Goal: Transaction & Acquisition: Purchase product/service

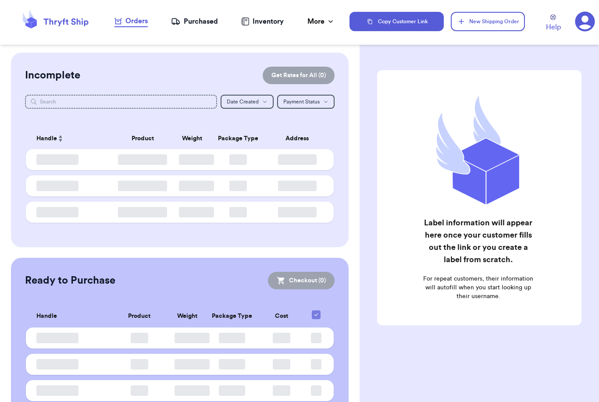
checkbox input "false"
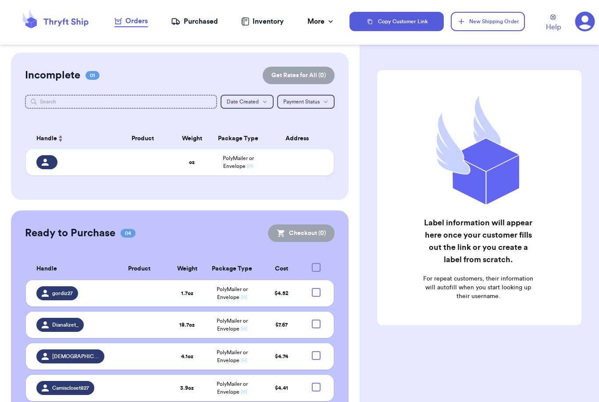
checkbox input "false"
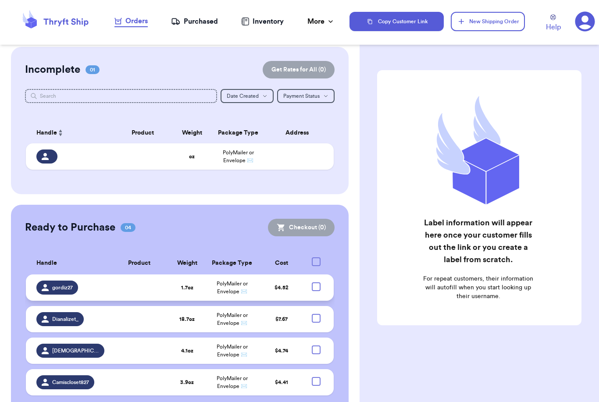
scroll to position [28, 0]
click at [318, 346] on div at bounding box center [316, 350] width 9 height 9
click at [316, 345] on input "checkbox" at bounding box center [316, 345] width 0 height 0
checkbox input "true"
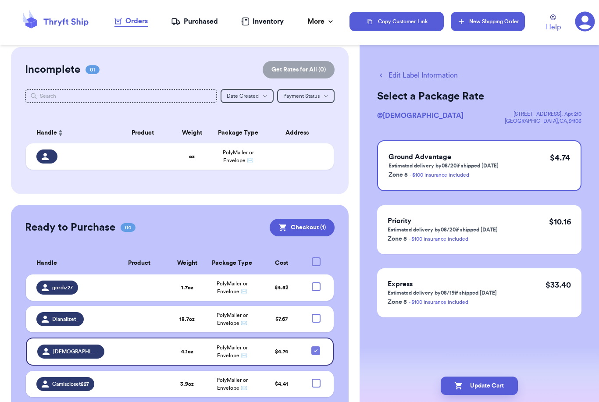
click at [480, 26] on button "New Shipping Order" at bounding box center [488, 21] width 74 height 19
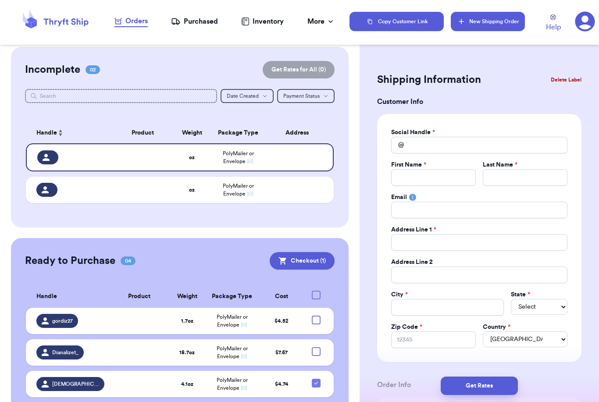
scroll to position [0, 0]
click at [440, 169] on div "First Name *" at bounding box center [433, 165] width 85 height 9
drag, startPoint x: 426, startPoint y: 171, endPoint x: 426, endPoint y: 143, distance: 28.1
click at [426, 143] on div "Social Handle * @ First Name * Last Name * Email Address Line 1 * Address Line …" at bounding box center [479, 238] width 176 height 220
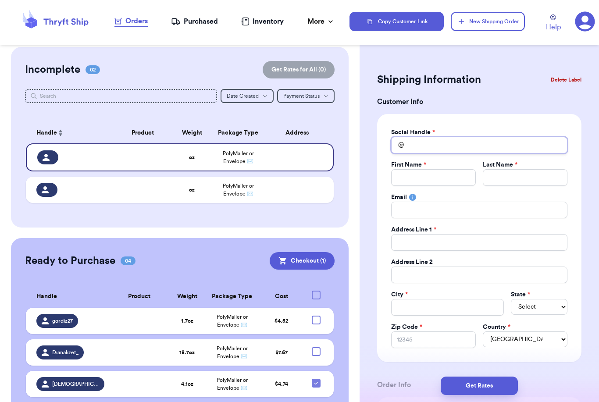
click at [426, 143] on input "Total Amount Paid" at bounding box center [479, 145] width 176 height 17
type input "A"
type input "Al"
type input "Alx"
type input "Alxn"
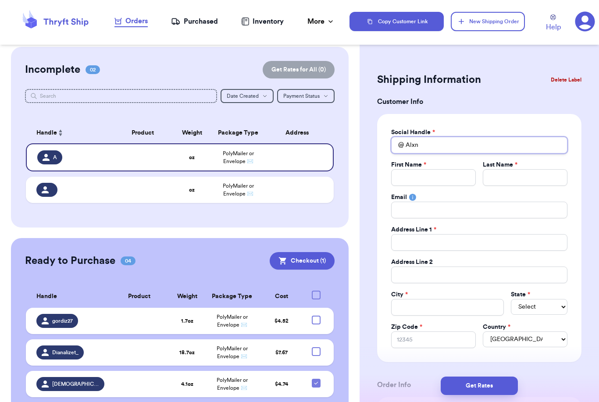
type input "Alxnd"
type input "Alxndr"
type input "Alxndra"
type input "Alxndrac"
type input "Alxndraca"
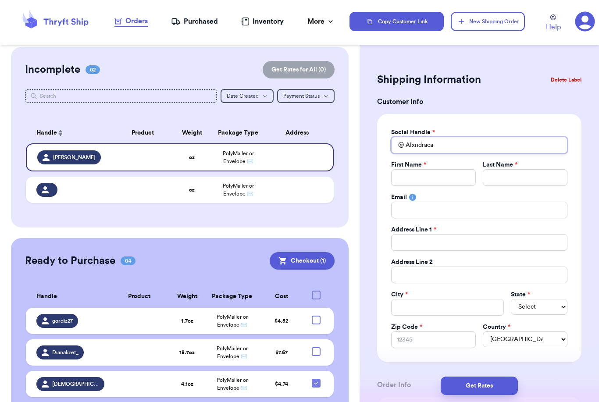
type input "Alxndracan"
type input "Alxndracana"
type input "Alxndracanal"
type input "Alxndracanale"
type input "Alxndracanales"
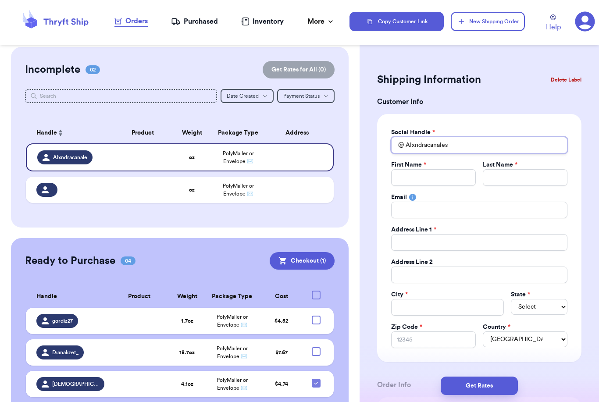
type input "Alxndracanales"
type input "A"
type input "Al"
type input "Alo"
type input "Alon"
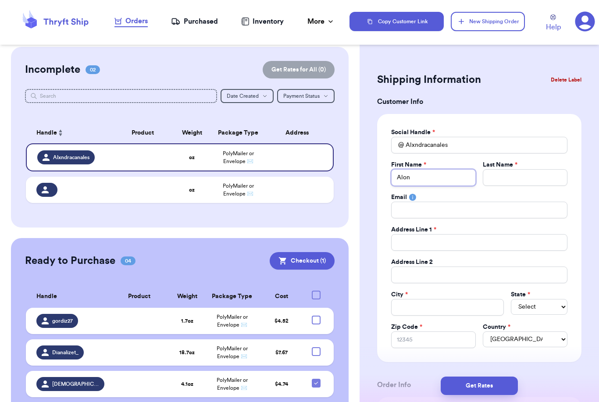
type input "Alond"
type input "Alondr"
type input "Alondra"
type input "C"
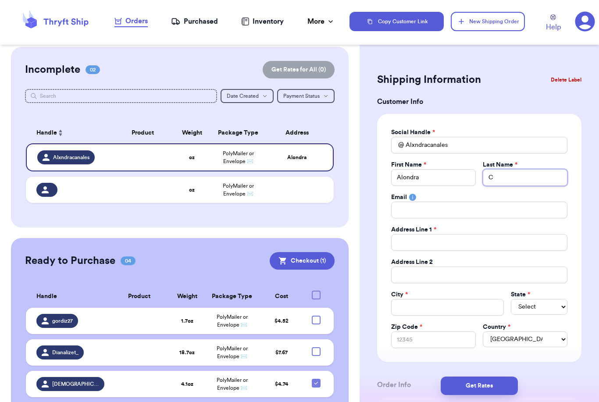
type input "Ca"
type input "Can"
type input "Cana"
type input "Canal"
type input "Canale"
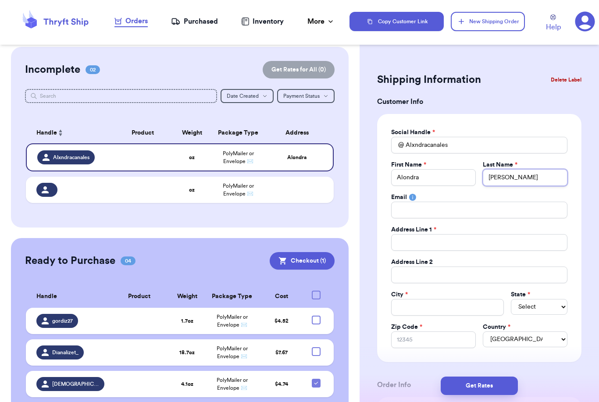
type input "Canales"
type input "7"
type input "72"
type input "727"
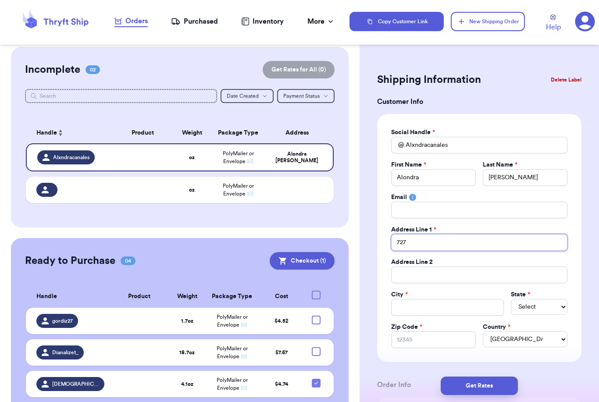
type input "727"
type input "727 Q"
type input "727 Qu"
type input "727 Qua"
type input "727 Quai"
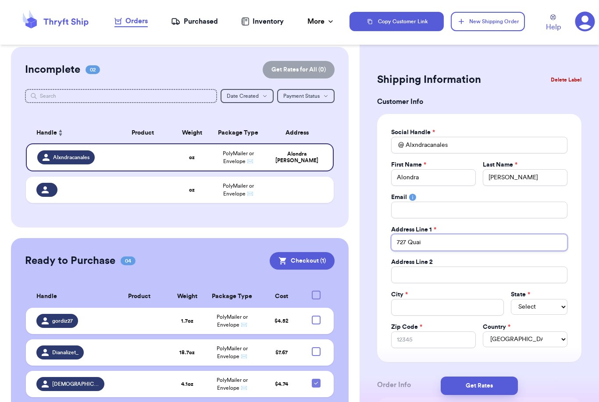
type input "727 Quail"
type input "727 Quail R"
type input "727 Quail Ri"
type input "727 Quail Rid"
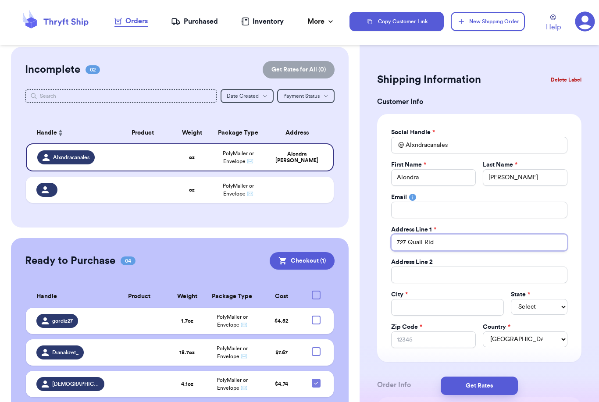
type input "727 Quail Ridg"
type input "727 Quail Ridge"
type input "727 Quail Ridge D"
type input "727 Quail Ridge Dr"
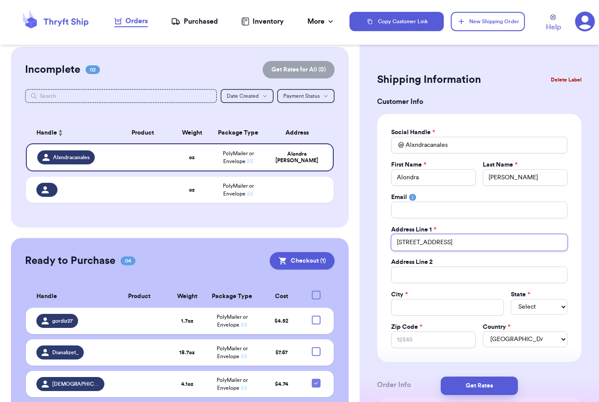
type input "727 Quail Ridge Dri"
type input "727 Quail Ridge Driv"
type input "727 Quail Ridge Drive"
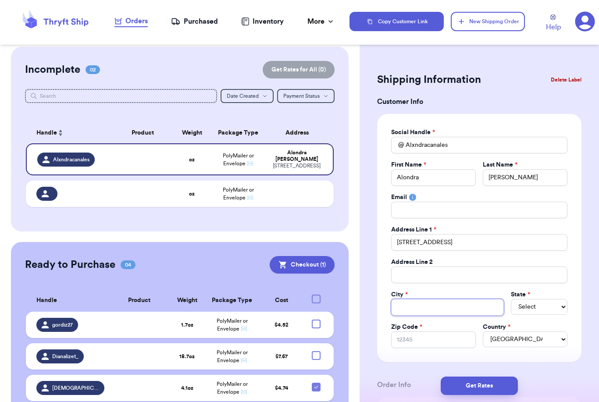
type input "W"
type input "Wa"
type input "Was"
type input "Wash"
type input "Washi"
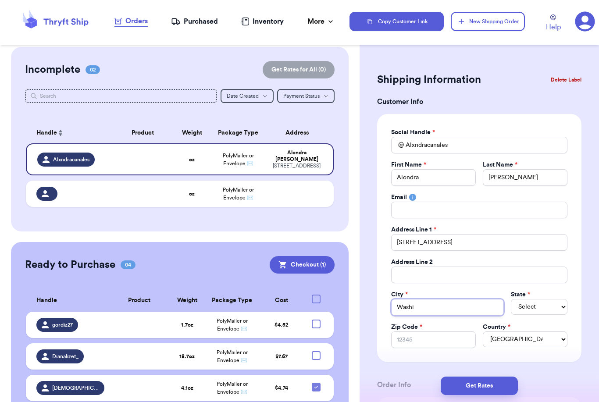
type input "Washin"
type input "Washing"
type input "Washingt"
type input "Washingto"
type input "Washington"
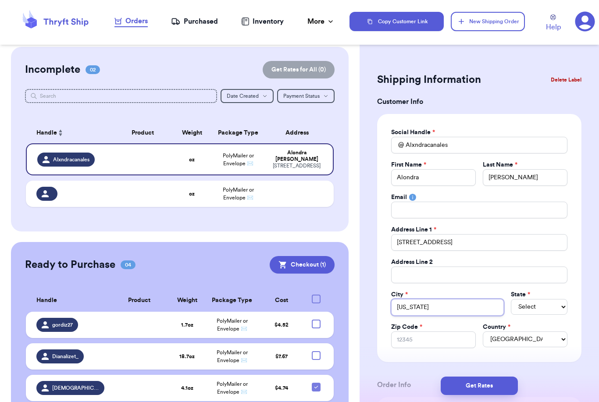
type input "Washington"
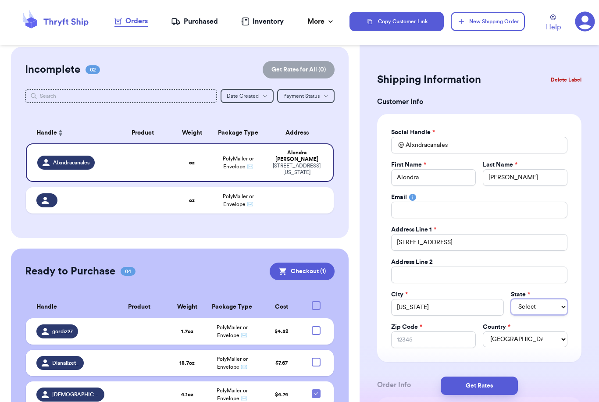
select select "UT"
click at [453, 336] on input "Zip Code *" at bounding box center [433, 340] width 85 height 17
type input "8"
type input "84"
type input "847"
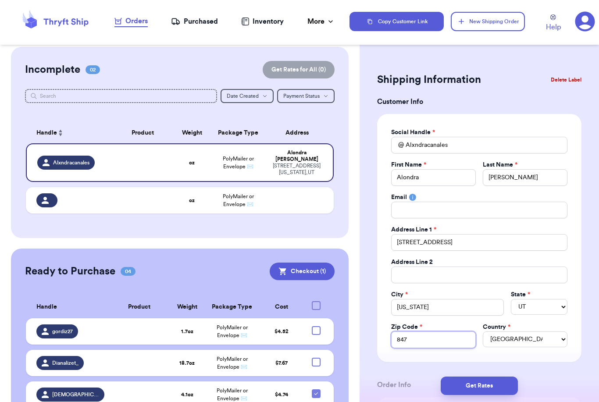
type input "8478"
type input "84780"
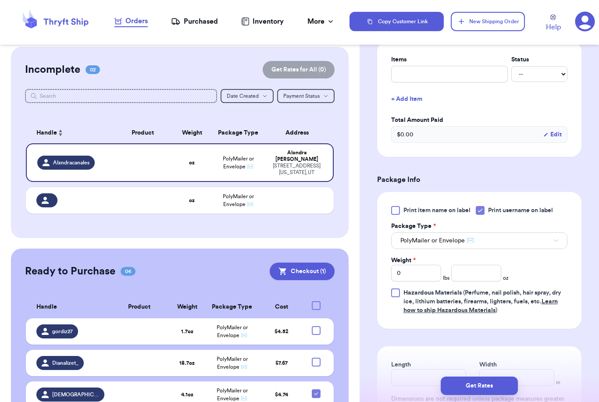
scroll to position [445, 0]
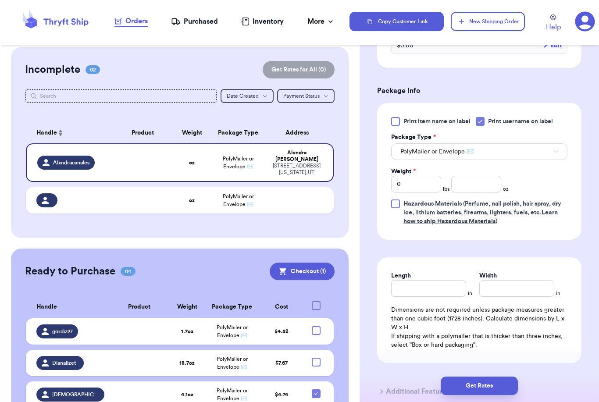
type input "84780"
click at [489, 285] on input "Width" at bounding box center [516, 288] width 75 height 17
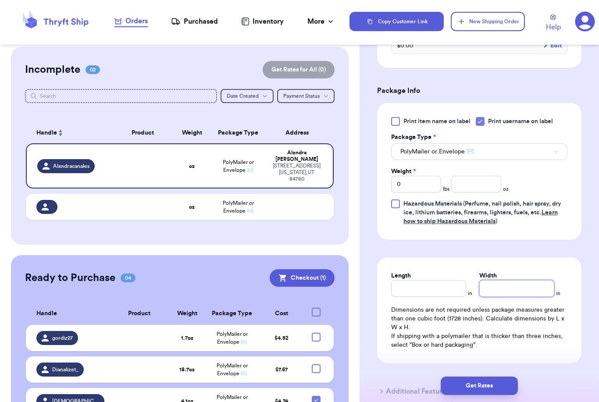
type input "5"
type input "5.1"
click at [510, 379] on button "Get Rates" at bounding box center [479, 386] width 77 height 18
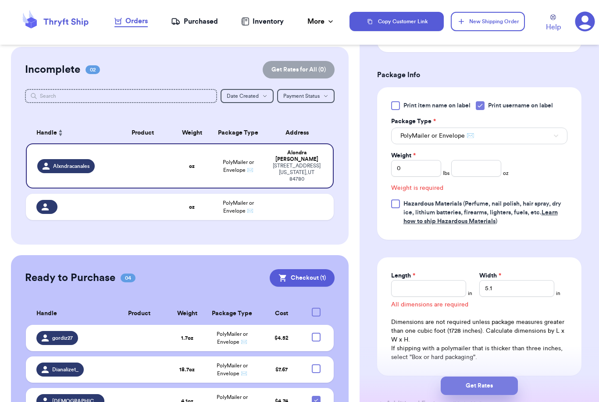
scroll to position [285, 0]
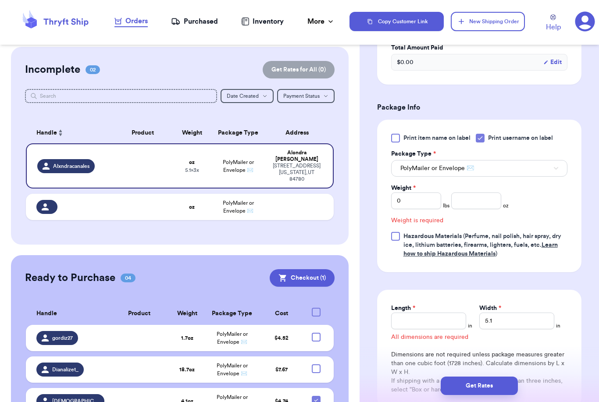
click at [514, 330] on div "Length * in Width * 5.1 in All dimensions are required Dimensions are not requi…" at bounding box center [479, 349] width 204 height 118
click at [512, 324] on input "5.1" at bounding box center [516, 321] width 75 height 17
type input "5"
click at [491, 199] on input "number" at bounding box center [476, 201] width 50 height 17
type input "5"
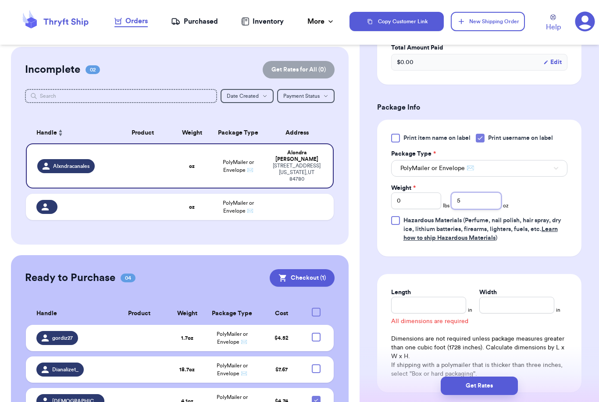
type input "5.1"
click at [534, 280] on div "Length in Width in All dimensions are required Dimensions are not required unle…" at bounding box center [479, 333] width 204 height 118
click at [531, 260] on form "Shipping Information Delete Label Customer Info Instagram Handle: Alxndracanale…" at bounding box center [479, 111] width 204 height 653
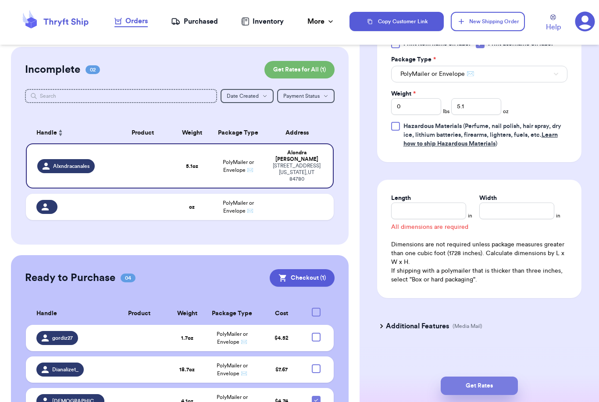
click at [505, 377] on button "Get Rates" at bounding box center [479, 386] width 77 height 18
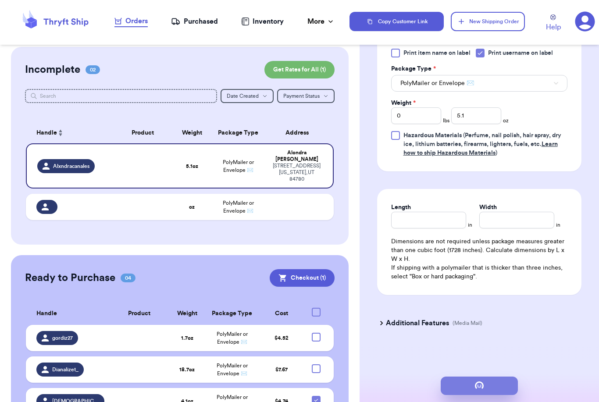
scroll to position [0, 0]
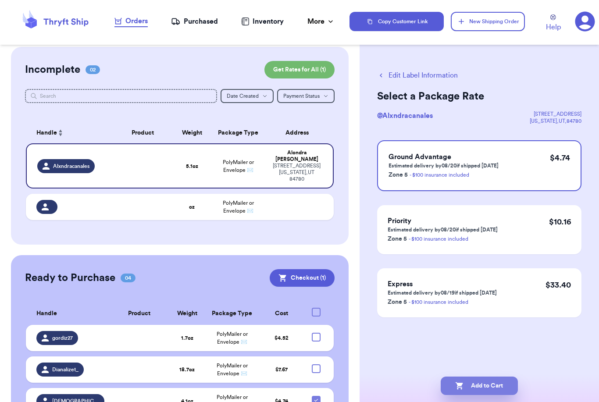
click at [503, 378] on button "Add to Cart" at bounding box center [479, 386] width 77 height 18
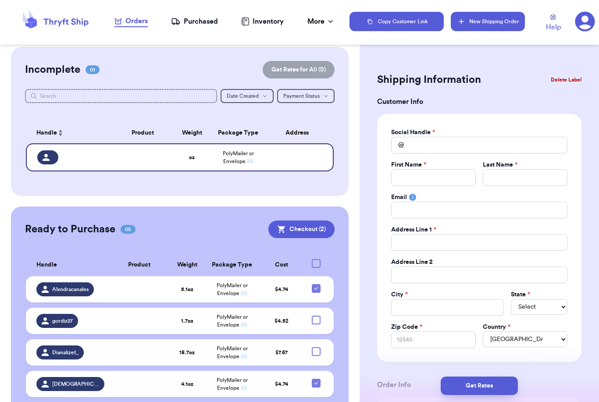
click at [484, 18] on button "New Shipping Order" at bounding box center [488, 21] width 74 height 19
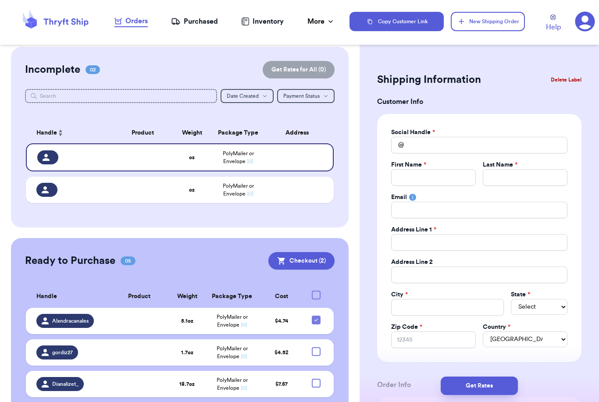
click at [574, 106] on h3 "Customer Info" at bounding box center [479, 101] width 204 height 11
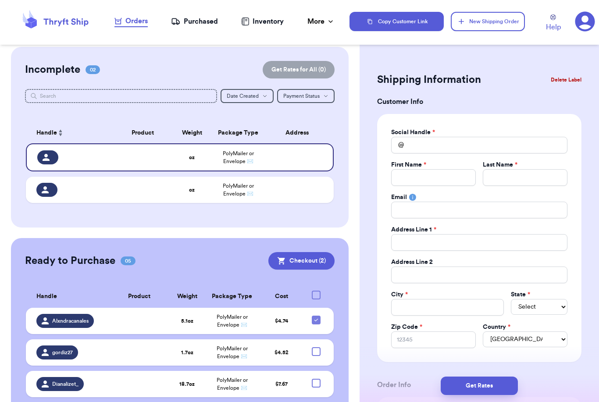
click at [304, 163] on td at bounding box center [300, 157] width 68 height 28
drag, startPoint x: 564, startPoint y: 108, endPoint x: 557, endPoint y: 108, distance: 7.9
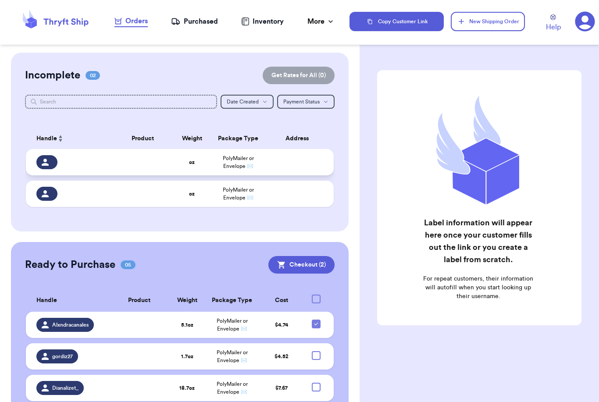
click at [168, 175] on td at bounding box center [142, 162] width 61 height 26
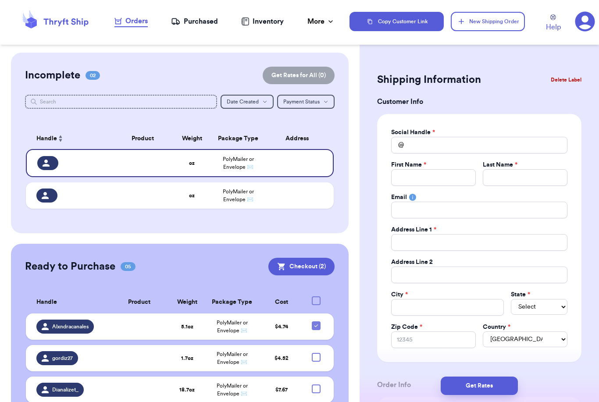
click at [565, 82] on button "Delete Label" at bounding box center [566, 79] width 38 height 19
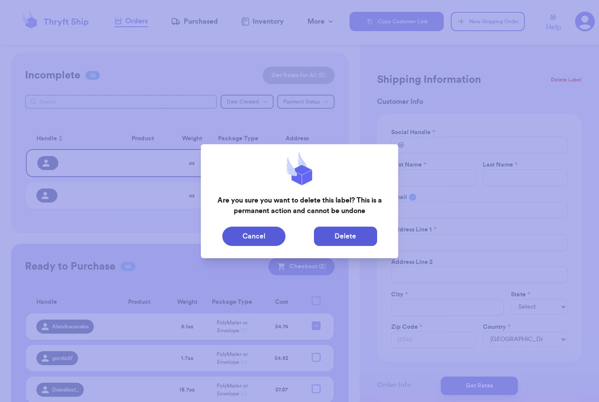
click at [354, 233] on button "Delete" at bounding box center [345, 236] width 63 height 19
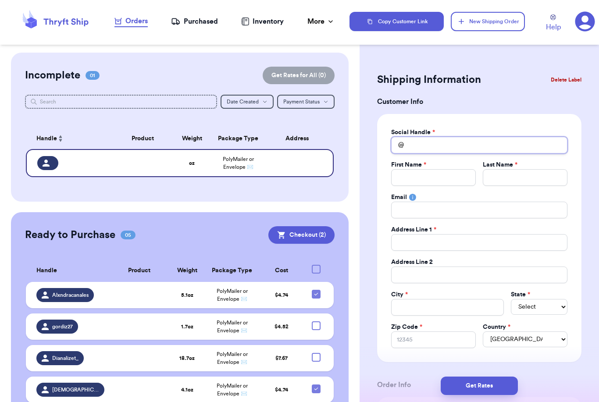
click at [435, 146] on input "Total Amount Paid" at bounding box center [479, 145] width 176 height 17
type input "A"
type input "Ab"
type input "Abs"
type input "Abs1"
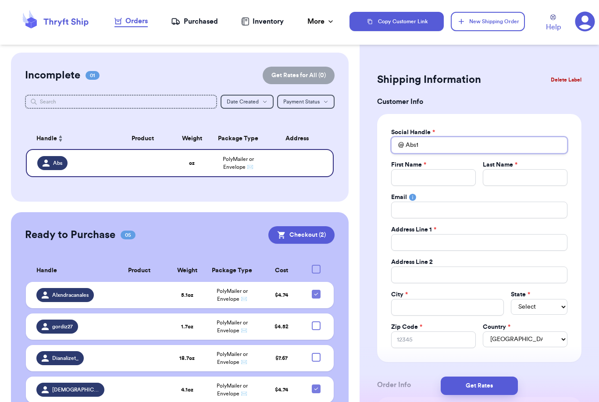
type input "Abs14"
type input "Abs14m"
type input "Abs14mo"
type input "Abs14mok"
type input "Abs14mokh"
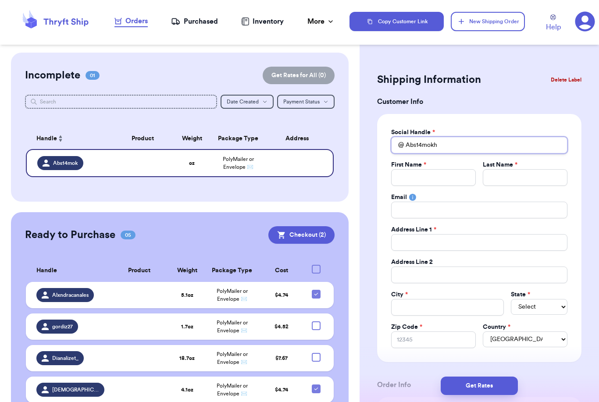
type input "Abs14mokht"
type input "Abs14mokhta"
type input "A"
type input "Ab"
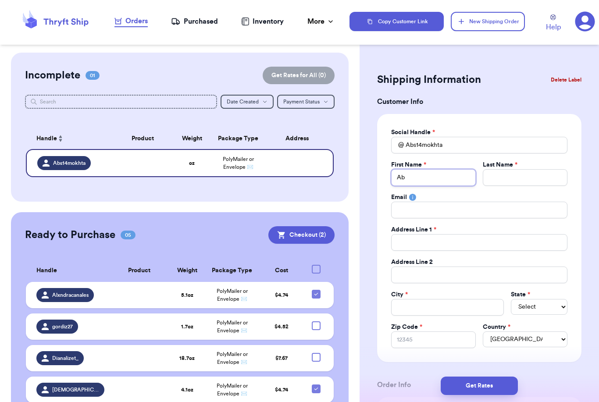
type input "Abb"
type input "Abby"
type input "S"
type input "Sk"
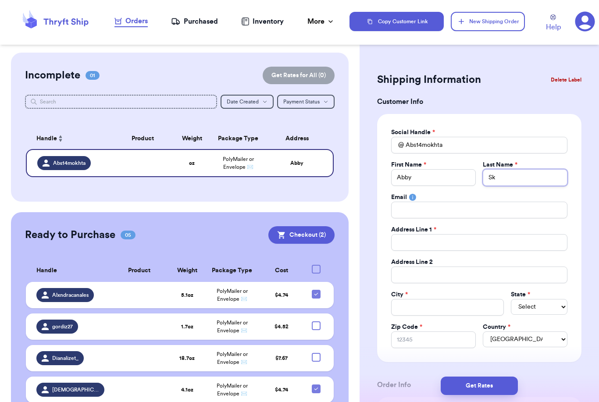
type input "Ski"
type input "Skib"
type input "Skiba"
type input "7"
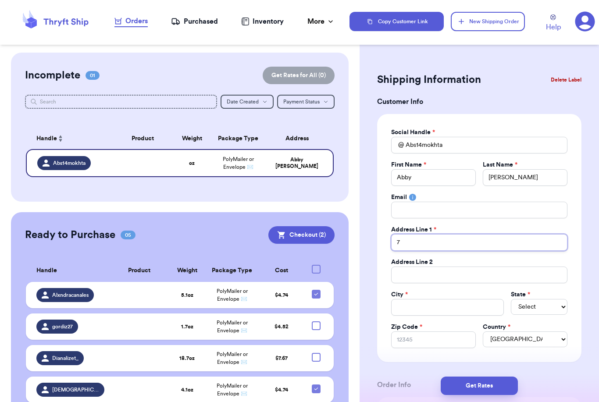
type input "73"
type input "730"
type input "7305"
type input "7305 H"
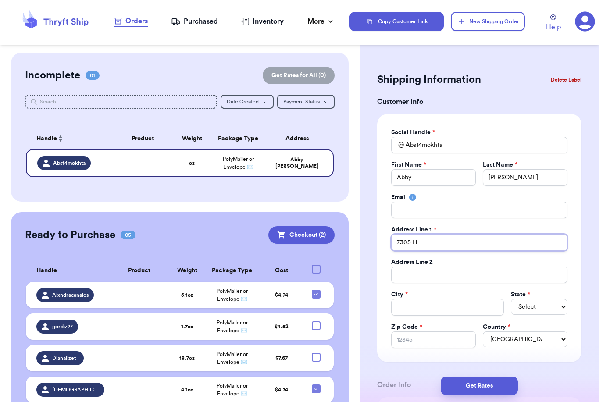
type input "7305 Hi"
type input "7305 Hil"
type input "7305 Hilt"
type input "7305 Hilto"
type input "7305 Hilton"
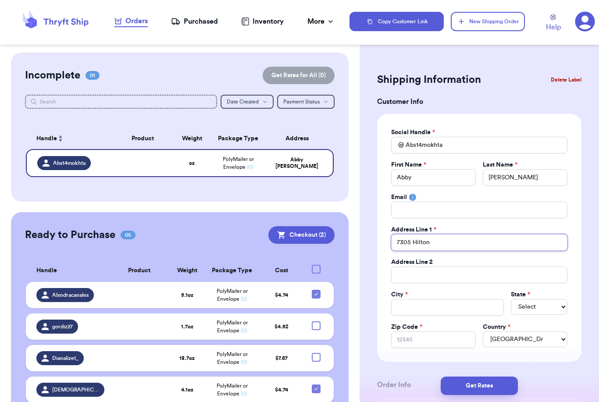
type input "7305 Hilton"
type input "7305 Hilton R"
type input "7305 Hilton Rd"
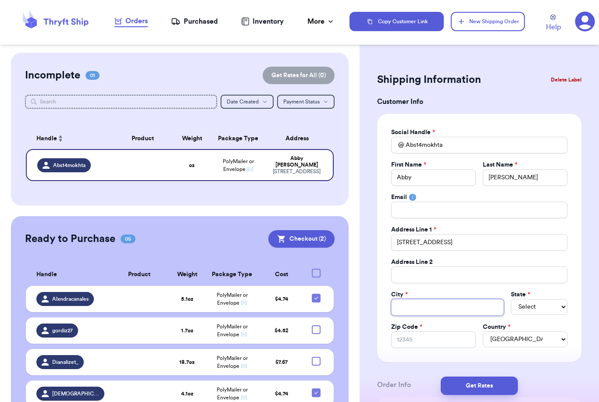
type input "R"
type input "Ro"
type input "Roy"
type input "Roya"
type input "Royal"
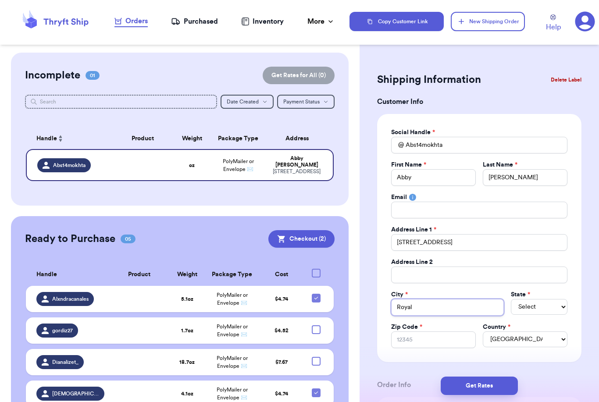
type input "Royalt"
type input "Royalto"
type input "Royalton"
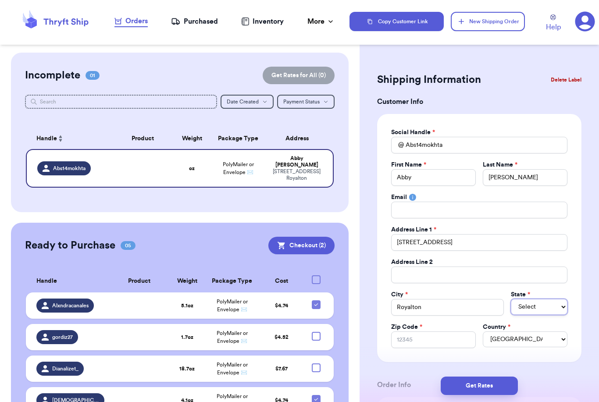
select select "MN"
click at [442, 345] on input "Zip Code *" at bounding box center [433, 340] width 85 height 17
type input "5"
type input "56"
type input "563"
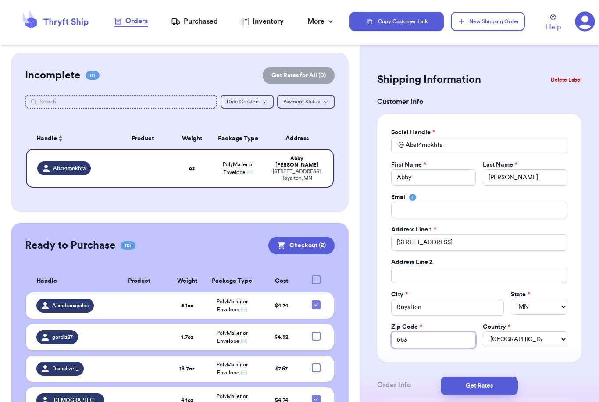
type input "5637"
type input "56373"
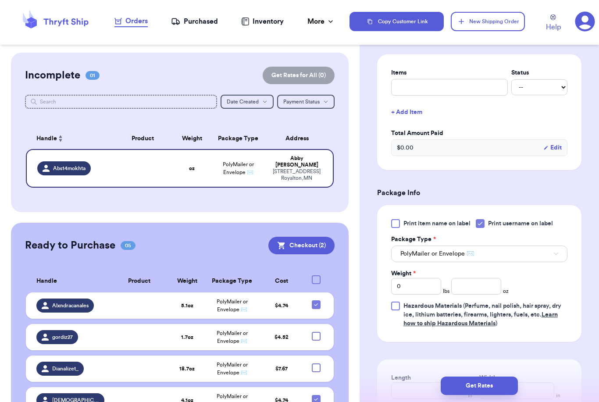
scroll to position [345, 0]
type input "56373"
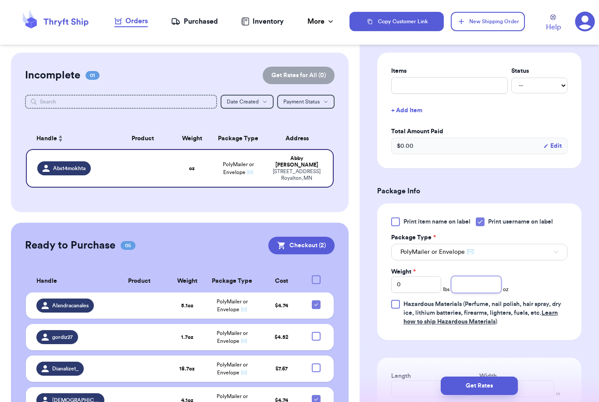
click at [492, 288] on input "number" at bounding box center [476, 284] width 50 height 17
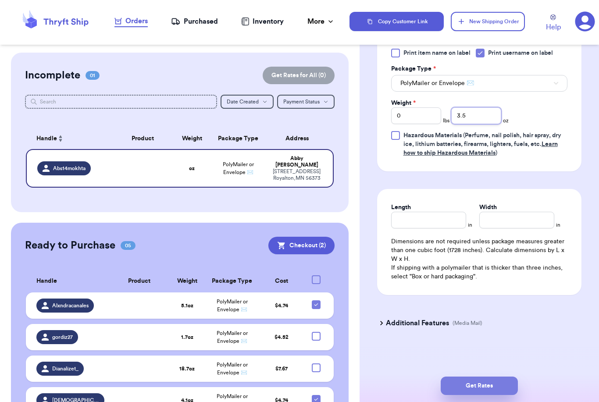
type input "3.5"
click at [511, 377] on button "Get Rates" at bounding box center [479, 386] width 77 height 18
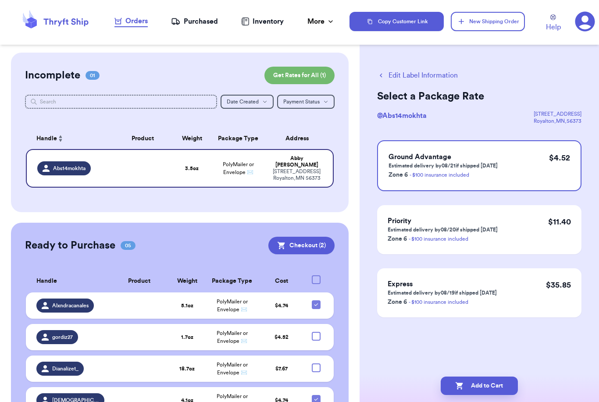
scroll to position [0, 0]
click at [477, 377] on button "Add to Cart" at bounding box center [479, 386] width 77 height 18
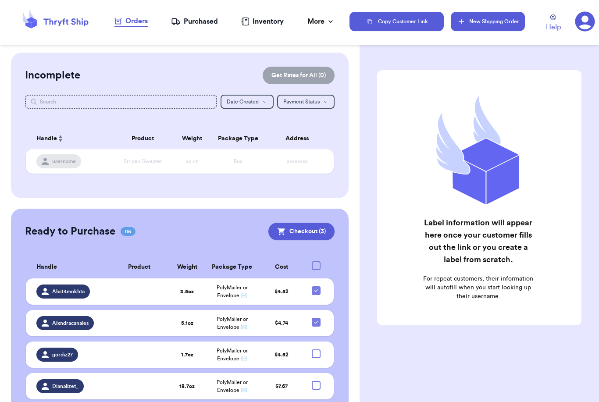
click at [479, 25] on button "New Shipping Order" at bounding box center [488, 21] width 74 height 19
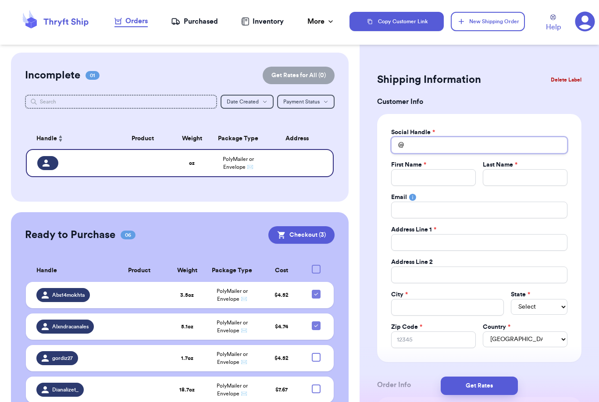
click at [458, 146] on input "Total Amount Paid" at bounding box center [479, 145] width 176 height 17
type input "_"
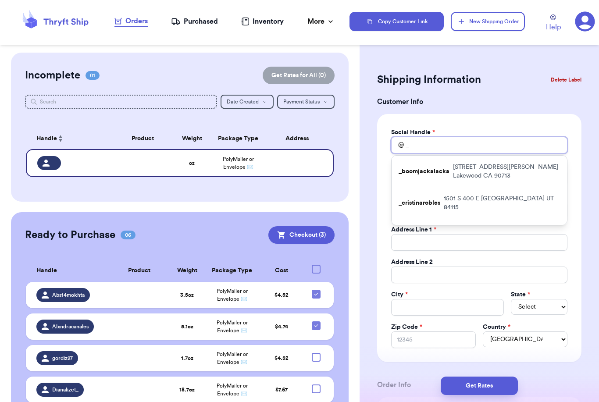
type input "_a"
type input "_as"
type input "_ash"
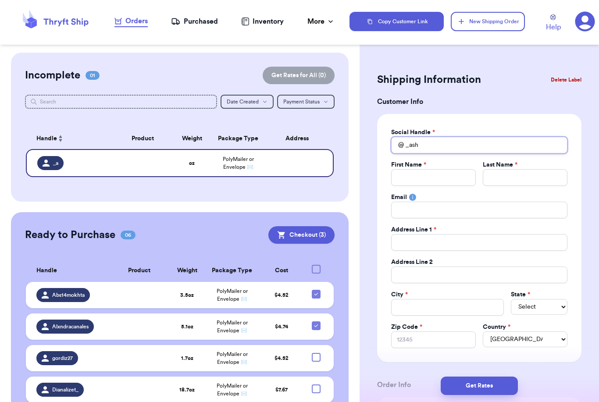
type input "_ashh"
type input "_ashhh"
type input "_ashhh1"
type input "_ashhh11"
type input "_ashhh118"
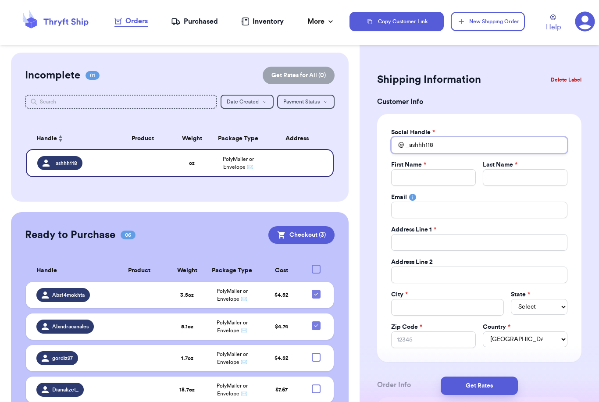
type input "_ashhh118"
type input "A"
type input "As"
type input "Ash"
type input "Ashl"
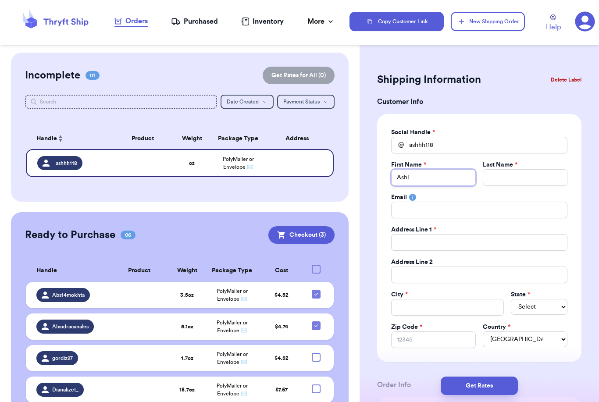
type input "Ashle"
type input "Ashley"
type input "B"
type input "Ba"
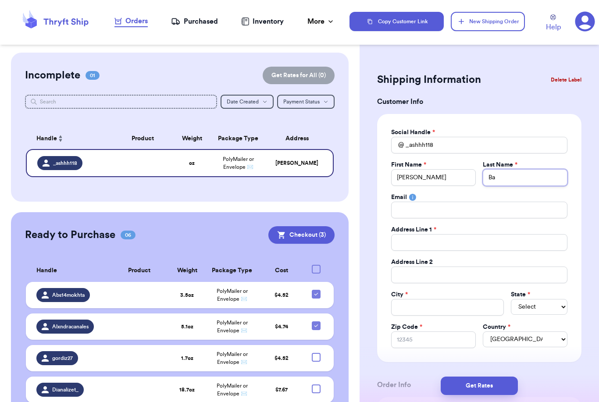
type input "Bar"
type input "Barr"
type input "1"
type input "13"
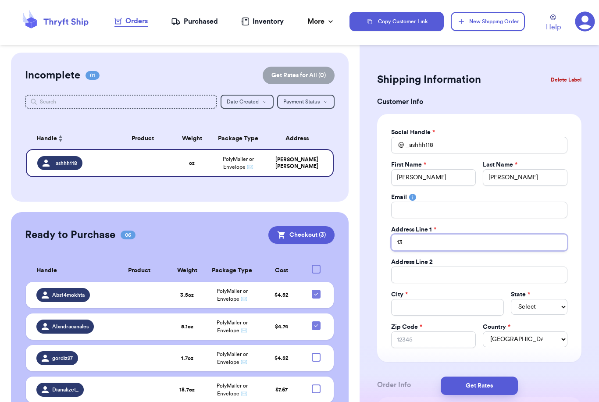
type input "130"
type input "130 B"
type input "130 Br"
type input "130 Bra"
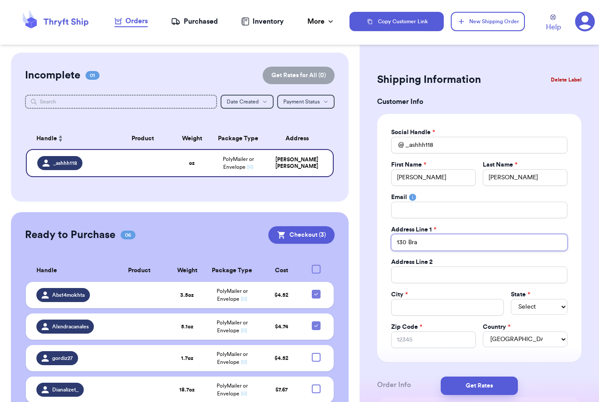
type input "130 Bran"
type input "130 Brann"
type input "130 Branno"
type input "130 Brannon"
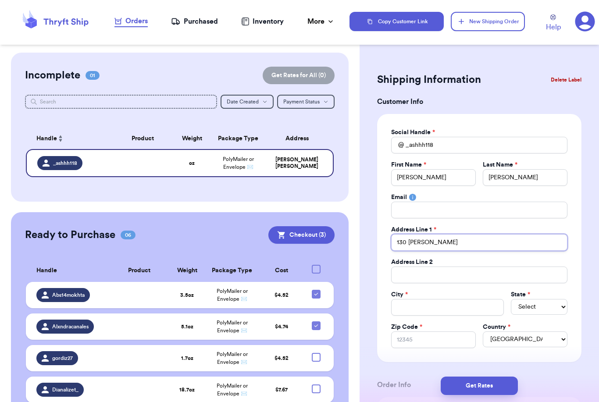
type input "130 Brannon R"
type input "130 Brannon Ro"
type input "130 Brannon Roa"
type input "130 Brannon Road"
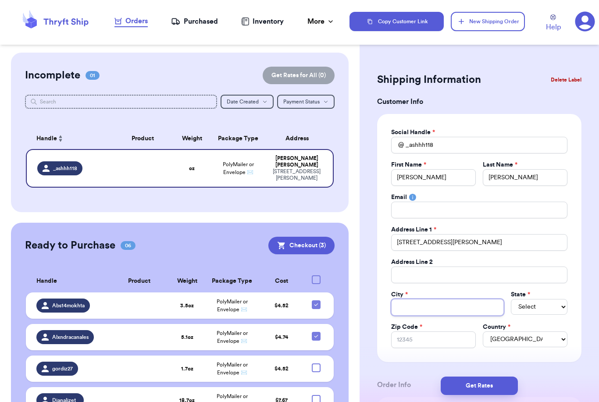
type input "P"
type input "Pa"
type input "Pau"
type input "Paul"
type input "Pauli"
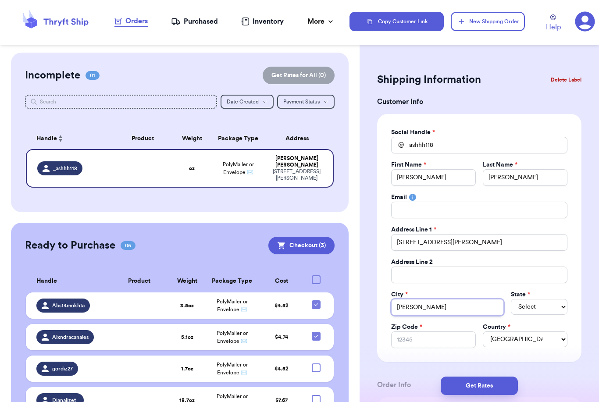
type input "Paulin"
type input "Pauline"
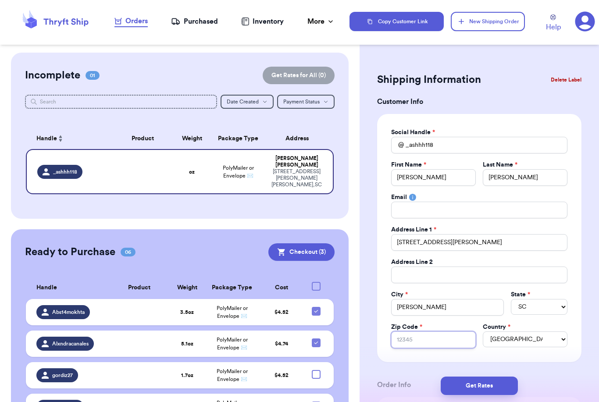
click at [439, 340] on input "Zip Code *" at bounding box center [433, 340] width 85 height 17
click at [462, 340] on input "Zip Code *" at bounding box center [433, 340] width 85 height 17
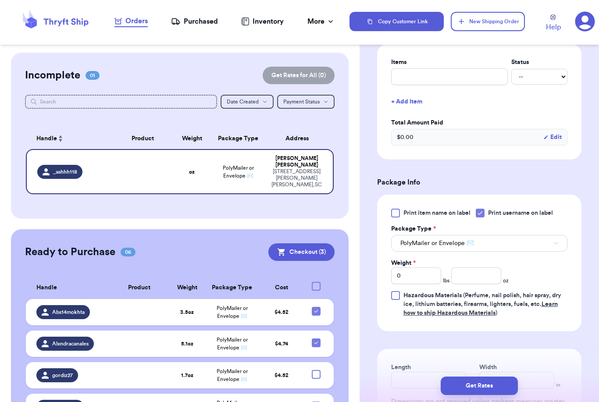
scroll to position [354, 0]
click at [474, 281] on input "number" at bounding box center [476, 275] width 50 height 17
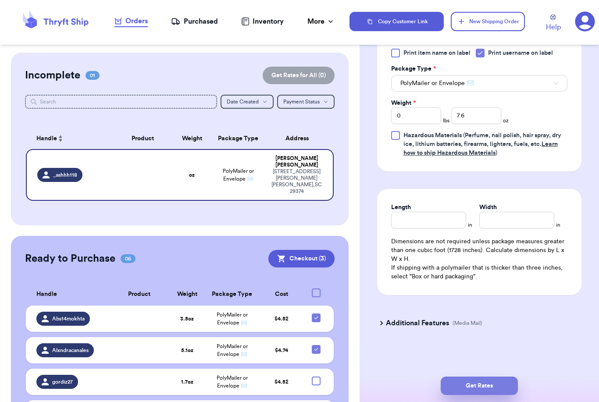
click at [506, 377] on button "Get Rates" at bounding box center [479, 386] width 77 height 18
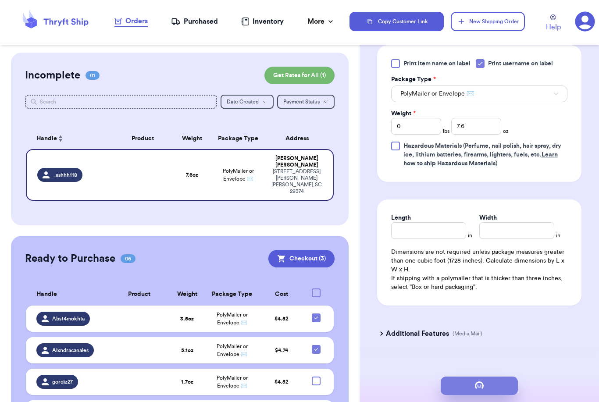
scroll to position [0, 0]
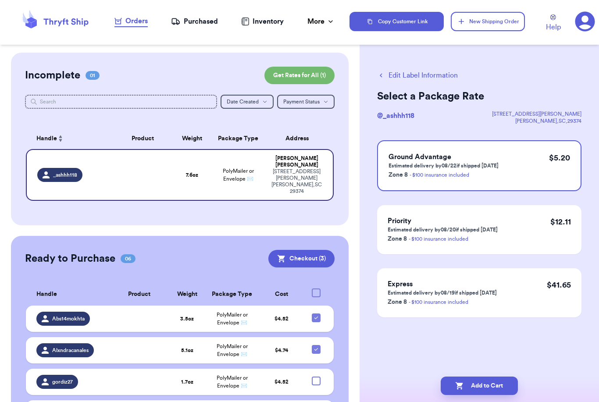
click at [439, 75] on button "Edit Label Information" at bounding box center [417, 75] width 81 height 11
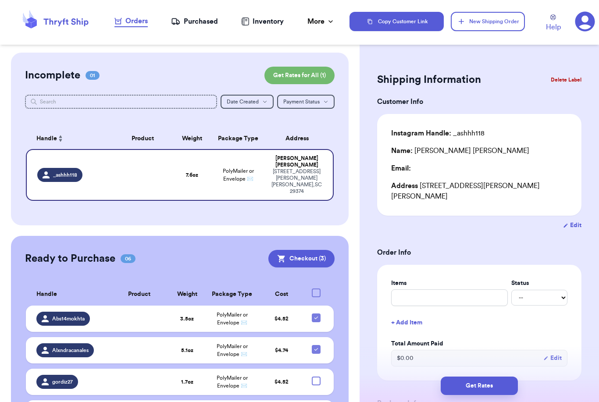
click at [572, 221] on button "Edit" at bounding box center [572, 225] width 18 height 9
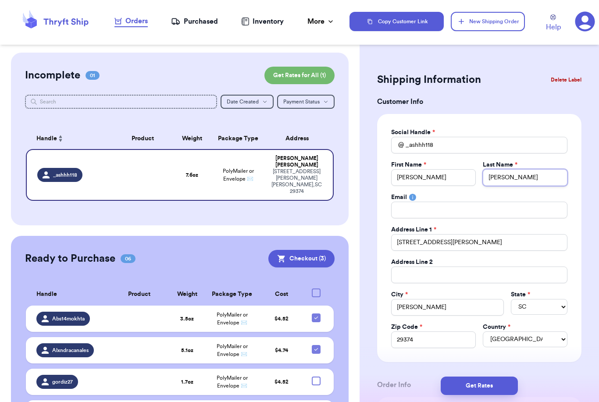
click at [522, 178] on input "Barr" at bounding box center [525, 177] width 85 height 17
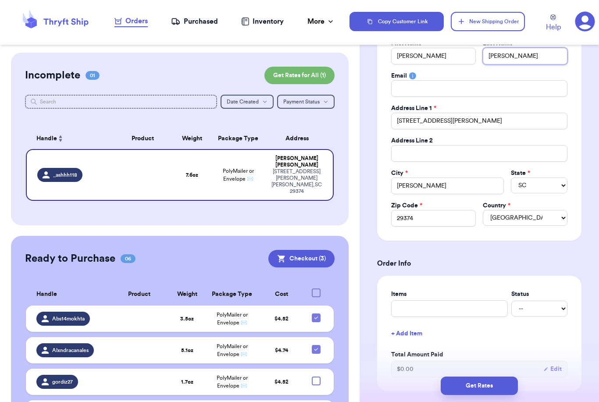
scroll to position [146, 0]
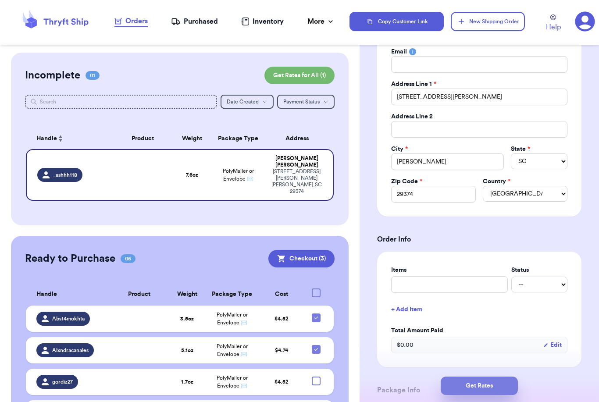
click at [510, 379] on button "Get Rates" at bounding box center [479, 386] width 77 height 18
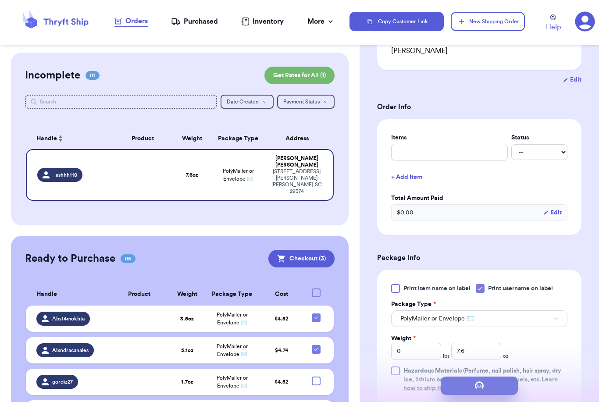
scroll to position [0, 0]
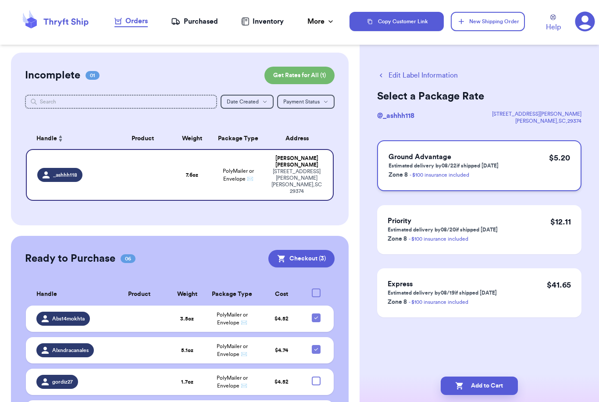
click at [478, 146] on div "Ground Advantage Estimated delivery by 08/22 if shipped today Zone 8 - $100 ins…" at bounding box center [479, 165] width 204 height 51
click at [498, 377] on button "Add to Cart" at bounding box center [479, 386] width 77 height 18
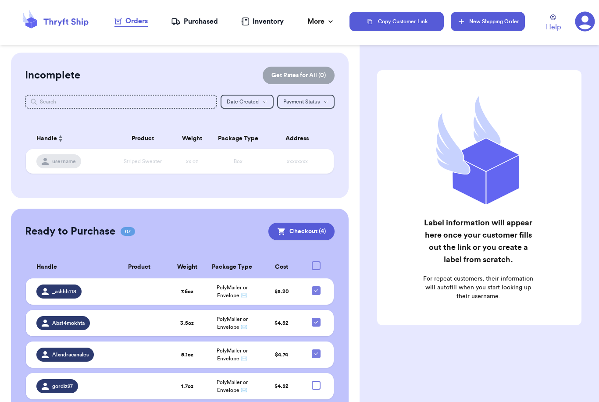
click at [499, 18] on button "New Shipping Order" at bounding box center [488, 21] width 74 height 19
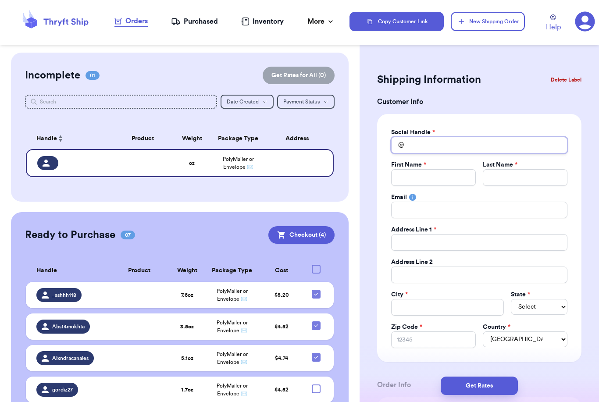
click at [454, 149] on input "Total Amount Paid" at bounding box center [479, 145] width 176 height 17
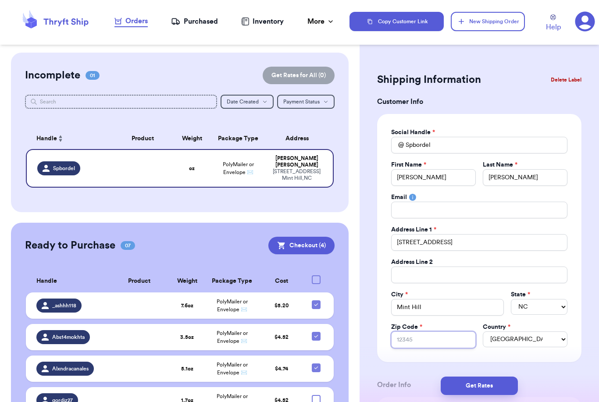
click at [451, 342] on input "Zip Code *" at bounding box center [433, 340] width 85 height 17
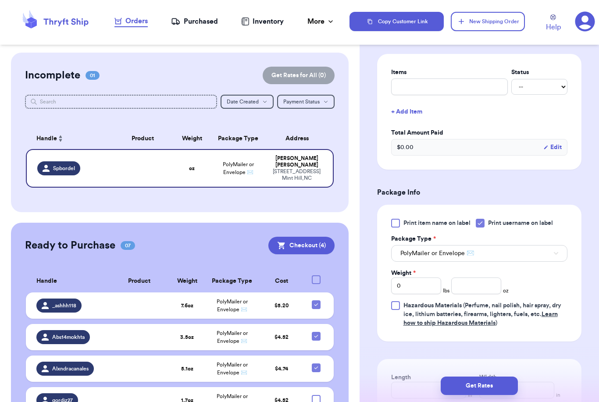
scroll to position [342, 0]
click at [487, 290] on input "number" at bounding box center [476, 286] width 50 height 17
click at [510, 377] on button "Get Rates" at bounding box center [479, 386] width 77 height 18
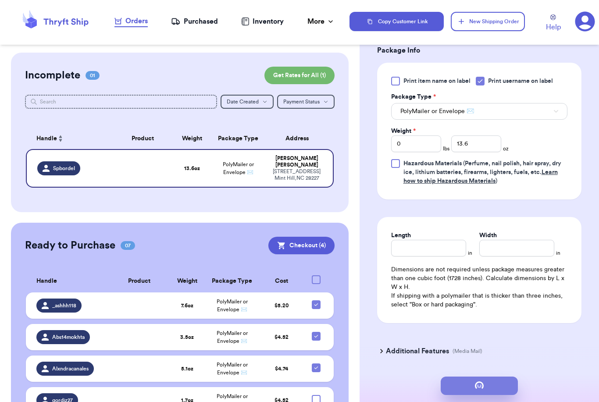
scroll to position [0, 0]
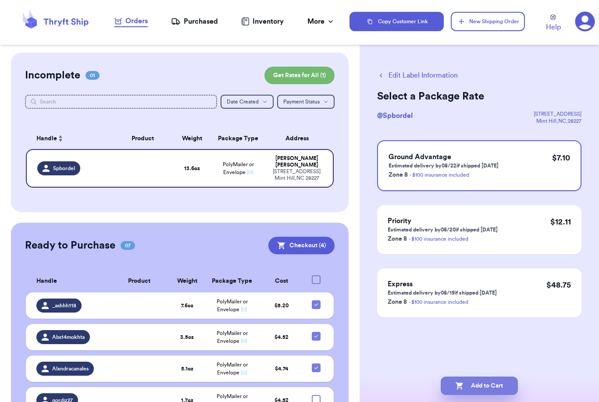
click at [503, 377] on button "Add to Cart" at bounding box center [479, 386] width 77 height 18
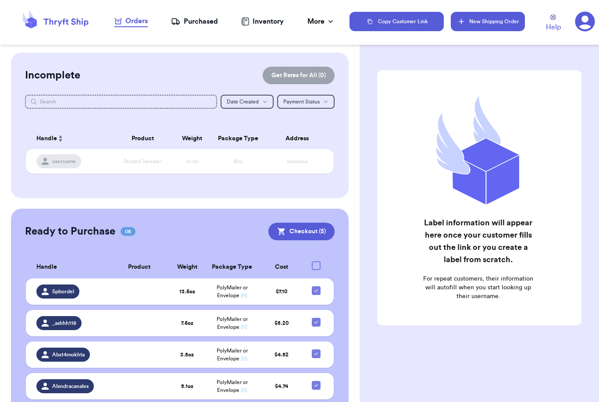
click at [482, 29] on button "New Shipping Order" at bounding box center [488, 21] width 74 height 19
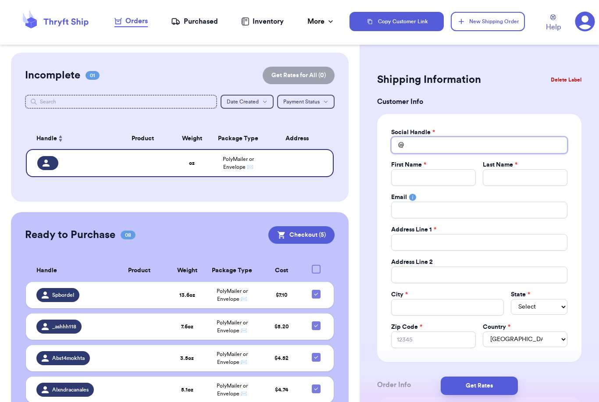
click at [450, 150] on input "Total Amount Paid" at bounding box center [479, 145] width 176 height 17
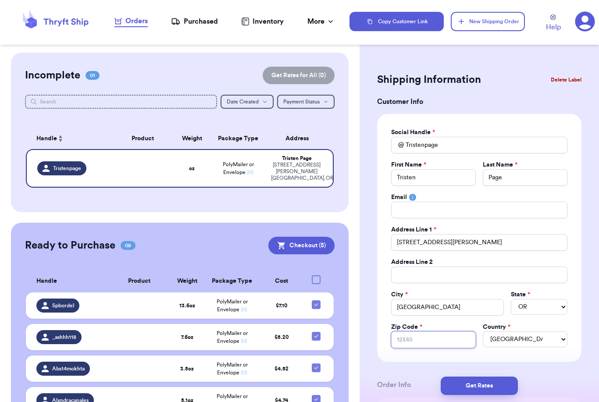
click at [435, 346] on input "Zip Code *" at bounding box center [433, 340] width 85 height 17
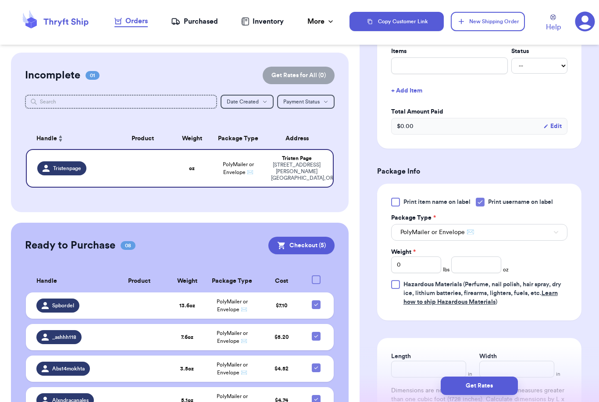
scroll to position [444, 0]
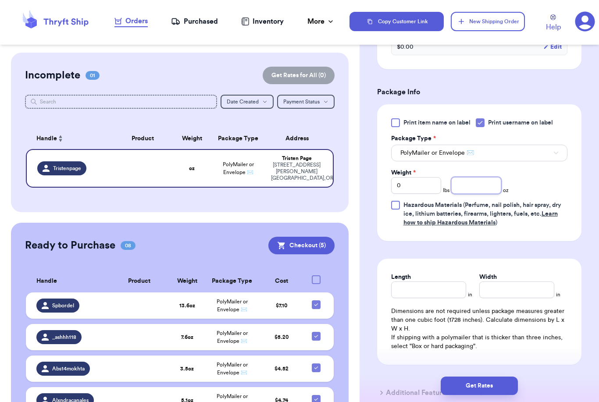
click at [478, 182] on input "number" at bounding box center [476, 185] width 50 height 17
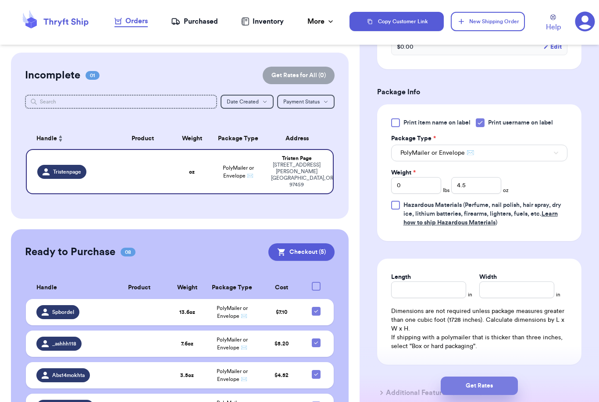
click at [516, 377] on button "Get Rates" at bounding box center [479, 386] width 77 height 18
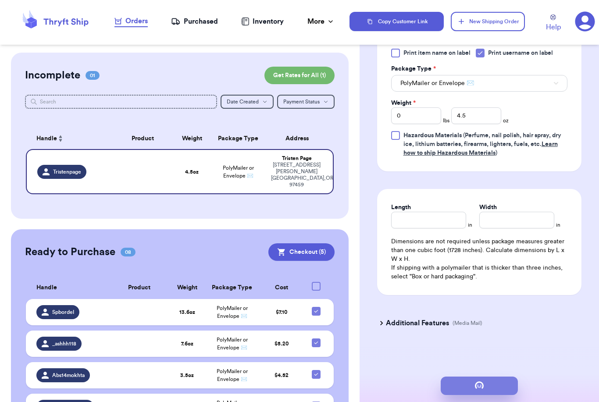
scroll to position [0, 0]
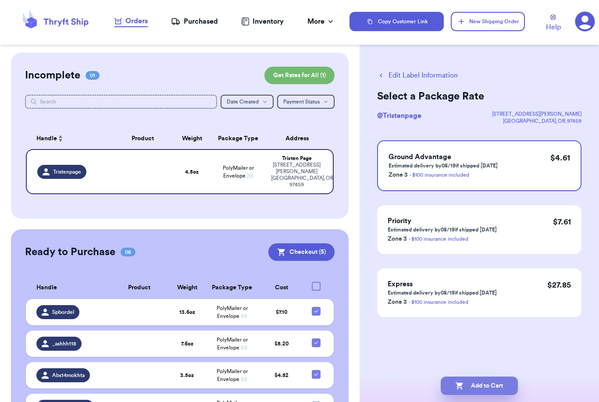
click at [499, 377] on button "Add to Cart" at bounding box center [479, 386] width 77 height 18
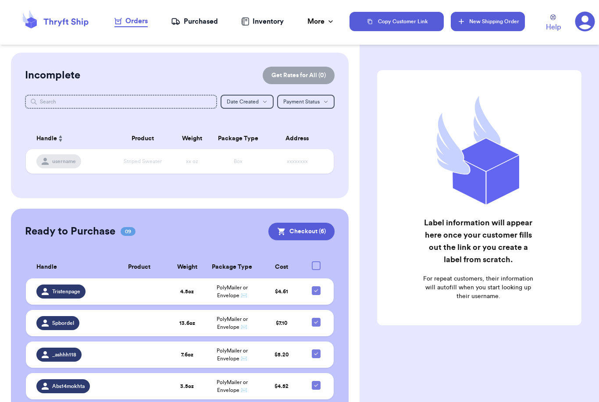
click at [496, 16] on button "New Shipping Order" at bounding box center [488, 21] width 74 height 19
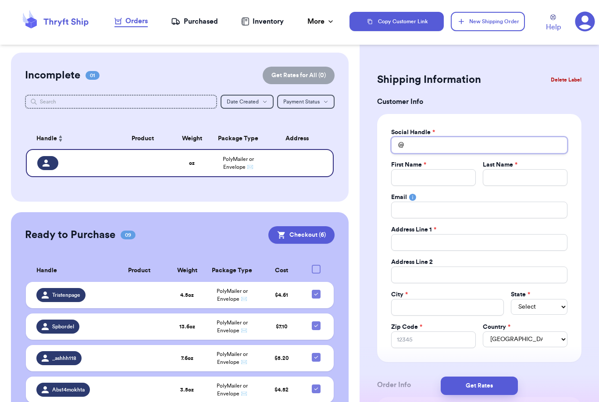
click at [460, 147] on input "Total Amount Paid" at bounding box center [479, 145] width 176 height 17
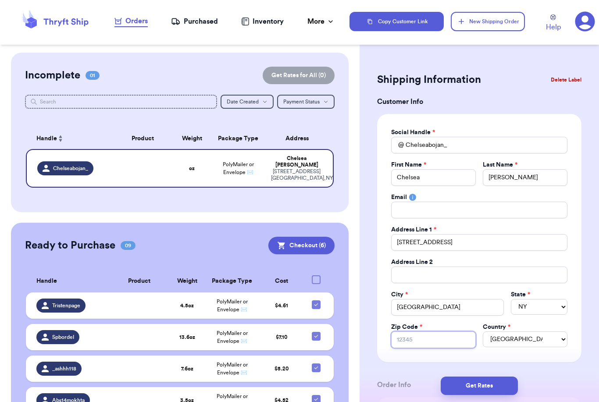
click at [450, 341] on input "Zip Code *" at bounding box center [433, 340] width 85 height 17
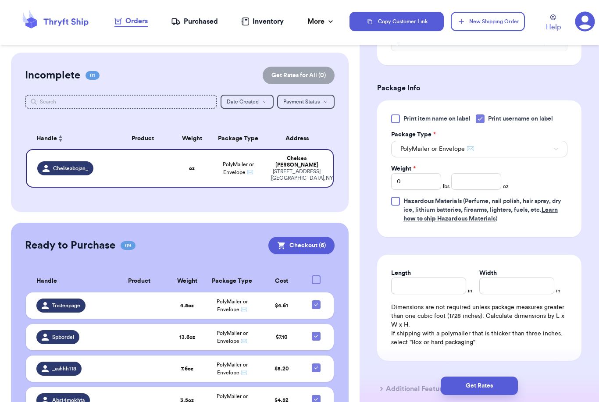
scroll to position [448, 0]
click at [422, 183] on input "0" at bounding box center [416, 181] width 50 height 17
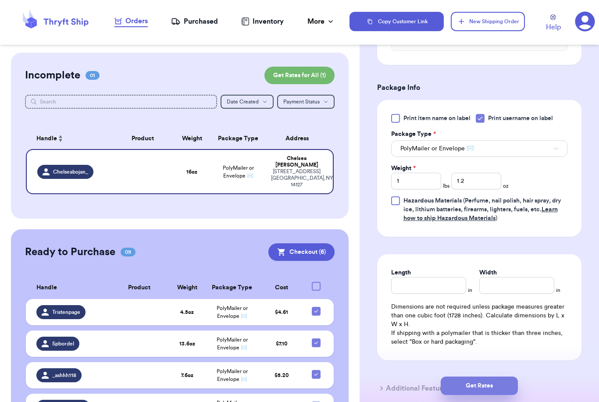
click at [508, 380] on button "Get Rates" at bounding box center [479, 386] width 77 height 18
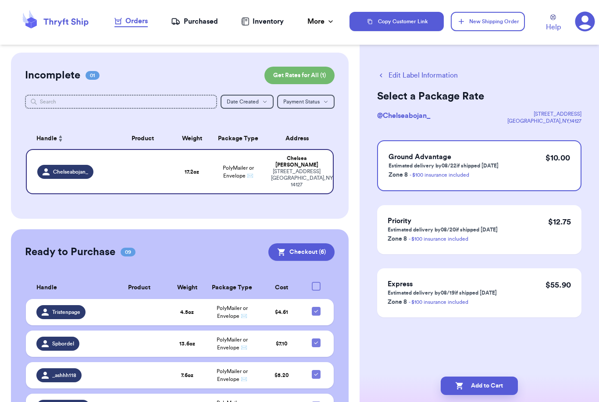
scroll to position [0, 0]
click at [474, 379] on button "Add to Cart" at bounding box center [479, 386] width 77 height 18
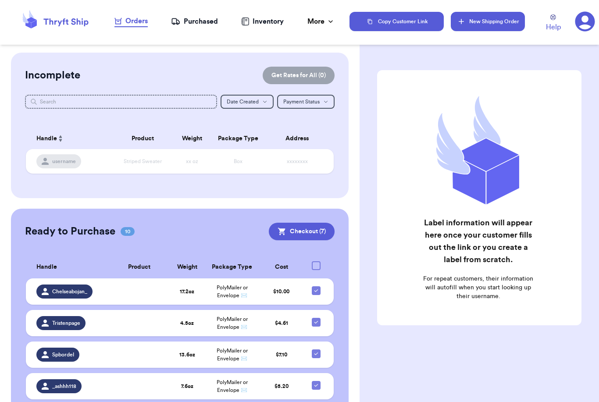
click at [498, 29] on button "New Shipping Order" at bounding box center [488, 21] width 74 height 19
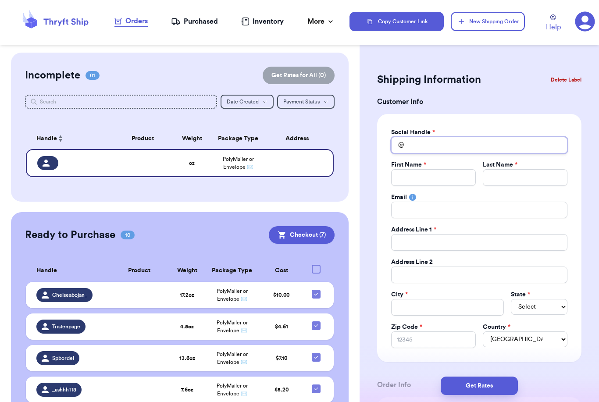
click at [453, 147] on input "Total Amount Paid" at bounding box center [479, 145] width 176 height 17
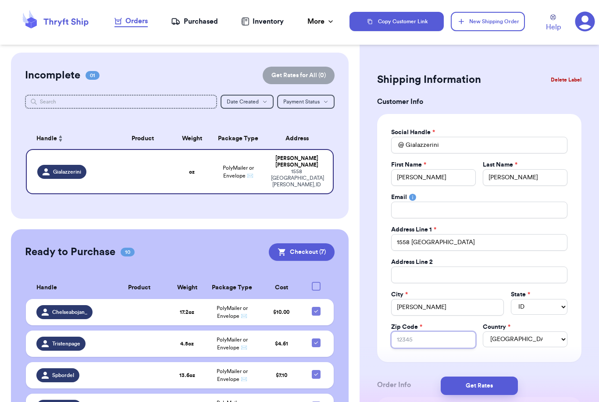
click at [436, 339] on input "Zip Code *" at bounding box center [433, 340] width 85 height 17
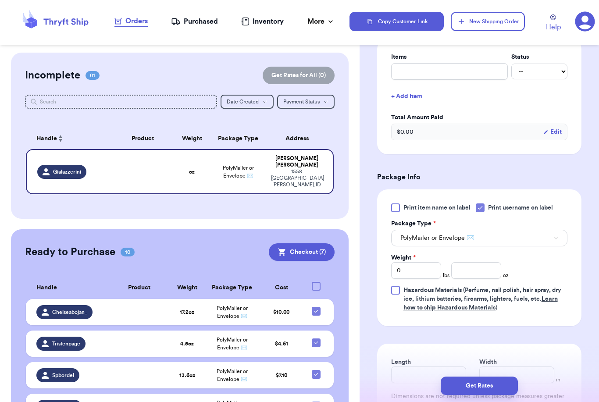
scroll to position [358, 0]
click at [487, 269] on input "number" at bounding box center [476, 271] width 50 height 17
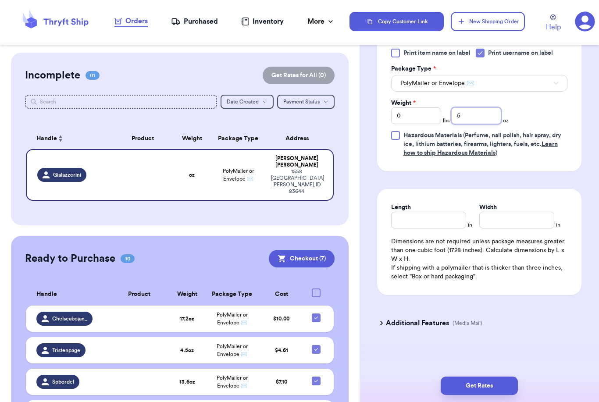
scroll to position [514, 0]
click at [508, 377] on button "Get Rates" at bounding box center [479, 386] width 77 height 18
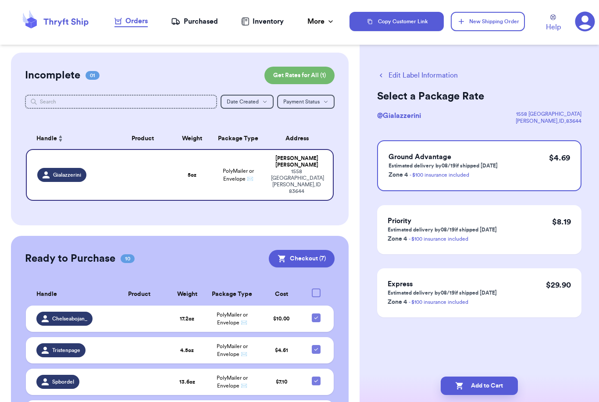
scroll to position [0, 0]
click at [501, 377] on button "Add to Cart" at bounding box center [479, 386] width 77 height 18
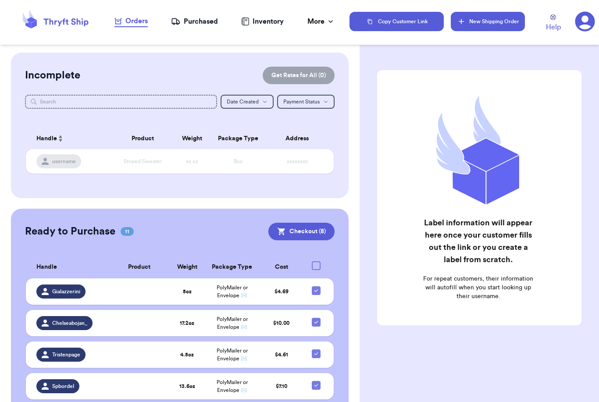
click at [504, 26] on button "New Shipping Order" at bounding box center [488, 21] width 74 height 19
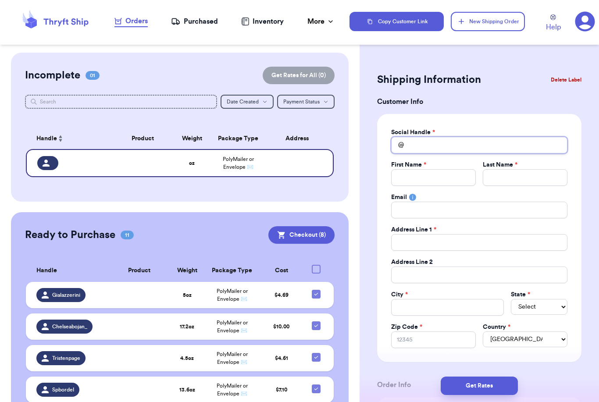
click at [444, 145] on input "Total Amount Paid" at bounding box center [479, 145] width 176 height 17
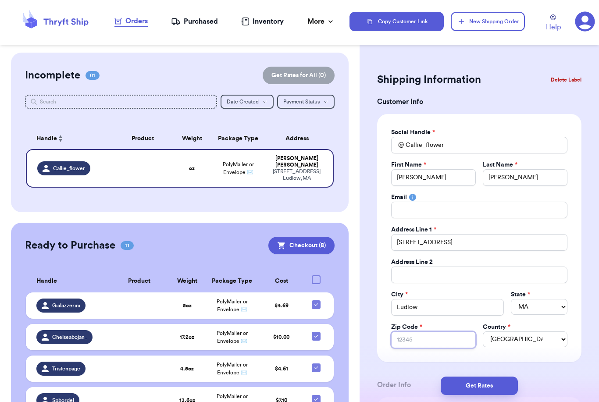
click at [419, 335] on input "Zip Code *" at bounding box center [433, 340] width 85 height 17
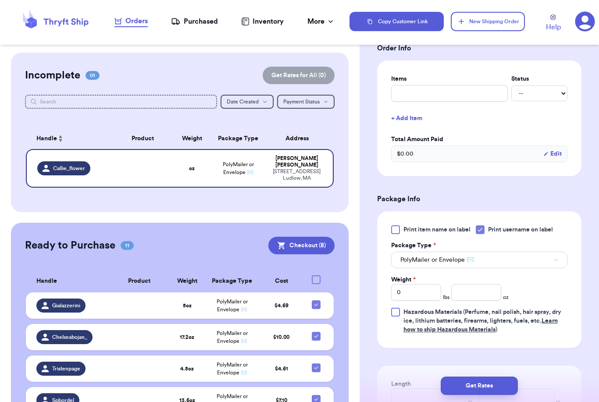
scroll to position [345, 0]
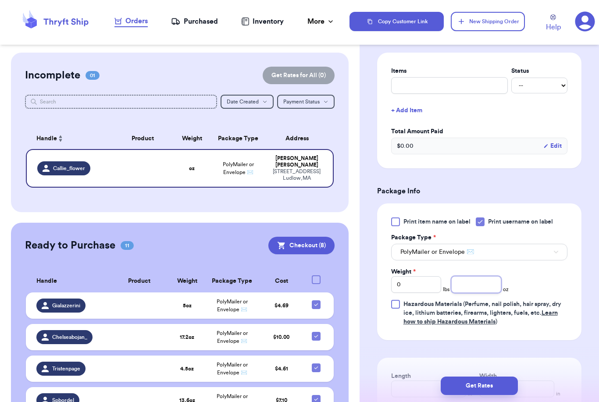
click at [458, 283] on input "number" at bounding box center [476, 284] width 50 height 17
click at [507, 378] on button "Get Rates" at bounding box center [479, 386] width 77 height 18
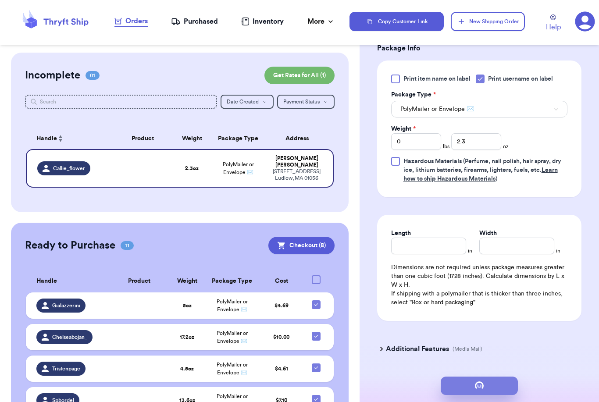
scroll to position [0, 0]
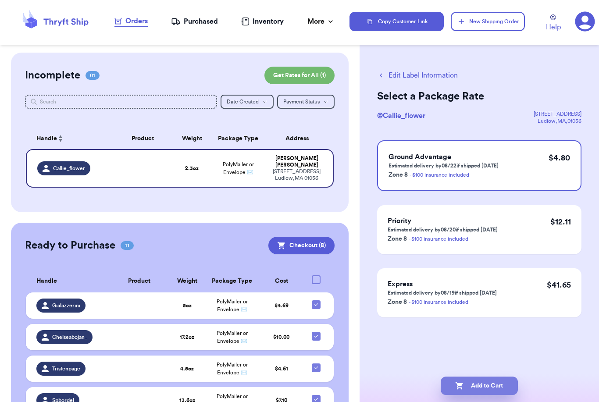
click at [508, 377] on button "Add to Cart" at bounding box center [479, 386] width 77 height 18
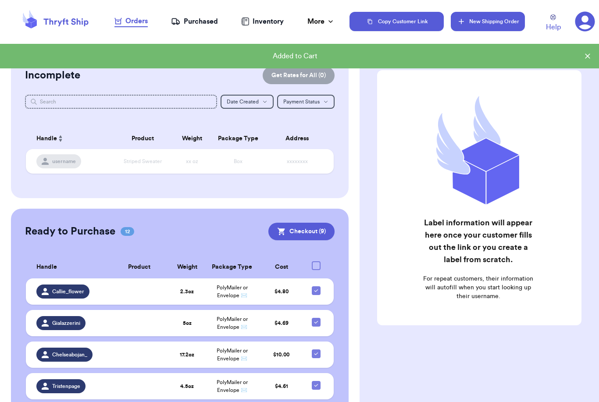
click at [484, 25] on button "New Shipping Order" at bounding box center [488, 21] width 74 height 19
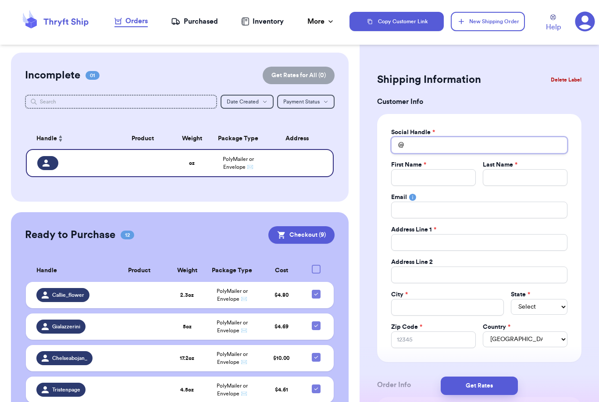
click at [433, 144] on input "Total Amount Paid" at bounding box center [479, 145] width 176 height 17
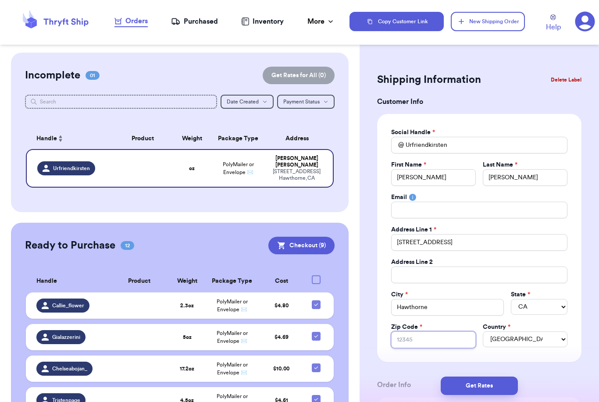
click at [432, 347] on input "Zip Code *" at bounding box center [433, 340] width 85 height 17
click at [434, 337] on input "Zip Code *" at bounding box center [433, 340] width 85 height 17
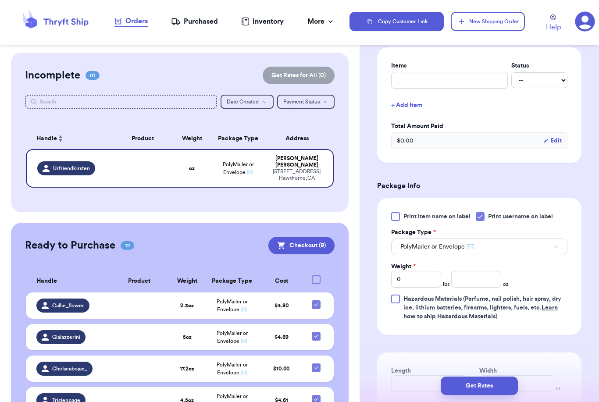
scroll to position [377, 0]
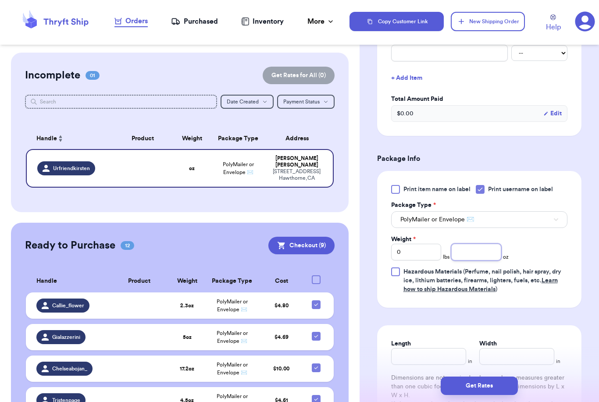
click at [471, 251] on input "number" at bounding box center [476, 252] width 50 height 17
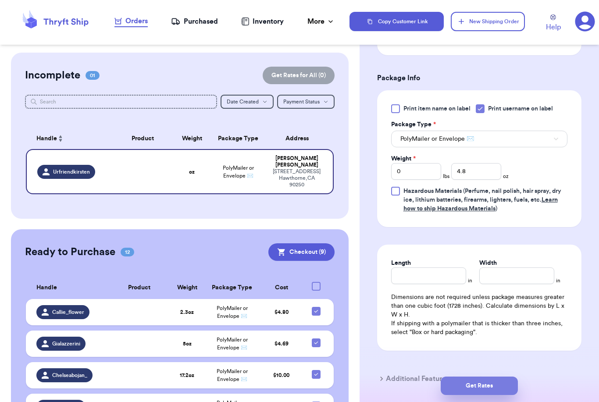
click at [499, 377] on button "Get Rates" at bounding box center [479, 386] width 77 height 18
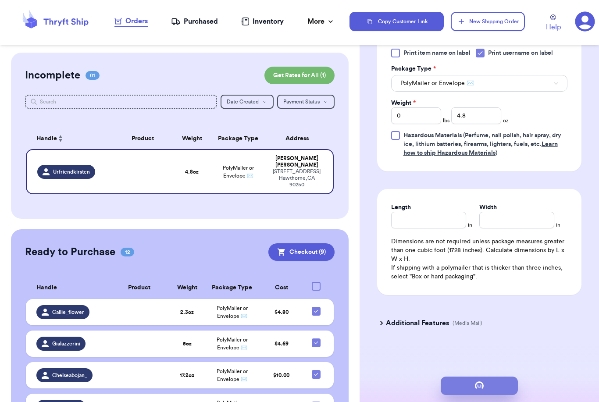
scroll to position [0, 0]
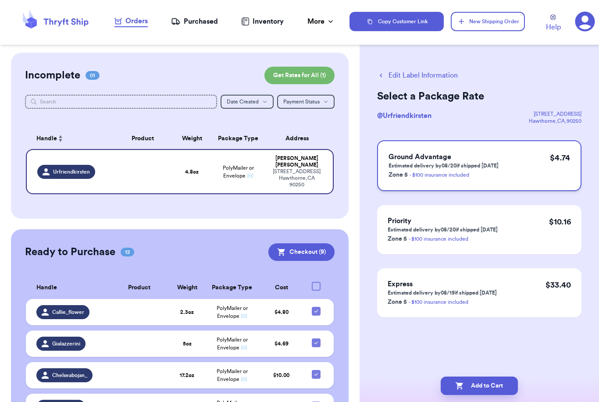
click at [465, 168] on p "Estimated delivery by 08/20 if shipped today" at bounding box center [444, 165] width 110 height 7
click at [499, 377] on button "Add to Cart" at bounding box center [479, 386] width 77 height 18
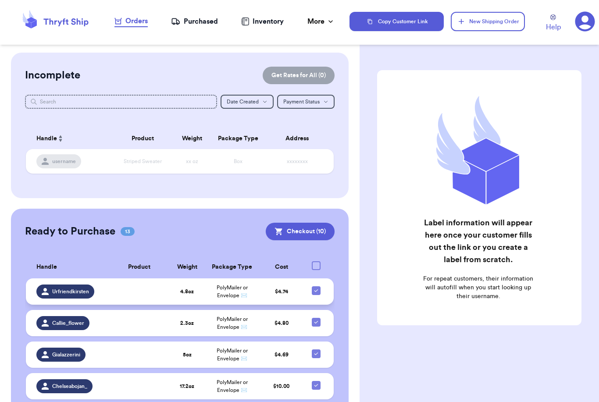
click at [76, 295] on span "Urfriendkirsten" at bounding box center [70, 291] width 37 height 7
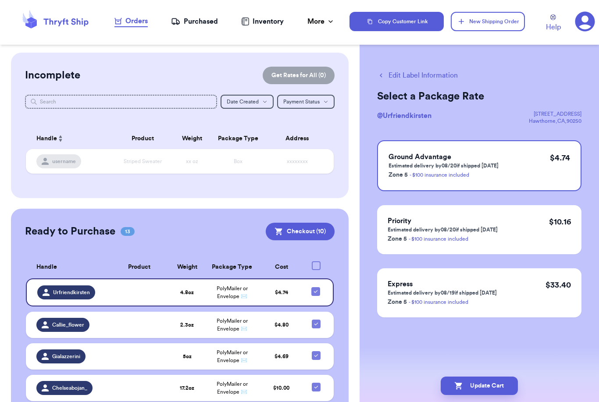
click at [411, 78] on button "Edit Label Information" at bounding box center [417, 75] width 81 height 11
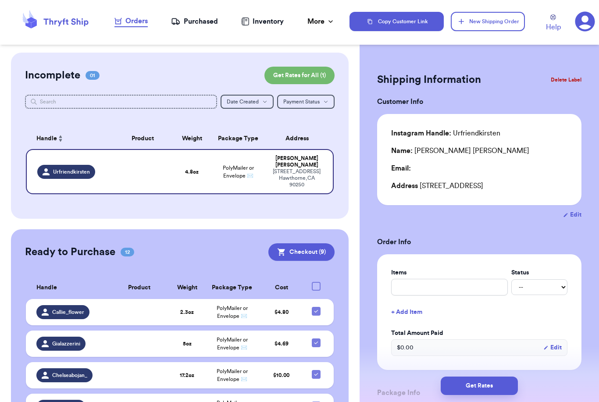
click at [577, 219] on button "Edit" at bounding box center [572, 214] width 18 height 9
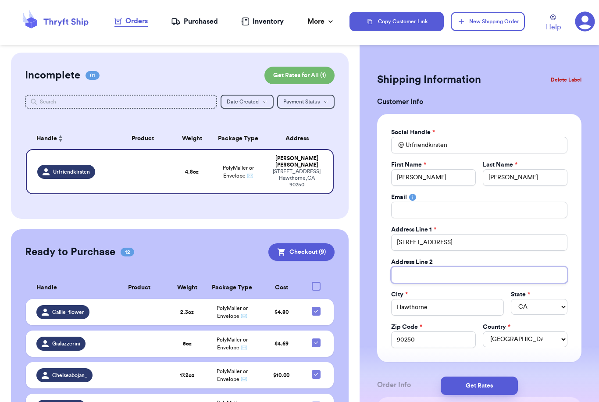
click at [423, 277] on input "Total Amount Paid" at bounding box center [479, 275] width 176 height 17
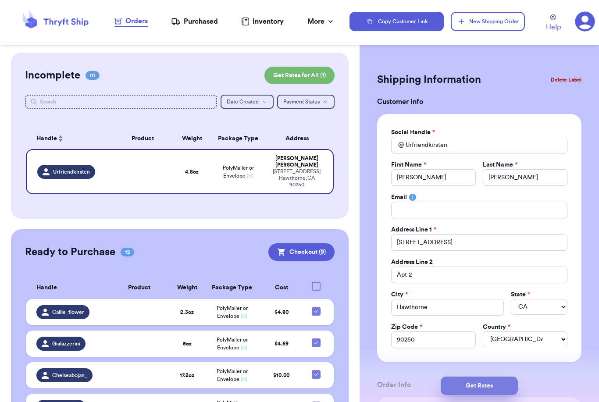
click at [506, 377] on button "Get Rates" at bounding box center [479, 386] width 77 height 18
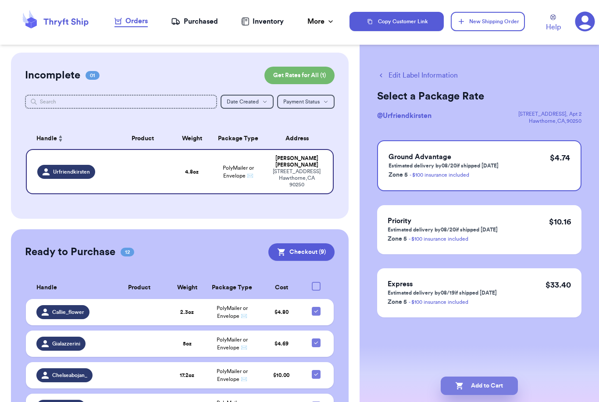
click at [485, 378] on button "Add to Cart" at bounding box center [479, 386] width 77 height 18
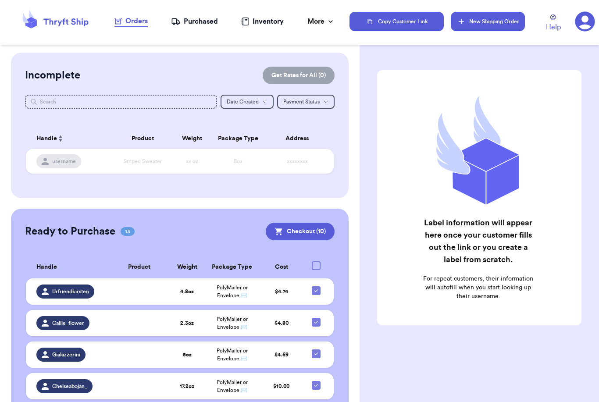
click at [484, 27] on button "New Shipping Order" at bounding box center [488, 21] width 74 height 19
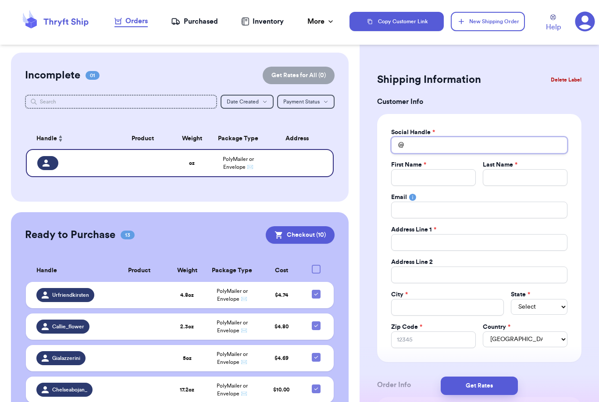
click at [447, 145] on input "Total Amount Paid" at bounding box center [479, 145] width 176 height 17
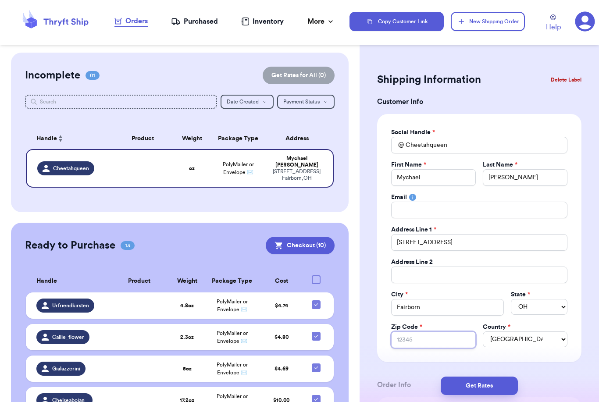
click at [441, 339] on input "Zip Code *" at bounding box center [433, 340] width 85 height 17
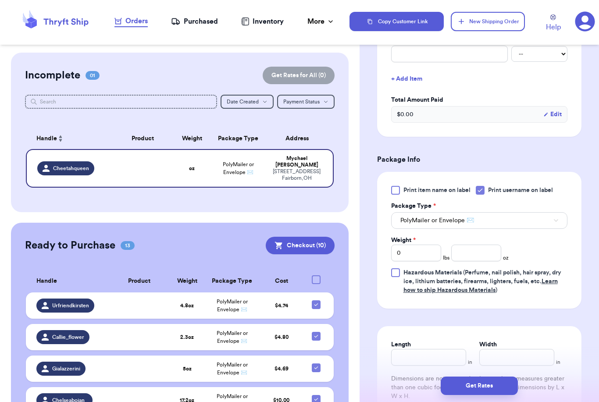
scroll to position [376, 0]
click at [485, 249] on input "number" at bounding box center [476, 253] width 50 height 17
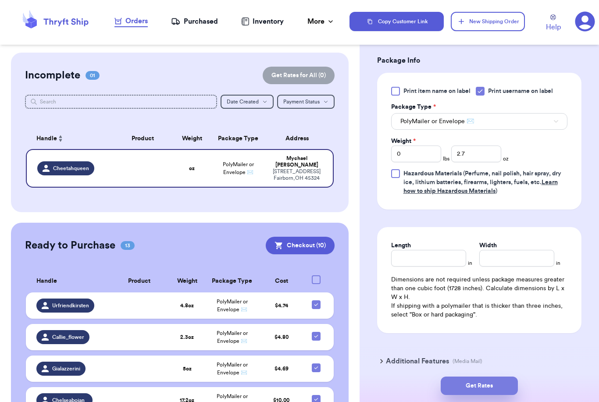
click at [509, 377] on button "Get Rates" at bounding box center [479, 386] width 77 height 18
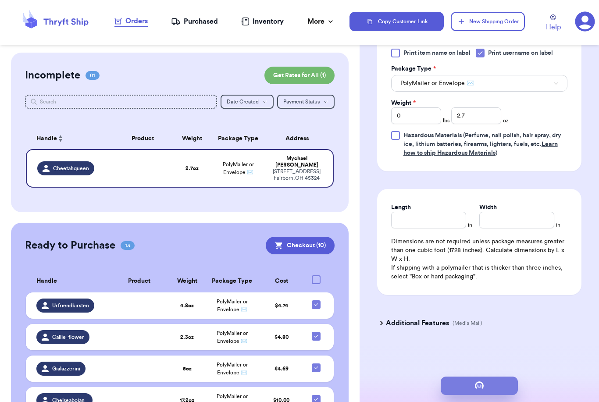
scroll to position [0, 0]
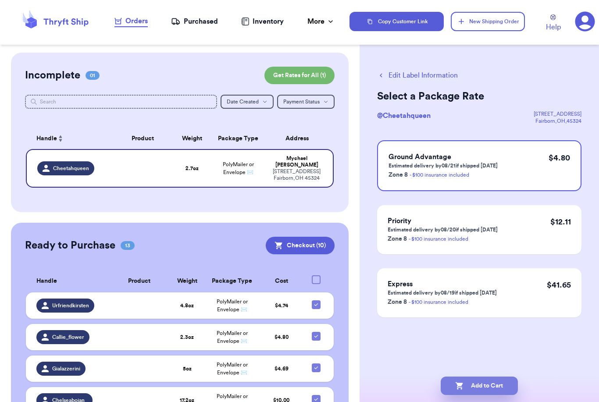
click at [475, 378] on button "Add to Cart" at bounding box center [479, 386] width 77 height 18
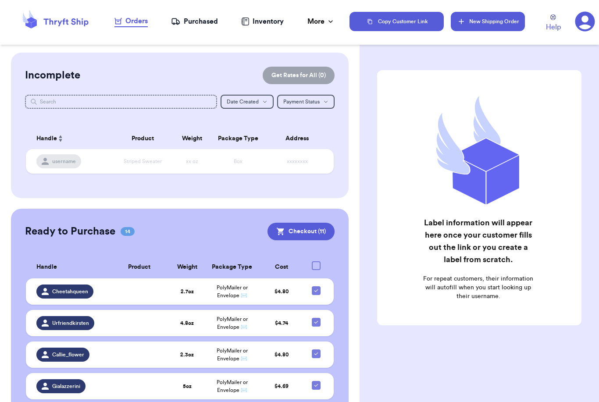
click at [496, 20] on button "New Shipping Order" at bounding box center [488, 21] width 74 height 19
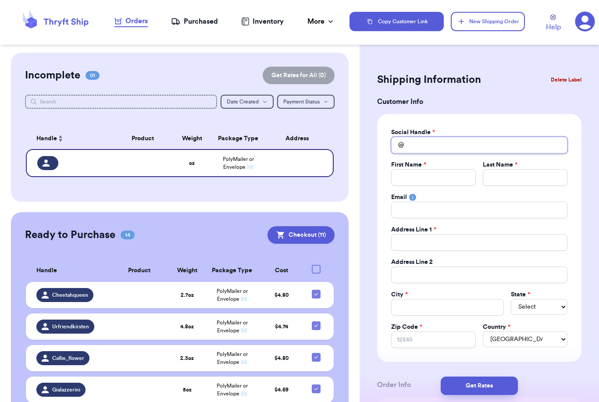
click at [458, 143] on input "Total Amount Paid" at bounding box center [479, 145] width 176 height 17
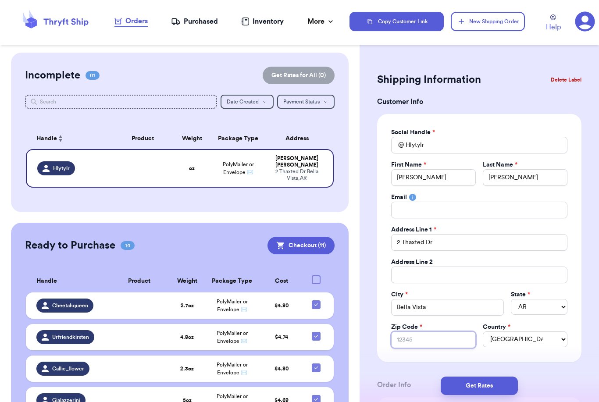
click at [434, 335] on input "Zip Code *" at bounding box center [433, 340] width 85 height 17
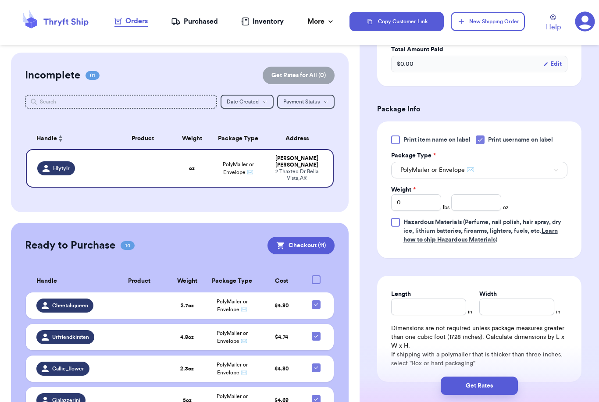
scroll to position [425, 0]
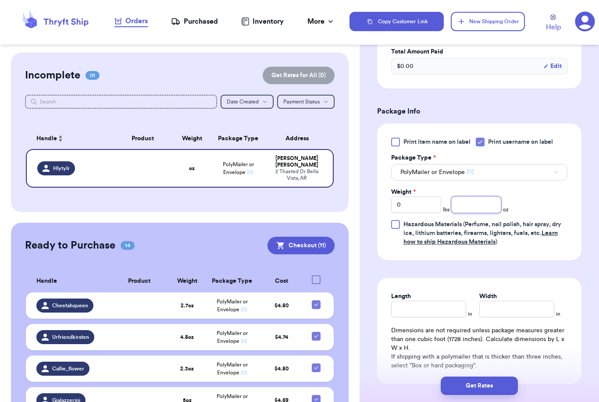
click at [480, 207] on input "number" at bounding box center [476, 204] width 50 height 17
click at [510, 377] on button "Get Rates" at bounding box center [479, 386] width 77 height 18
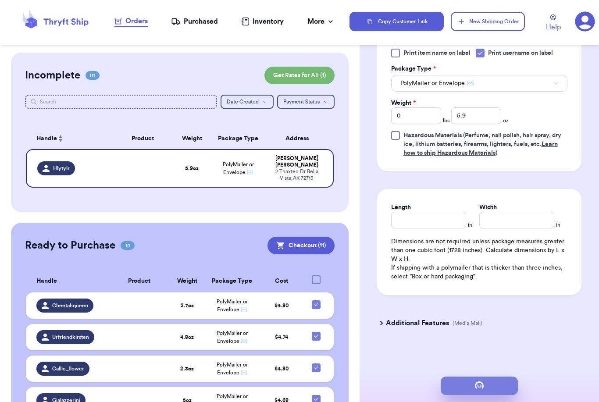
scroll to position [0, 0]
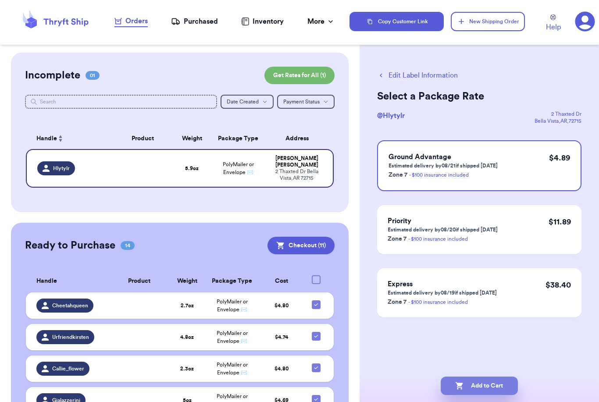
click at [498, 377] on button "Add to Cart" at bounding box center [479, 386] width 77 height 18
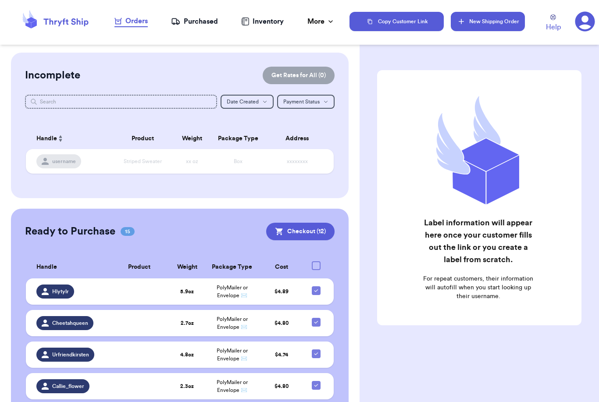
click at [505, 18] on button "New Shipping Order" at bounding box center [488, 21] width 74 height 19
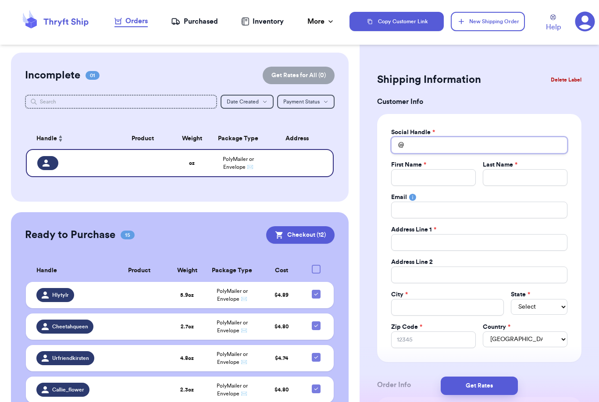
click at [477, 143] on input "Total Amount Paid" at bounding box center [479, 145] width 176 height 17
type input "N"
type input "Ni"
type input "Nic"
type input "Nico"
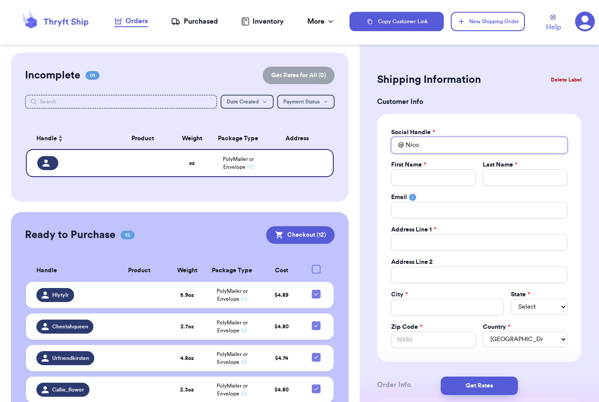
type input "Nicol"
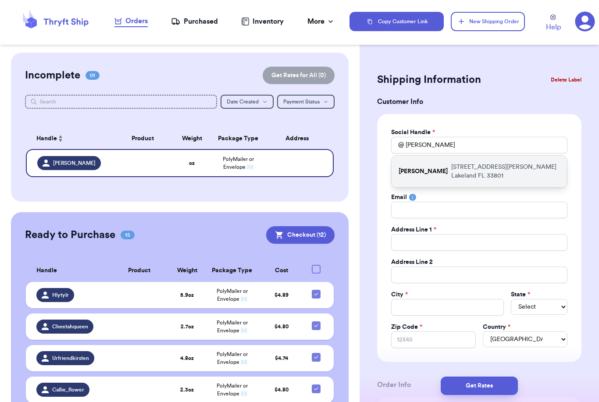
click at [528, 168] on p "732 S Rushing Ave Lakeland FL 33801" at bounding box center [505, 172] width 109 height 18
type input "Nicole_maddog"
type input "Nicole"
type input "Maddock"
type input "732 S Rushing Ave"
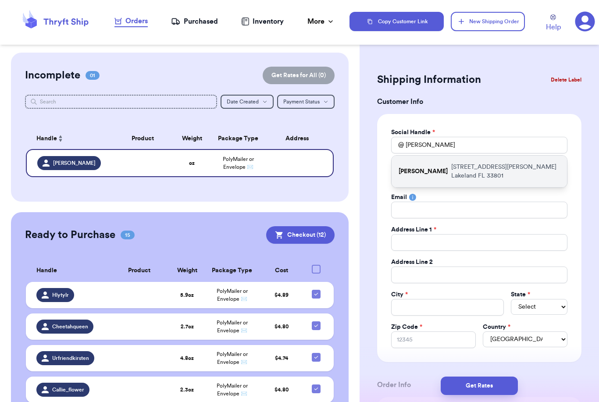
type input "Lakeland"
select select "FL"
type input "33801"
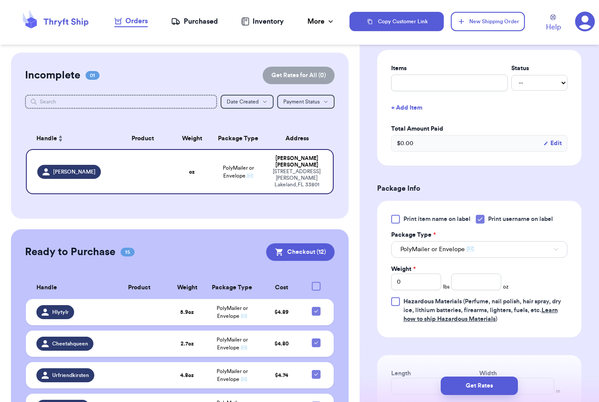
scroll to position [364, 0]
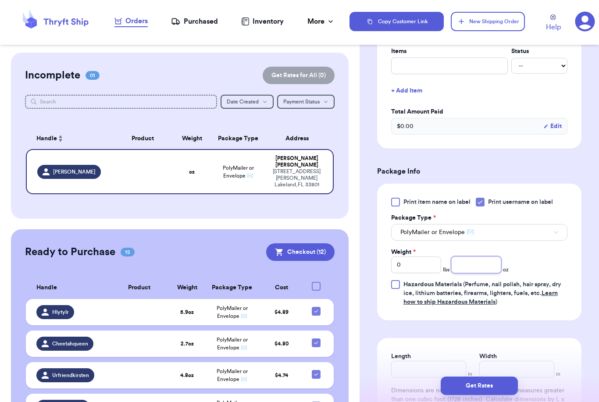
click at [500, 260] on input "number" at bounding box center [476, 265] width 50 height 17
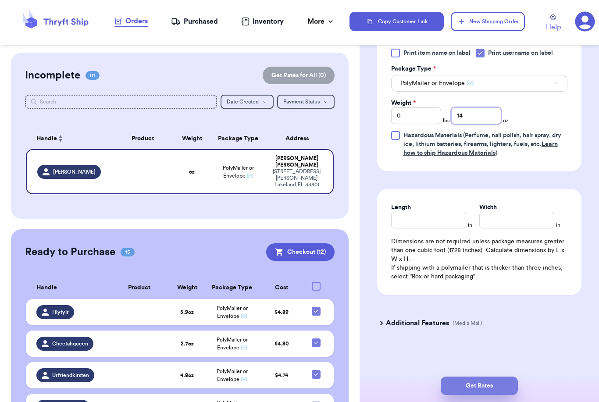
type input "14"
click at [510, 377] on button "Get Rates" at bounding box center [479, 386] width 77 height 18
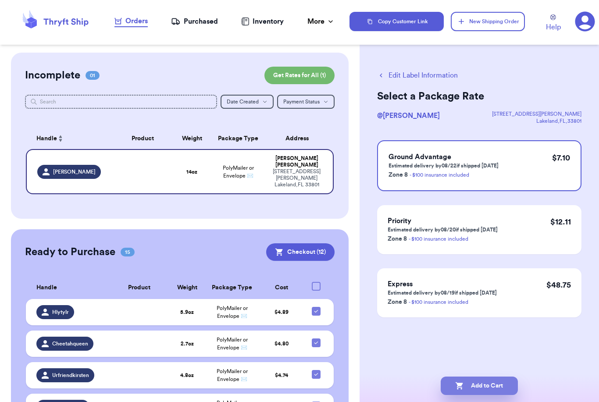
click at [502, 379] on button "Add to Cart" at bounding box center [479, 386] width 77 height 18
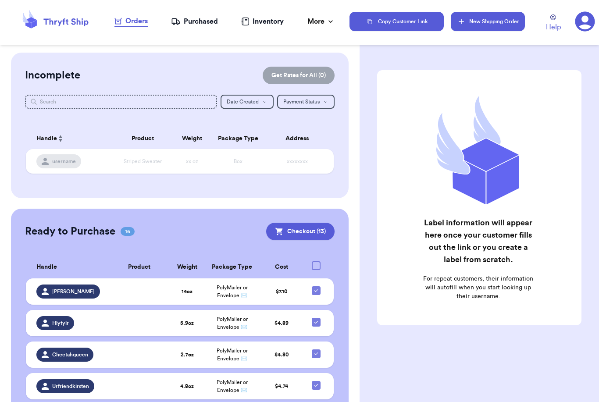
click at [495, 24] on button "New Shipping Order" at bounding box center [488, 21] width 74 height 19
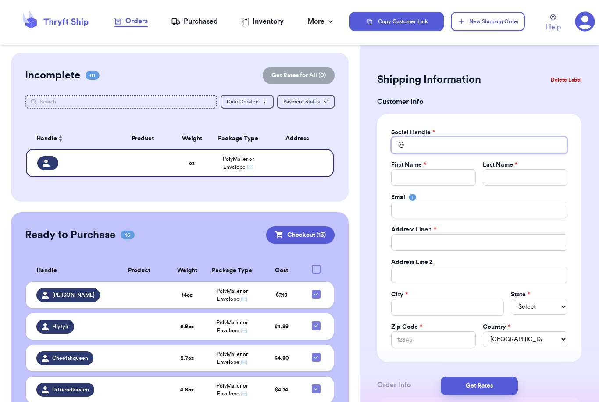
click at [416, 147] on input "Total Amount Paid" at bounding box center [479, 145] width 176 height 17
type input "A"
type input "Ad"
type input "Adb"
type input "Ad"
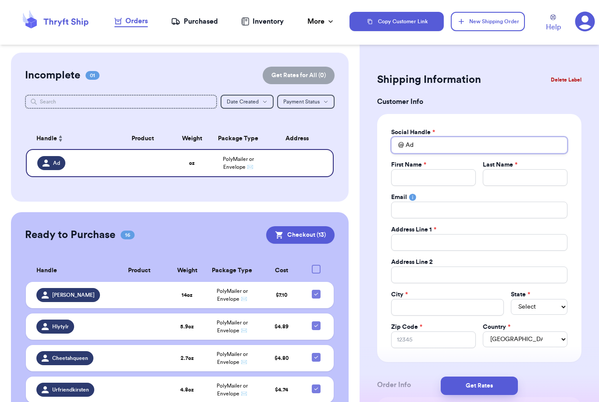
type input "Adv"
type input "Adve"
type input "Adven"
type input "Advent"
type input "Adventu"
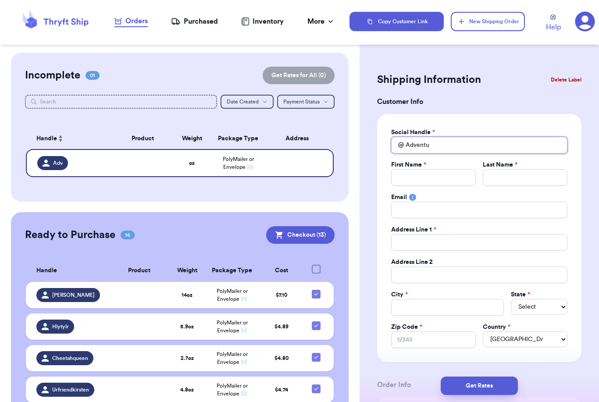
type input "Adventur"
type input "Adventure"
type input "Adventurec"
type input "Adventurecl"
type input "Adventurecla"
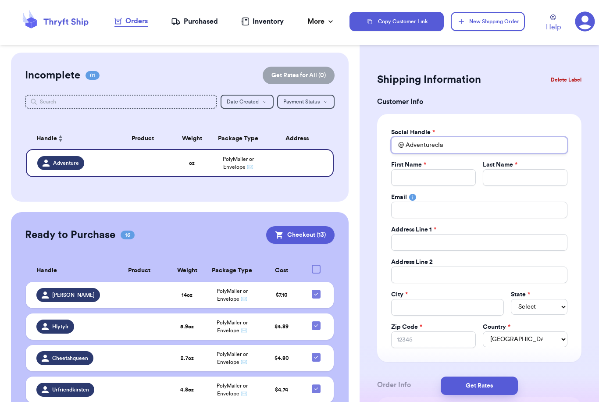
type input "Adventureclan"
type input "Adventureclan_"
type input "Adventureclan_p"
type input "Adventureclan_pn"
type input "Adventureclan_pnw"
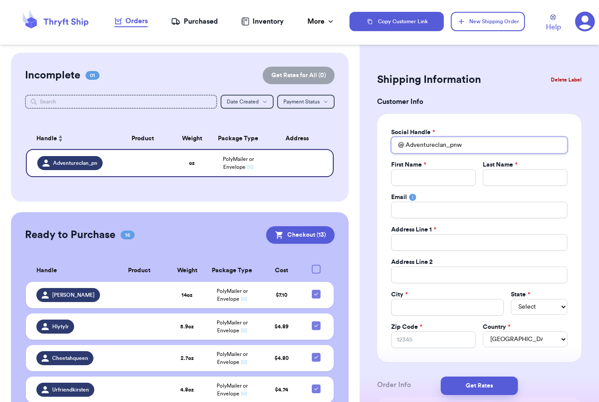
type input "Adventureclan_pnw"
type input "B"
type input "Be"
type input "Bel"
type input "Bell"
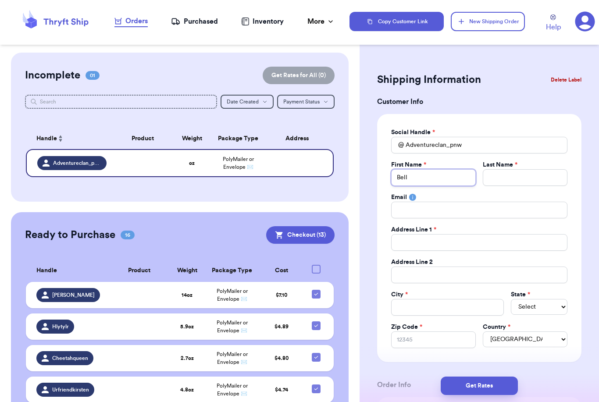
type input "Belle"
type input "R"
type input "Ro"
type input "Row"
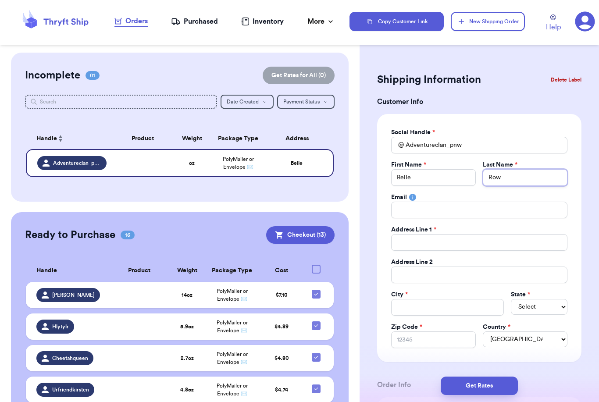
type input "Rowd"
type input "Rowde"
type input "Rowden"
type input "1"
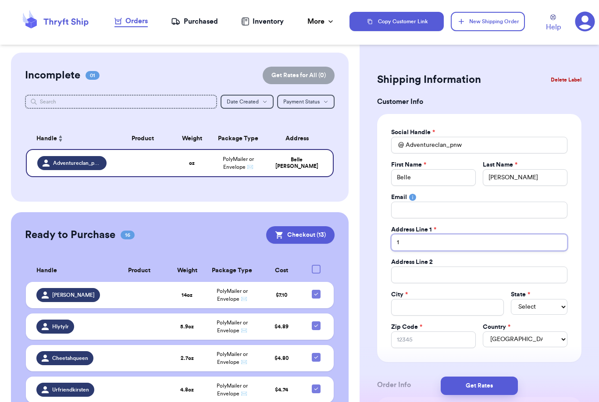
type input "15"
type input "152"
type input "1528"
type input "1528 S"
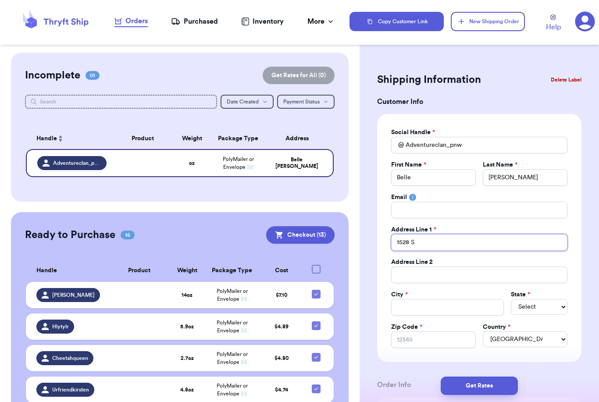
type input "1528 SW"
type input "1528 SW 1"
type input "1528 SW 14"
type input "1528 SW 144"
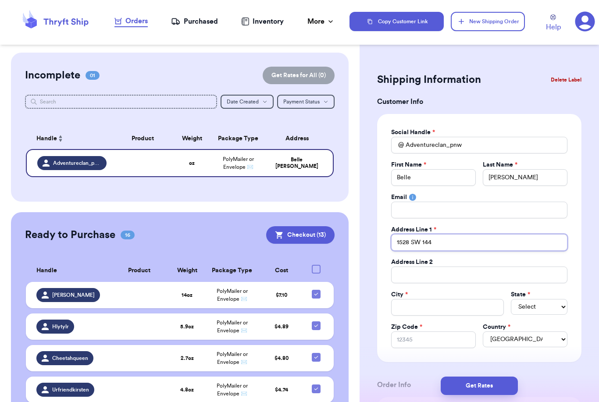
type input "1528 SW 144t"
type input "1528 SW 144th"
type input "1528 SW 144th P"
type input "1528 SW 144th Pl"
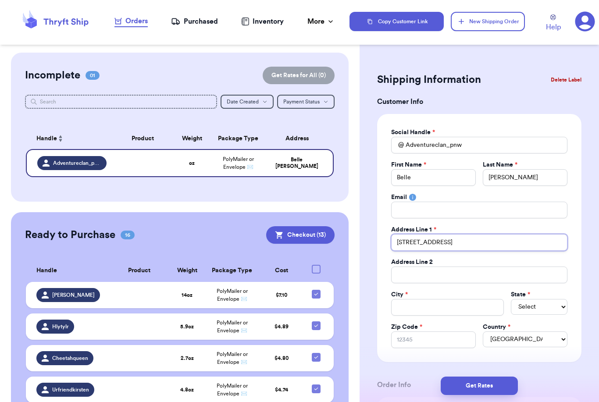
type input "1528 SW 144th Pl"
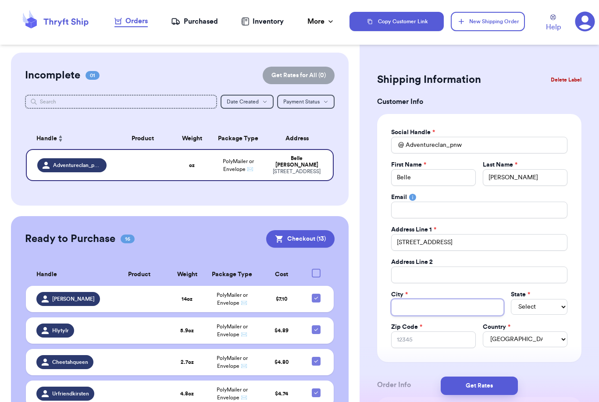
type input "B"
type input "Bu"
type input "Bur"
type input "Buri"
type input "Burie"
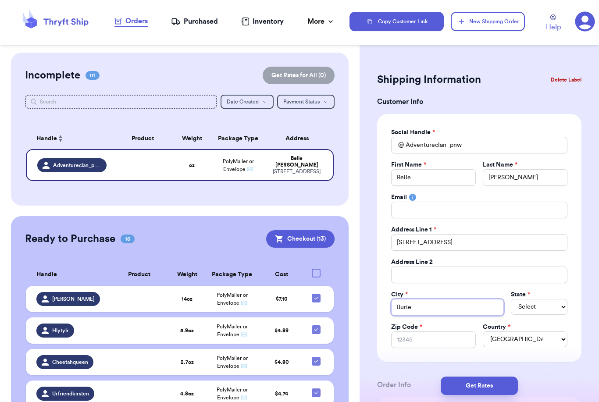
type input "Burien"
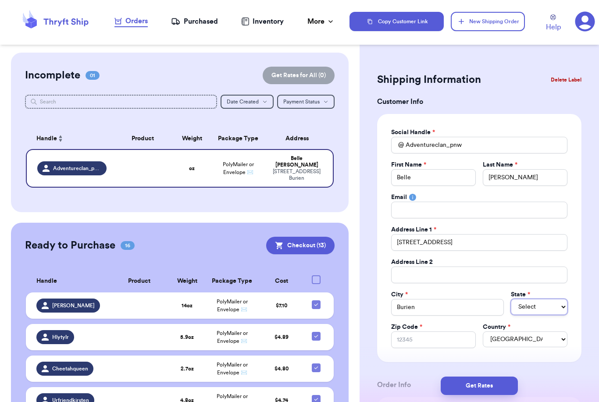
select select "WA"
click at [442, 342] on input "Zip Code *" at bounding box center [433, 340] width 85 height 17
type input "9"
type input "98"
type input "981"
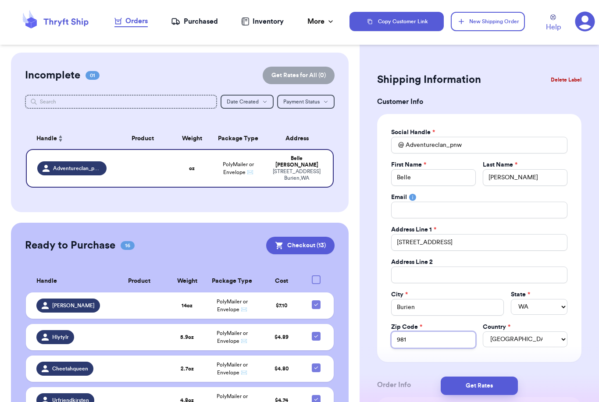
type input "9816"
type input "98166"
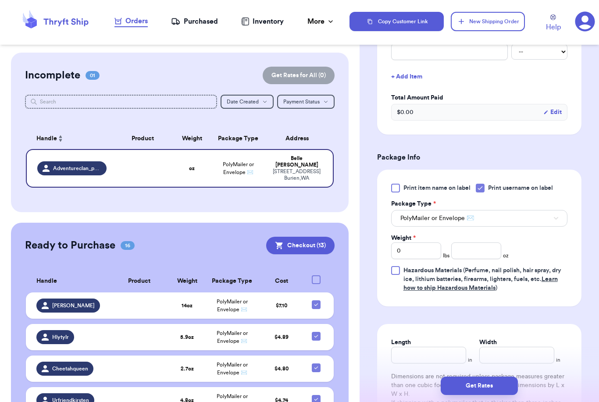
scroll to position [379, 0]
type input "98166"
click at [420, 249] on input "0" at bounding box center [416, 250] width 50 height 17
type input "4"
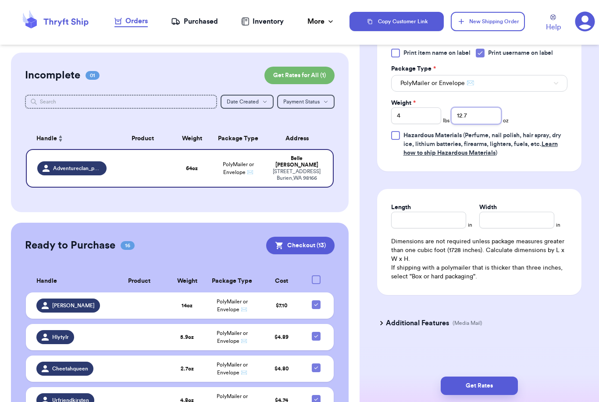
scroll to position [514, 0]
type input "12.7"
click at [506, 377] on button "Get Rates" at bounding box center [479, 386] width 77 height 18
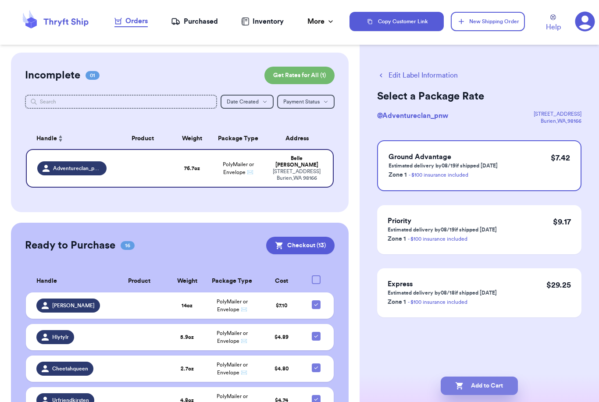
click at [496, 380] on button "Add to Cart" at bounding box center [479, 386] width 77 height 18
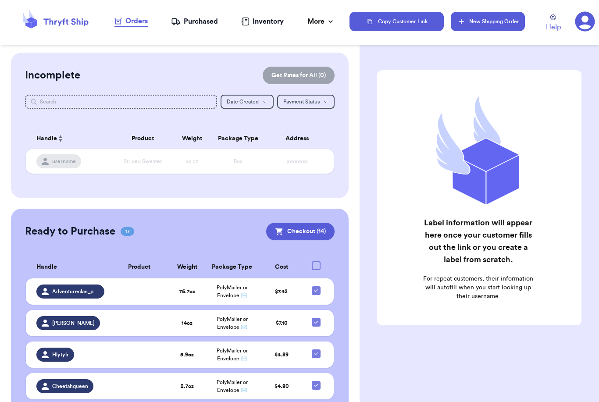
click at [488, 30] on button "New Shipping Order" at bounding box center [488, 21] width 74 height 19
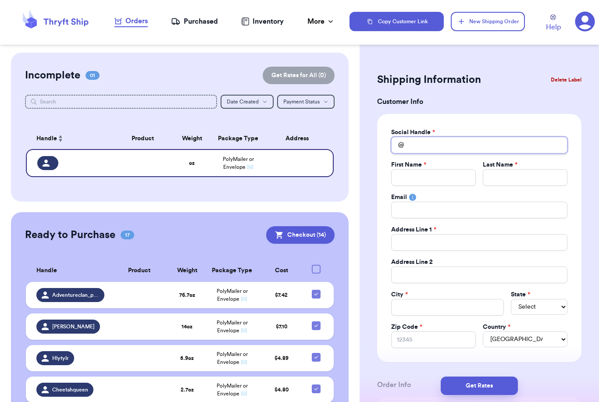
click at [436, 147] on input "Total Amount Paid" at bounding box center [479, 145] width 176 height 17
type input "D"
type input "Do"
type input "Dot"
type input "Dotr"
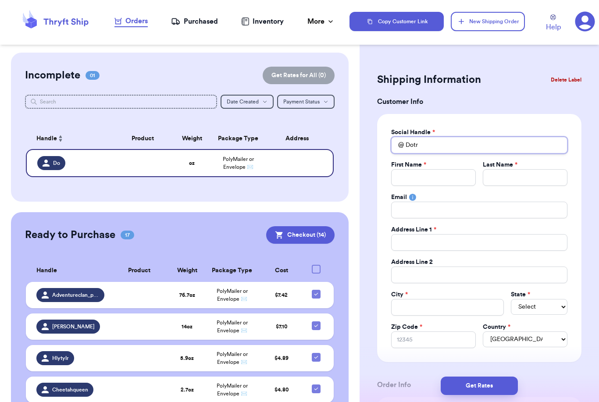
type input "Dotre"
type input "Dotrei"
type input "Dotreis"
type input "Dotreisi"
type input "Dotreisin"
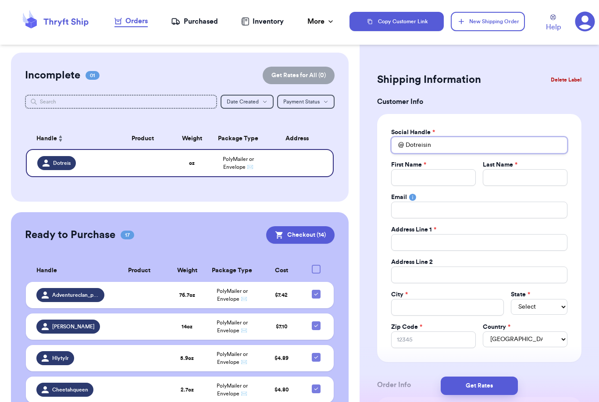
type input "Dotreising"
type input "Dotreising5"
type input "D"
type input "Di"
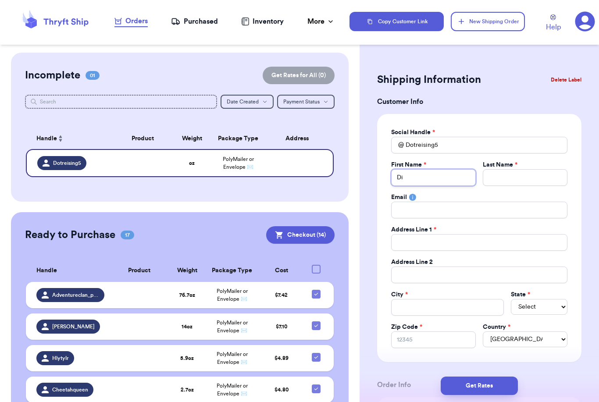
type input "Dia"
type input "Dian"
type input "Diane"
type input "r"
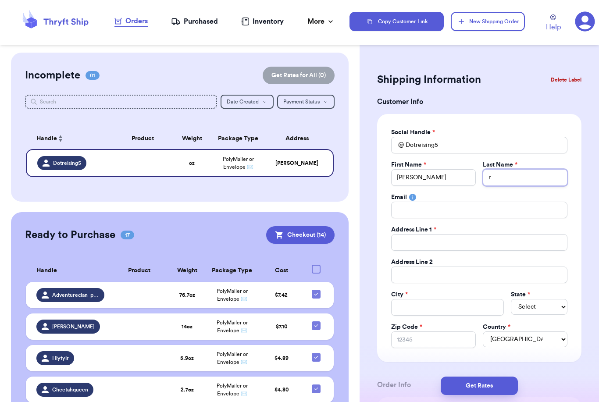
type input "rt"
type input "r"
type input "R"
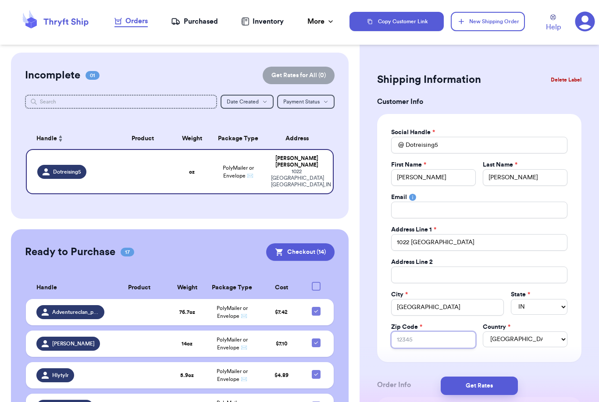
click at [427, 340] on input "Zip Code *" at bounding box center [433, 340] width 85 height 17
click at [429, 338] on input "Zip Code *" at bounding box center [433, 340] width 85 height 17
click at [510, 377] on button "Get Rates" at bounding box center [479, 386] width 77 height 18
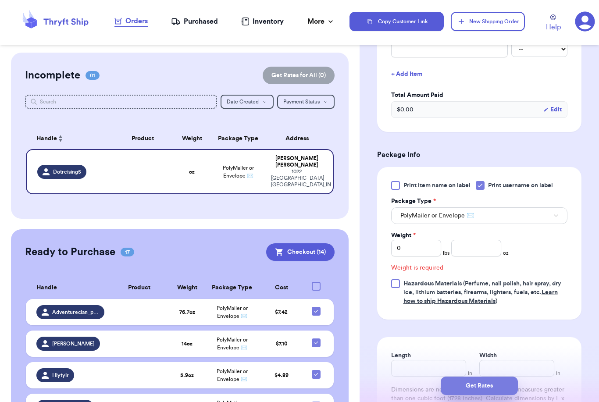
scroll to position [285, 0]
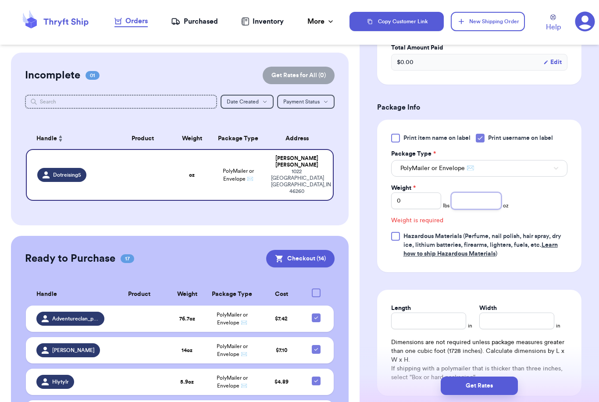
click at [482, 203] on input "number" at bounding box center [476, 201] width 50 height 17
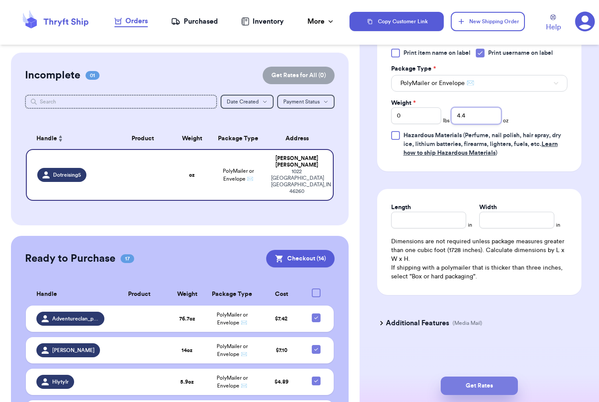
scroll to position [371, 0]
click at [507, 378] on button "Get Rates" at bounding box center [479, 386] width 77 height 18
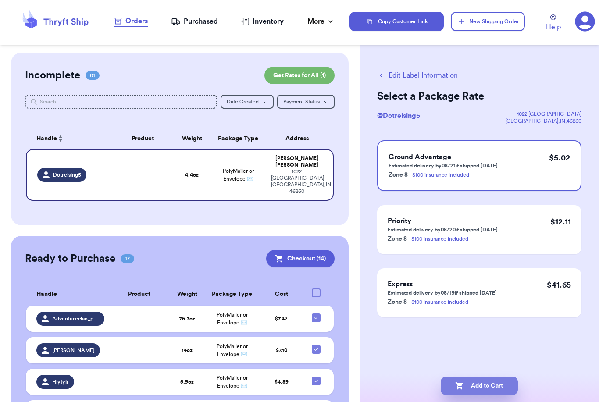
click at [490, 379] on button "Add to Cart" at bounding box center [479, 386] width 77 height 18
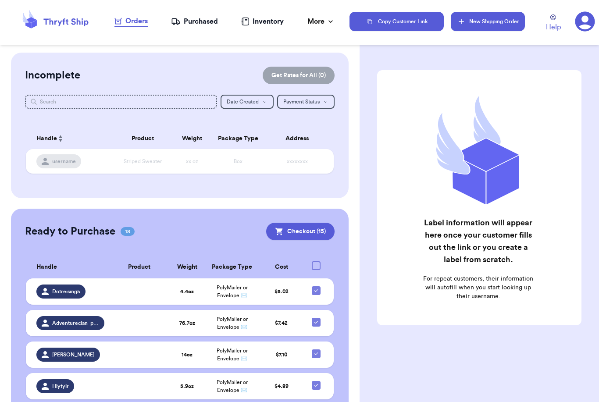
click at [492, 27] on button "New Shipping Order" at bounding box center [488, 21] width 74 height 19
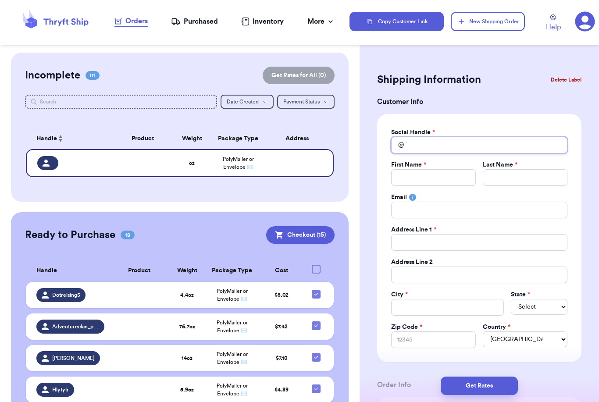
click at [439, 143] on input "Total Amount Paid" at bounding box center [479, 145] width 176 height 17
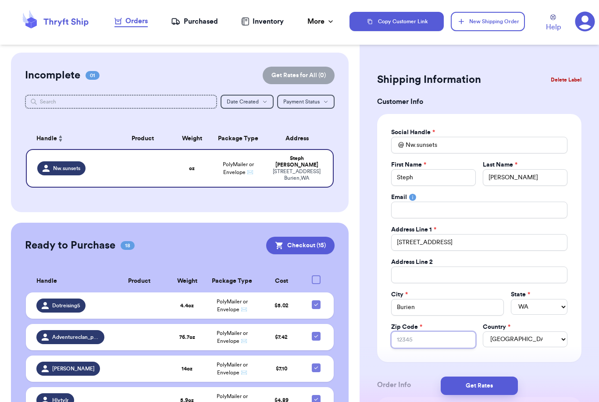
click at [441, 337] on input "Zip Code *" at bounding box center [433, 340] width 85 height 17
click at [441, 336] on input "Zip Code *" at bounding box center [433, 340] width 85 height 17
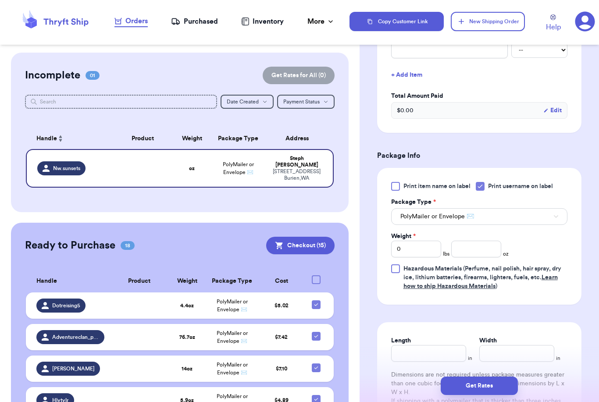
scroll to position [380, 0]
click at [487, 252] on input "number" at bounding box center [476, 249] width 50 height 17
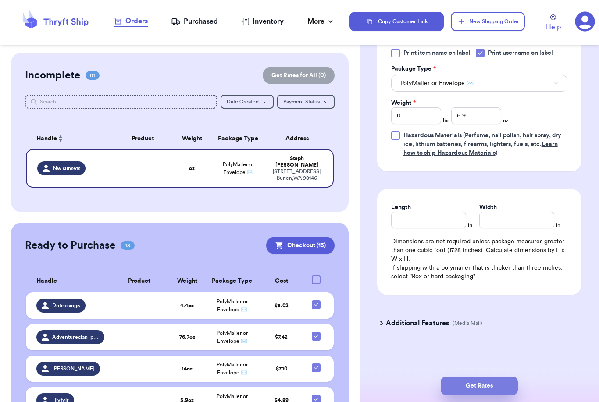
click at [511, 377] on button "Get Rates" at bounding box center [479, 386] width 77 height 18
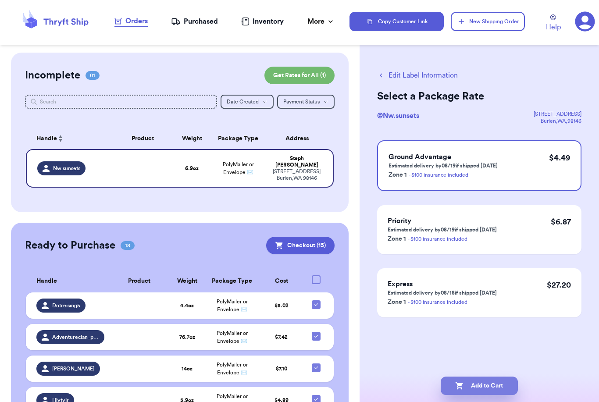
click at [480, 379] on button "Add to Cart" at bounding box center [479, 386] width 77 height 18
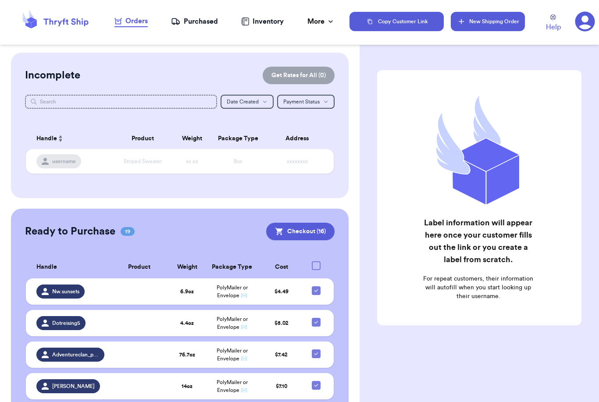
click at [492, 24] on button "New Shipping Order" at bounding box center [488, 21] width 74 height 19
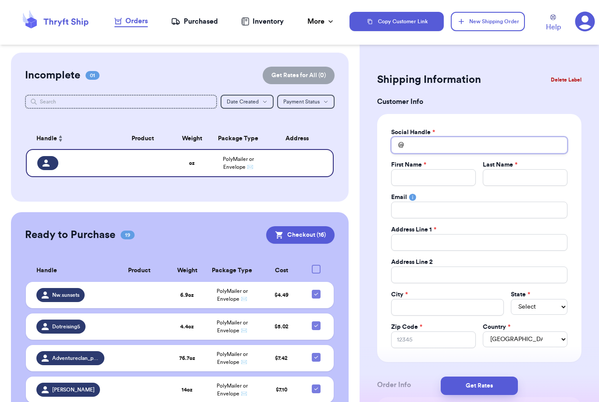
click at [446, 145] on input "Total Amount Paid" at bounding box center [479, 145] width 176 height 17
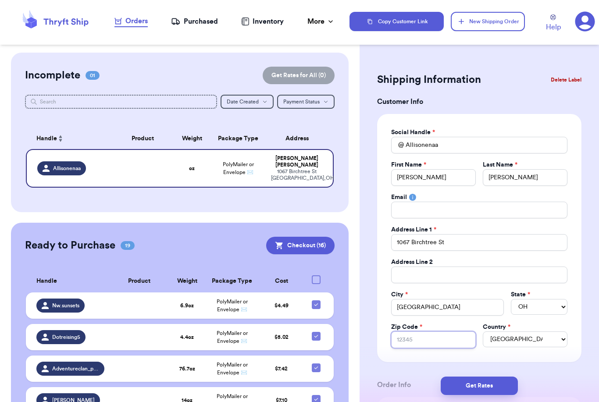
click at [437, 341] on input "Zip Code *" at bounding box center [433, 340] width 85 height 17
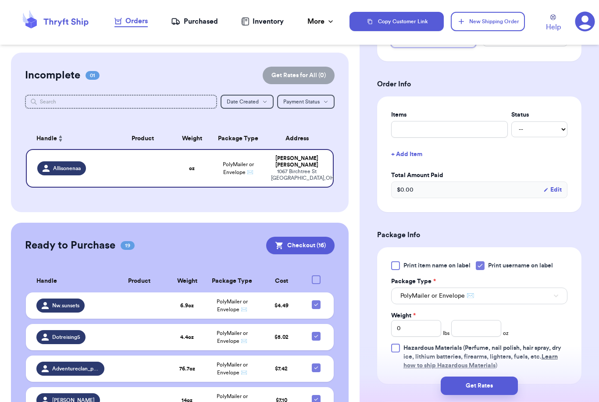
scroll to position [301, 0]
click at [489, 328] on input "number" at bounding box center [476, 328] width 50 height 17
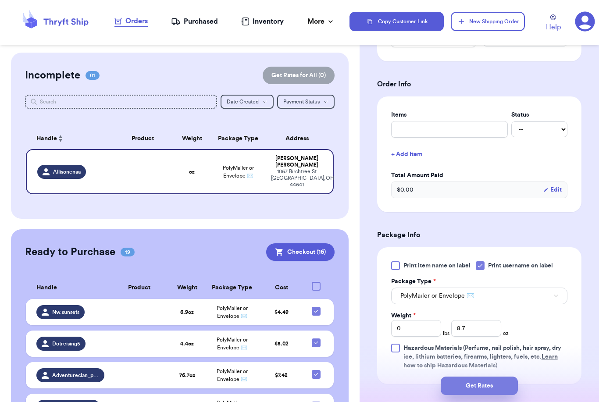
click at [507, 377] on button "Get Rates" at bounding box center [479, 386] width 77 height 18
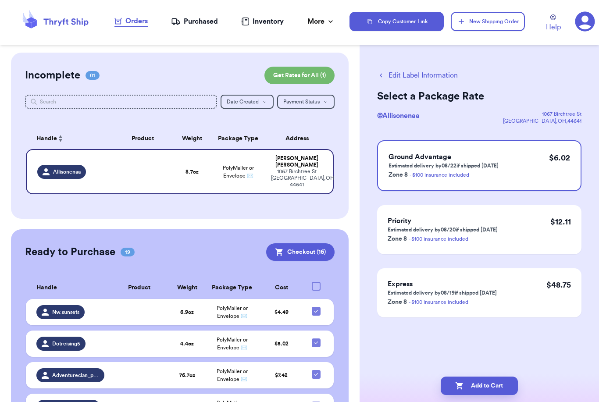
scroll to position [0, 0]
click at [480, 377] on button "Add to Cart" at bounding box center [479, 386] width 77 height 18
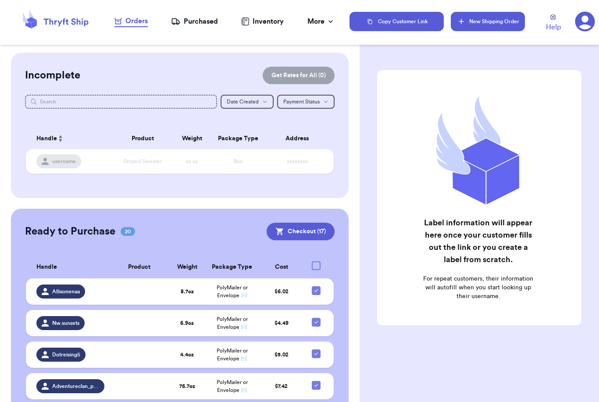
click at [497, 25] on button "New Shipping Order" at bounding box center [488, 21] width 74 height 19
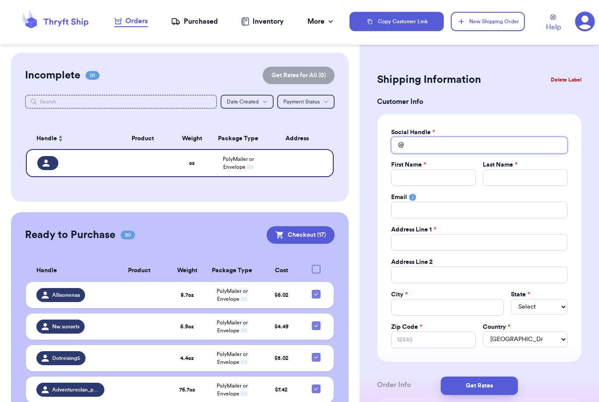
click at [458, 143] on input "Total Amount Paid" at bounding box center [479, 145] width 176 height 17
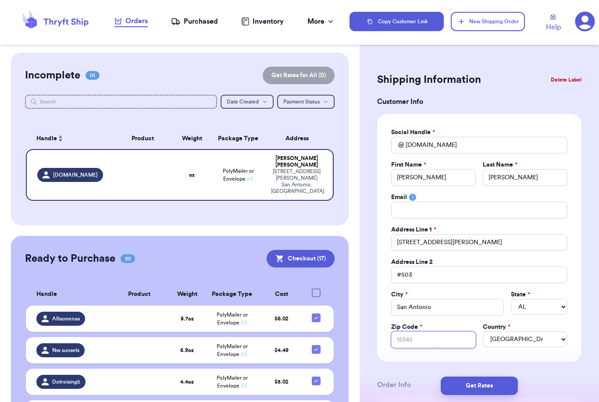
click at [434, 344] on input "Zip Code *" at bounding box center [433, 340] width 85 height 17
click at [508, 377] on button "Get Rates" at bounding box center [479, 386] width 77 height 18
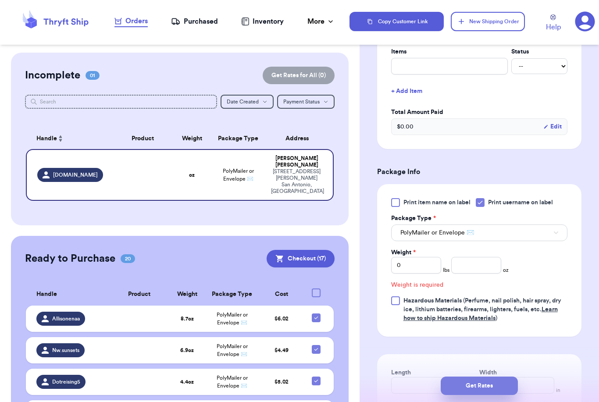
scroll to position [285, 0]
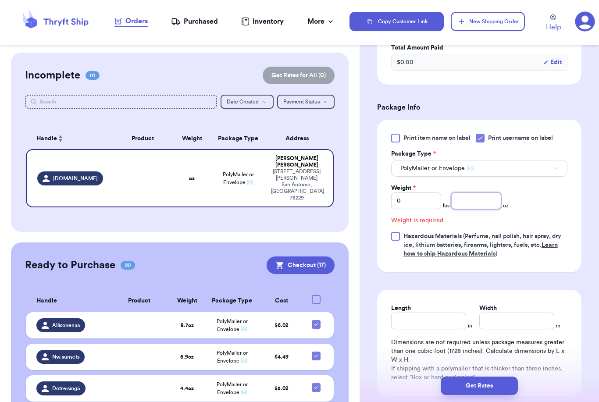
click at [485, 208] on input "number" at bounding box center [476, 201] width 50 height 17
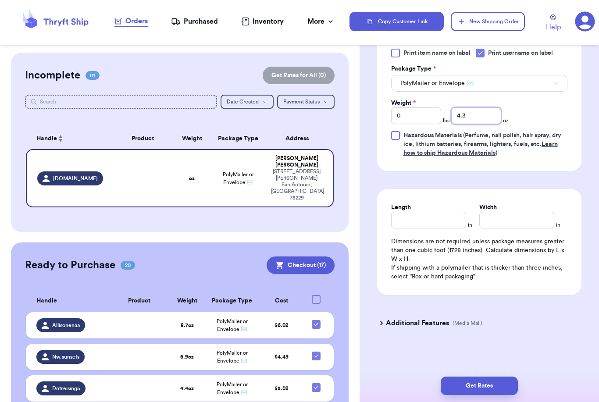
scroll to position [371, 0]
click at [511, 377] on button "Get Rates" at bounding box center [479, 386] width 77 height 18
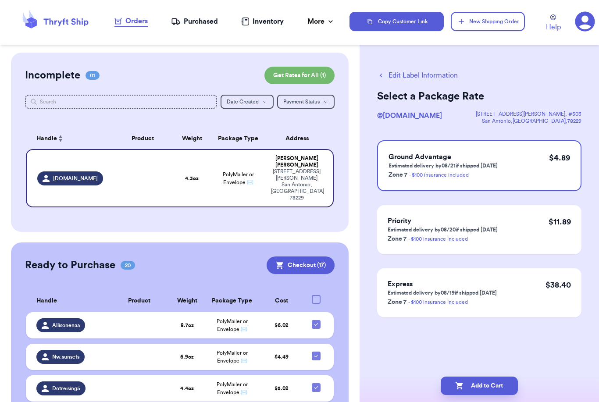
scroll to position [0, 0]
click at [441, 74] on button "Edit Label Information" at bounding box center [417, 75] width 81 height 11
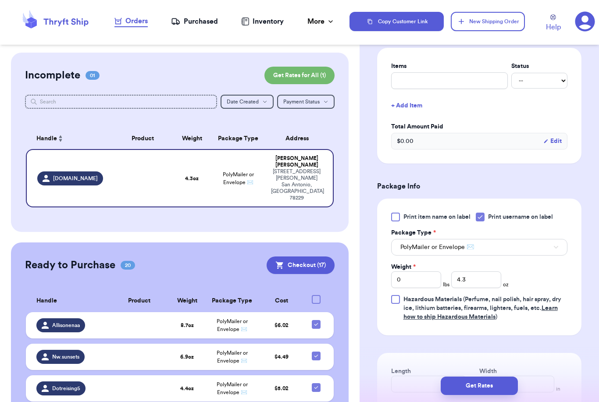
scroll to position [207, 0]
click at [488, 278] on input "4.3" at bounding box center [476, 279] width 50 height 17
click at [508, 377] on button "Get Rates" at bounding box center [479, 386] width 77 height 18
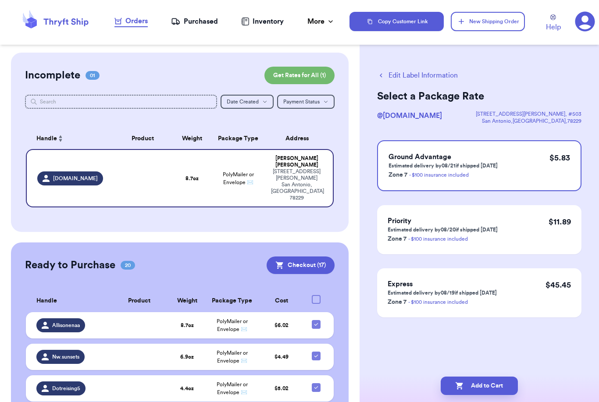
scroll to position [0, 0]
click at [470, 377] on button "Add to Cart" at bounding box center [479, 386] width 77 height 18
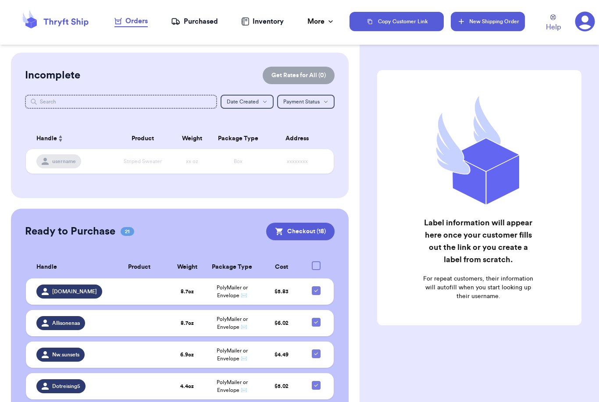
click at [505, 27] on button "New Shipping Order" at bounding box center [488, 21] width 74 height 19
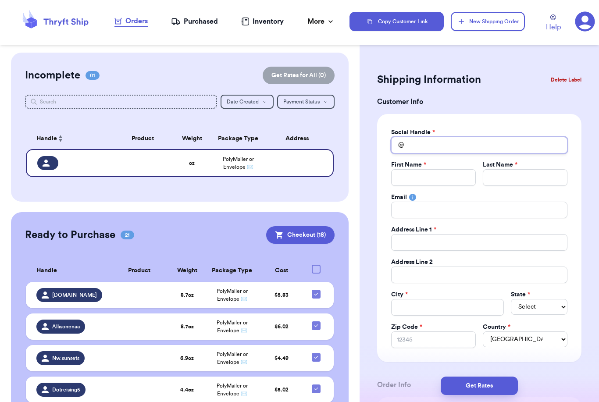
click at [435, 145] on input "Total Amount Paid" at bounding box center [479, 145] width 176 height 17
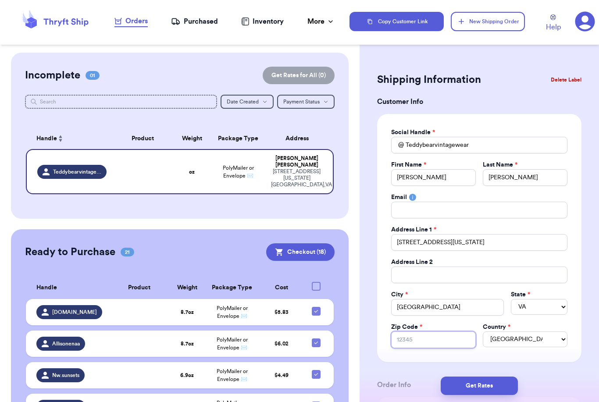
click at [463, 342] on input "Zip Code *" at bounding box center [433, 340] width 85 height 17
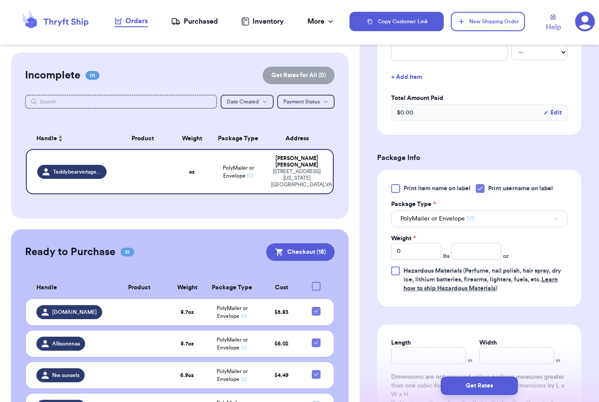
scroll to position [379, 0]
click at [482, 253] on input "number" at bounding box center [476, 250] width 50 height 17
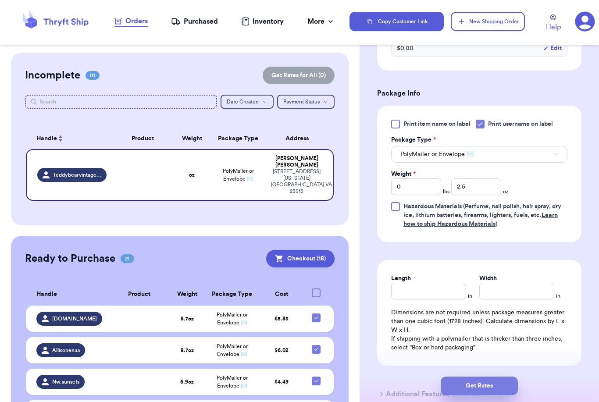
click at [508, 377] on button "Get Rates" at bounding box center [479, 386] width 77 height 18
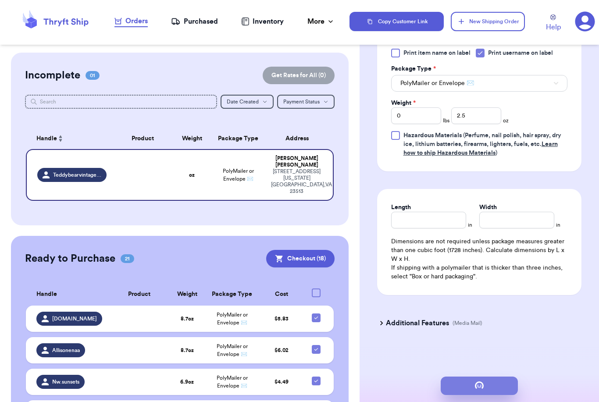
scroll to position [0, 0]
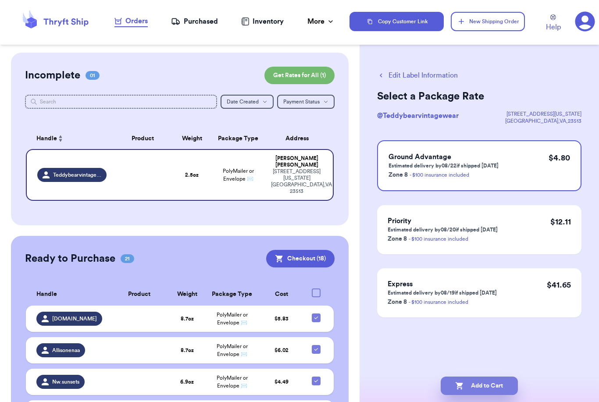
click at [467, 377] on button "Add to Cart" at bounding box center [479, 386] width 77 height 18
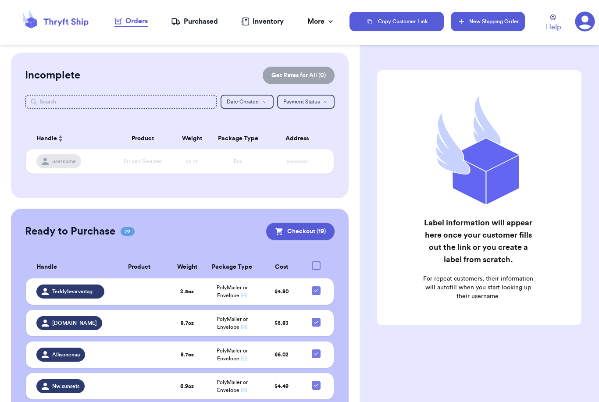
click at [495, 24] on button "New Shipping Order" at bounding box center [488, 21] width 74 height 19
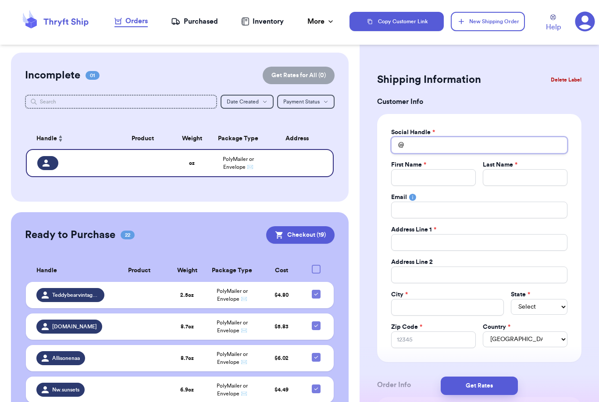
click at [474, 143] on input "Total Amount Paid" at bounding box center [479, 145] width 176 height 17
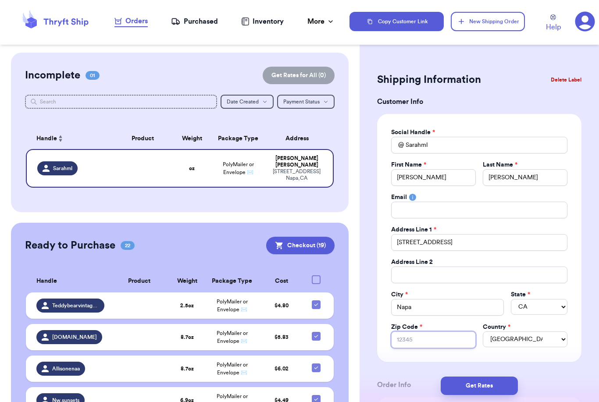
click at [435, 348] on input "Zip Code *" at bounding box center [433, 340] width 85 height 17
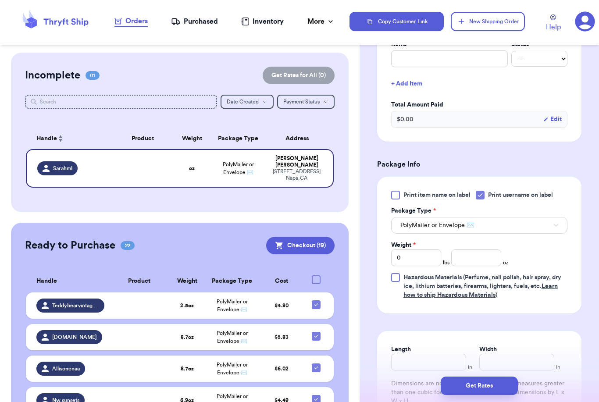
scroll to position [375, 0]
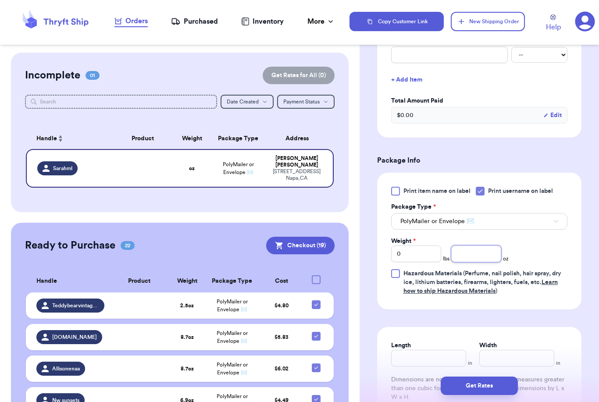
click at [491, 247] on input "number" at bounding box center [476, 254] width 50 height 17
click at [508, 377] on button "Get Rates" at bounding box center [479, 386] width 77 height 18
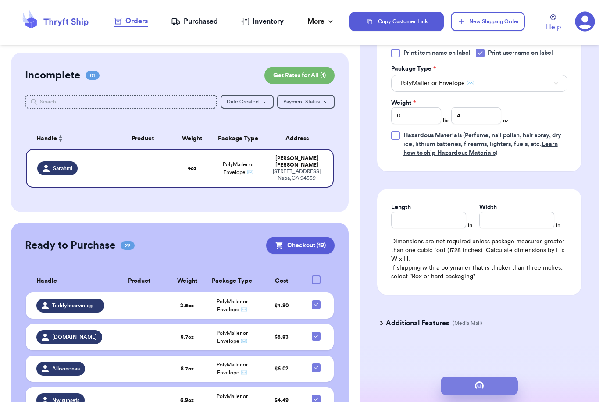
scroll to position [0, 0]
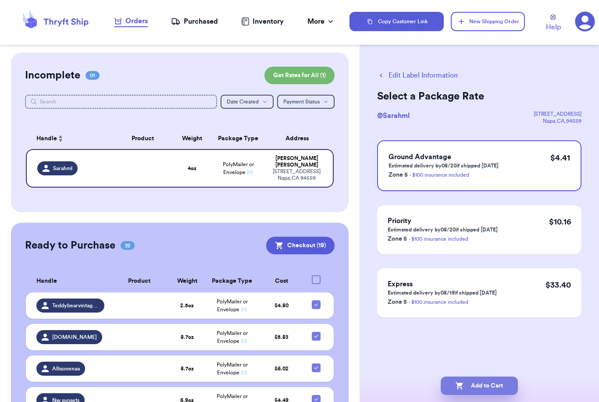
click at [501, 377] on button "Add to Cart" at bounding box center [479, 386] width 77 height 18
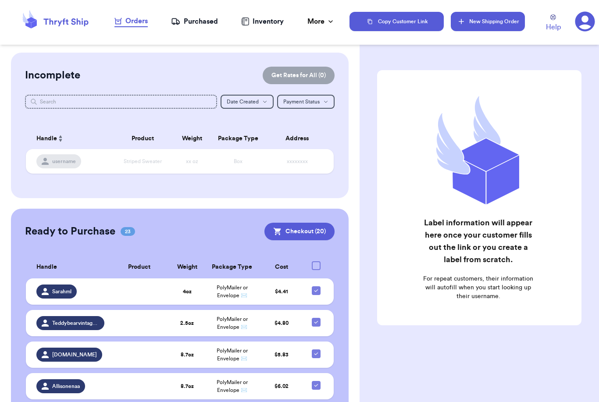
click at [474, 28] on button "New Shipping Order" at bounding box center [488, 21] width 74 height 19
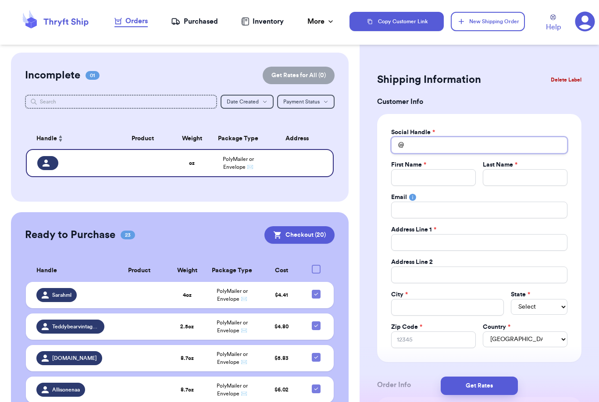
click at [414, 145] on input "Total Amount Paid" at bounding box center [479, 145] width 176 height 17
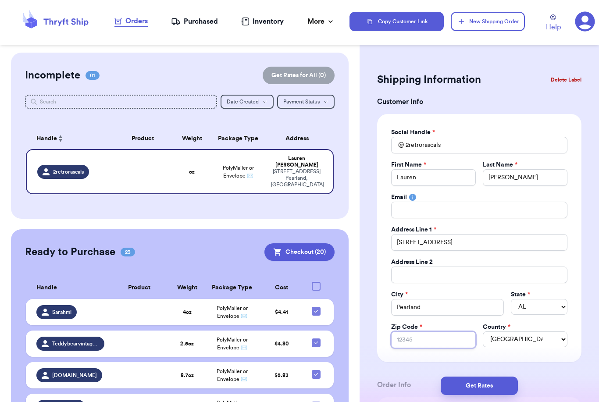
click at [439, 340] on input "Zip Code *" at bounding box center [433, 340] width 85 height 17
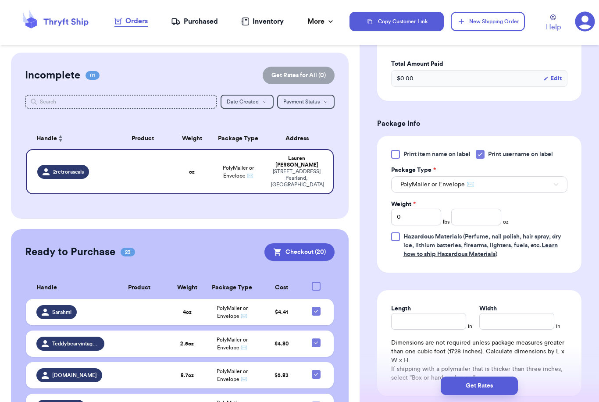
scroll to position [413, 0]
click at [488, 215] on input "number" at bounding box center [476, 216] width 50 height 17
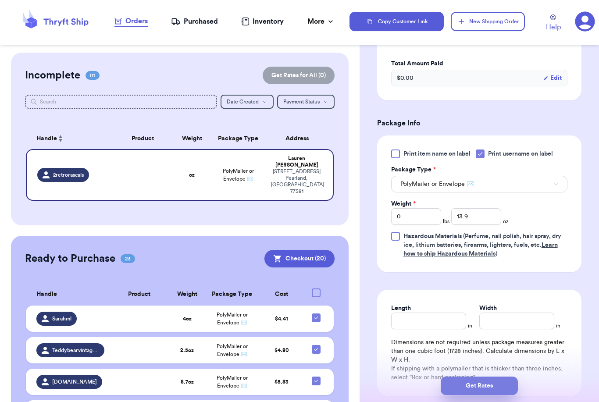
click at [510, 377] on button "Get Rates" at bounding box center [479, 386] width 77 height 18
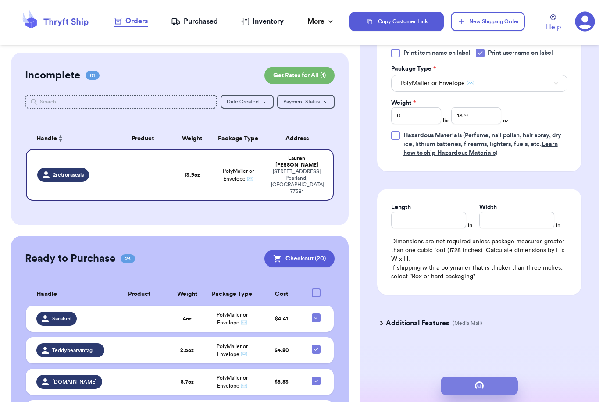
scroll to position [0, 0]
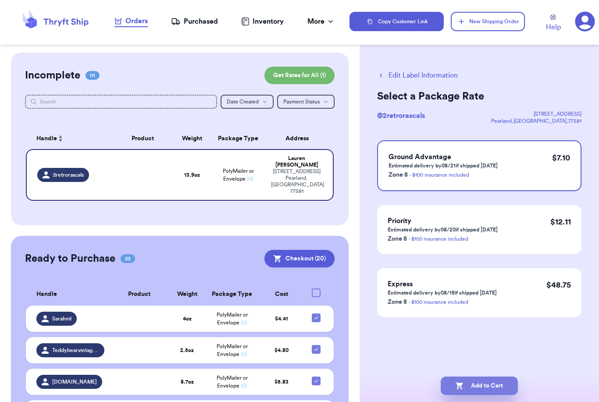
click at [480, 377] on button "Add to Cart" at bounding box center [479, 386] width 77 height 18
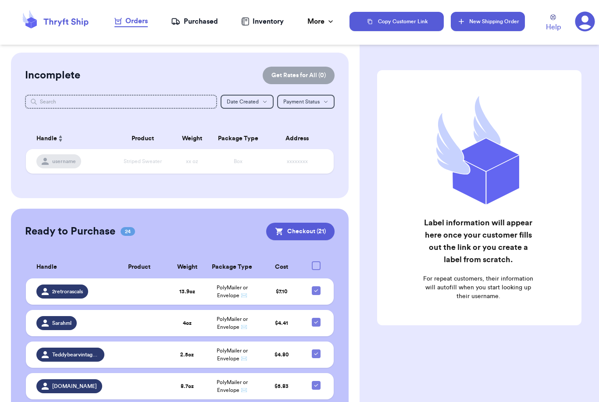
click at [495, 24] on button "New Shipping Order" at bounding box center [488, 21] width 74 height 19
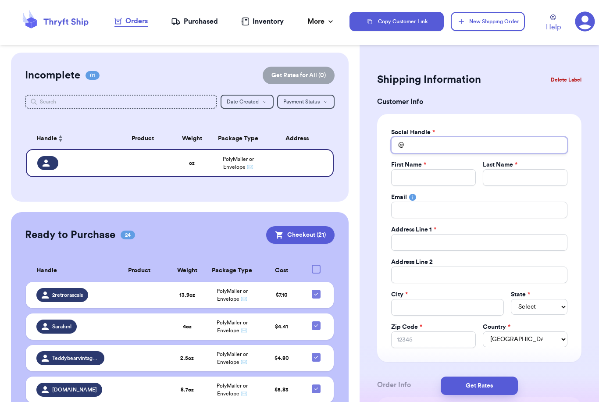
click at [453, 146] on input "Total Amount Paid" at bounding box center [479, 145] width 176 height 17
click at [578, 77] on button "Delete Label" at bounding box center [566, 79] width 38 height 19
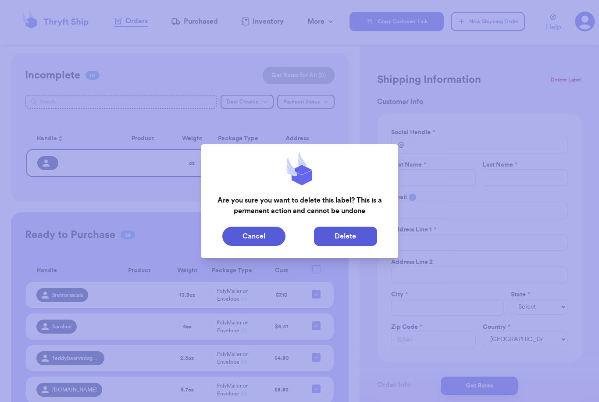
click at [340, 244] on button "Delete" at bounding box center [345, 236] width 63 height 19
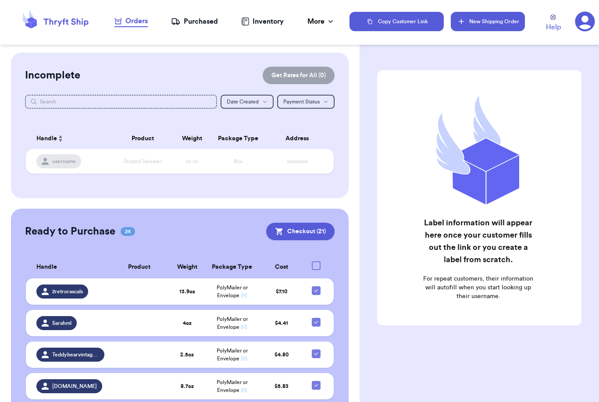
click at [501, 19] on button "New Shipping Order" at bounding box center [488, 21] width 74 height 19
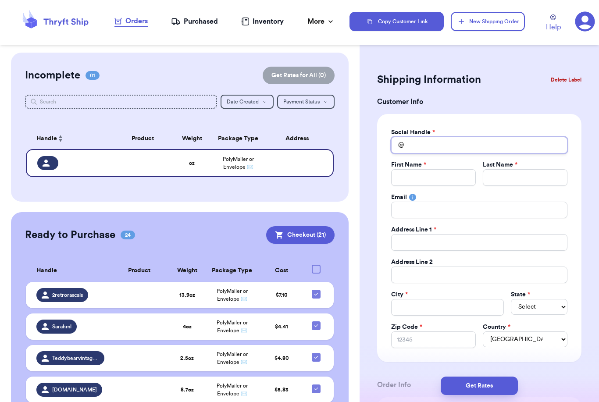
click at [462, 140] on input "Total Amount Paid" at bounding box center [479, 145] width 176 height 17
click at [196, 70] on div "Incomplete 01 Get Rates for All ( 0 )" at bounding box center [180, 76] width 310 height 18
click at [198, 26] on div "Purchased" at bounding box center [194, 21] width 47 height 11
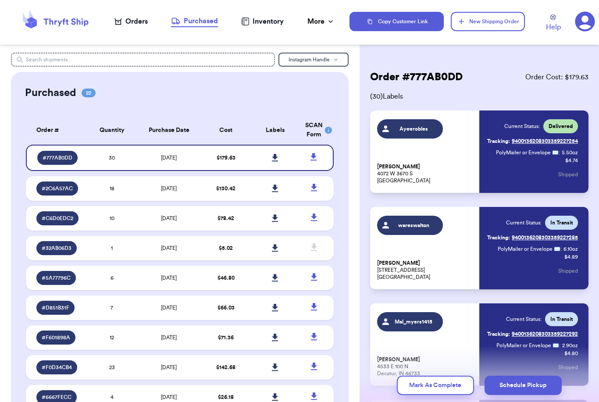
click at [335, 61] on icon "button" at bounding box center [335, 59] width 5 height 5
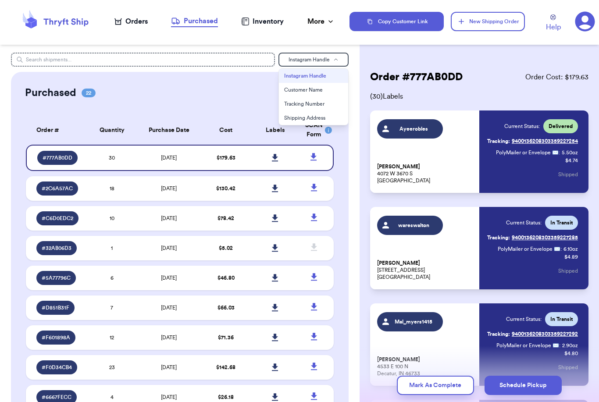
click at [335, 61] on icon "button" at bounding box center [335, 59] width 5 height 5
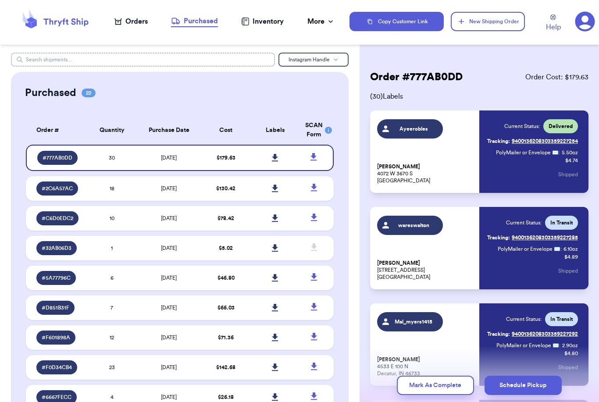
click at [225, 55] on input "text" at bounding box center [143, 60] width 264 height 14
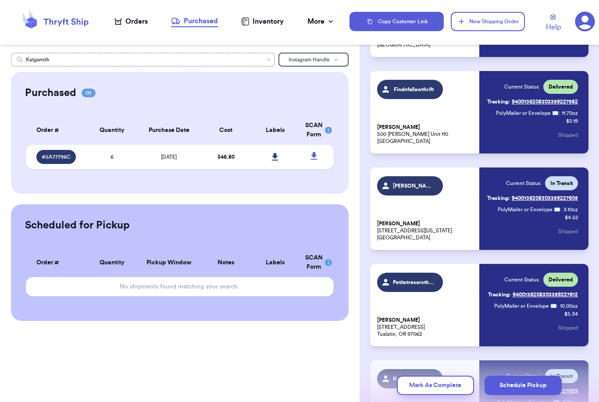
scroll to position [2355, 0]
click at [275, 161] on icon at bounding box center [275, 156] width 6 height 7
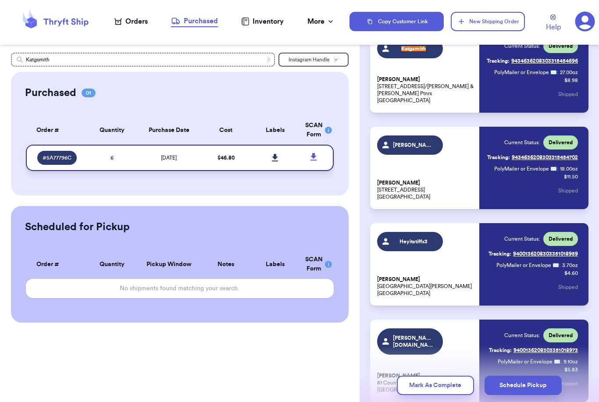
scroll to position [126, 0]
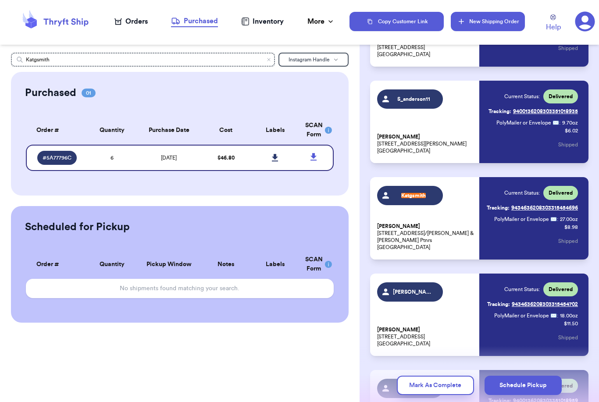
click at [495, 20] on button "New Shipping Order" at bounding box center [488, 21] width 74 height 19
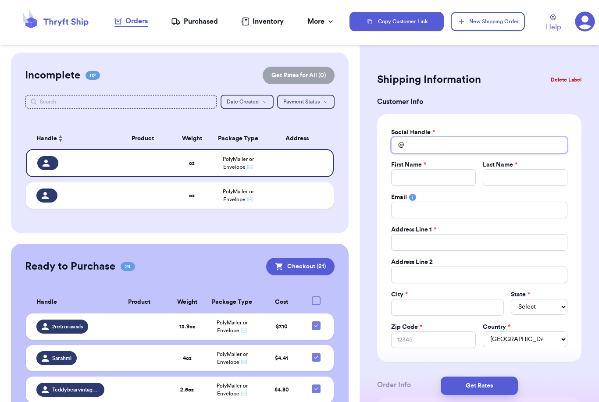
click at [437, 145] on input "Total Amount Paid" at bounding box center [479, 145] width 176 height 17
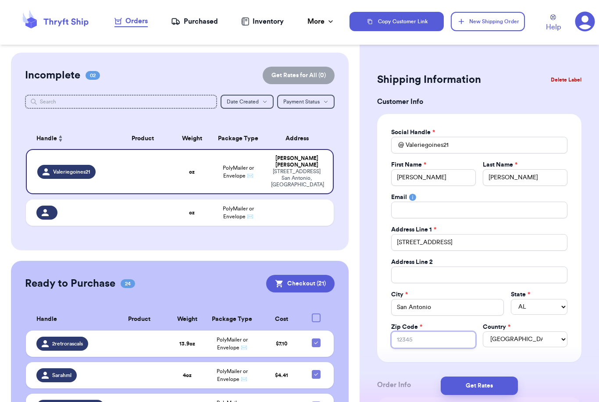
click at [449, 339] on input "Zip Code *" at bounding box center [433, 340] width 85 height 17
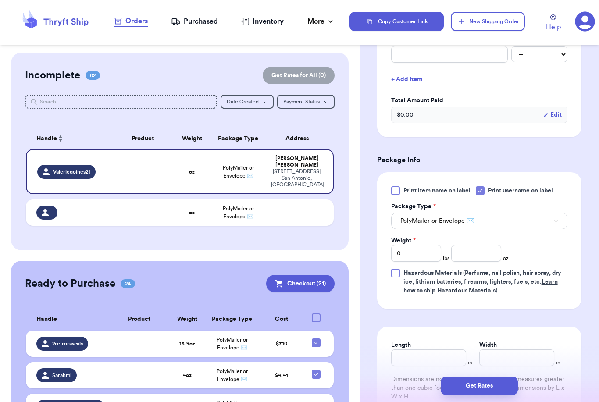
scroll to position [376, 0]
click at [535, 220] on button "PolyMailer or Envelope ✉️" at bounding box center [479, 220] width 176 height 17
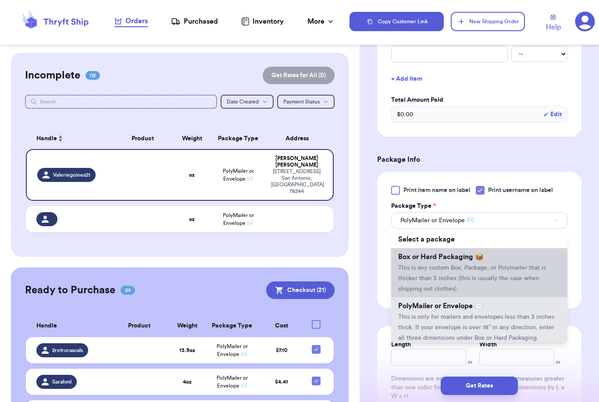
click at [503, 266] on span "This is any custom Box, Package, or Polymailer that is thicker than 3 inches (t…" at bounding box center [472, 278] width 148 height 27
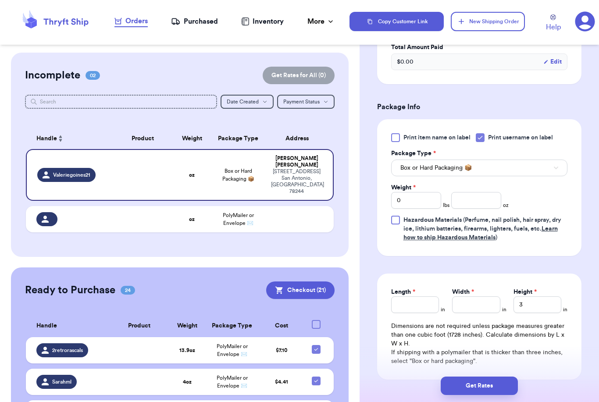
scroll to position [459, 0]
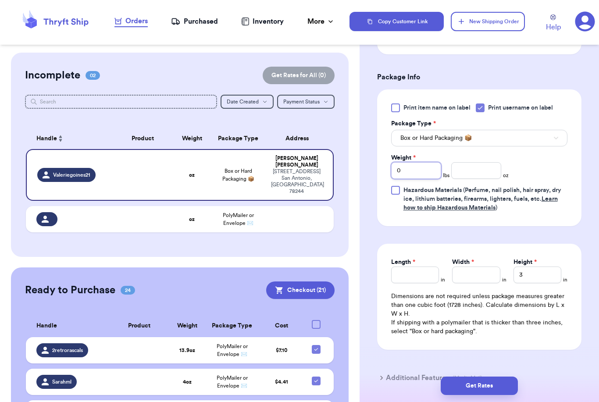
click at [422, 172] on input "0" at bounding box center [416, 170] width 50 height 17
click at [417, 276] on input "Length *" at bounding box center [415, 275] width 48 height 17
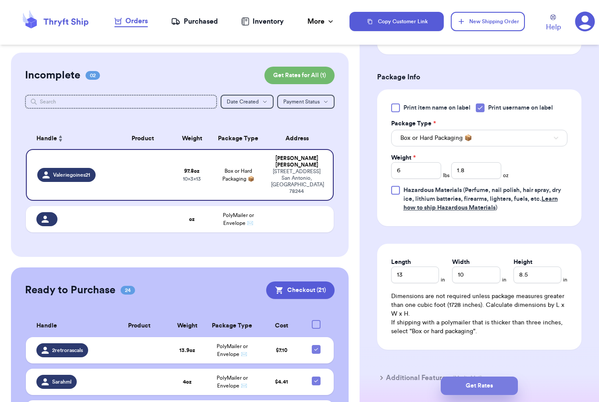
click at [507, 377] on button "Get Rates" at bounding box center [479, 386] width 77 height 18
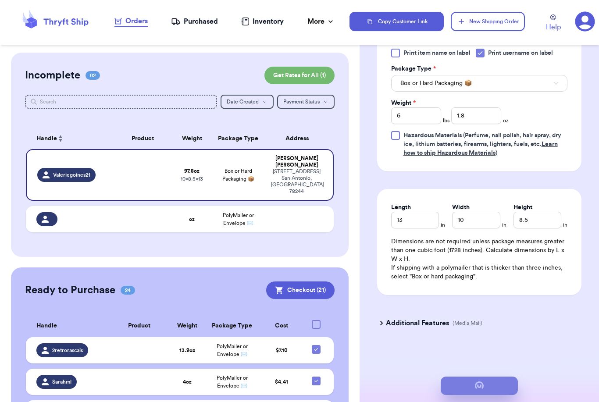
scroll to position [0, 0]
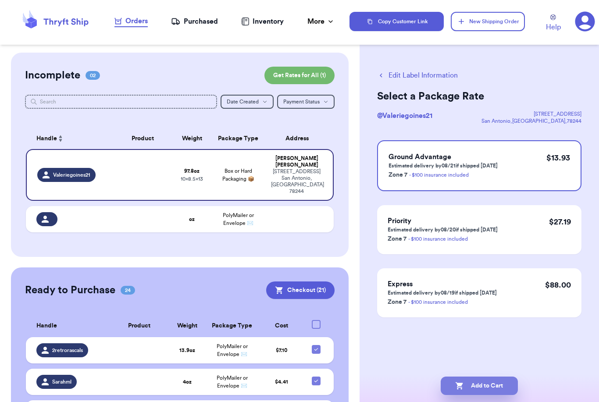
click at [479, 377] on button "Add to Cart" at bounding box center [479, 386] width 77 height 18
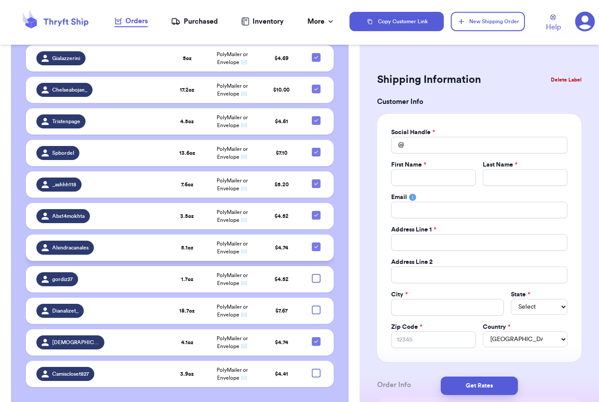
scroll to position [678, 0]
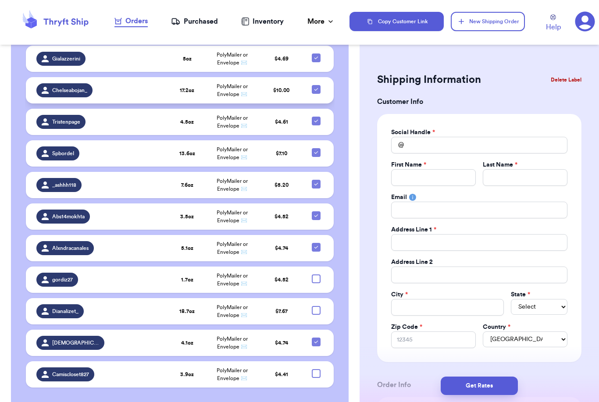
click at [318, 93] on icon at bounding box center [316, 89] width 7 height 7
click at [316, 85] on input "checkbox" at bounding box center [316, 85] width 0 height 0
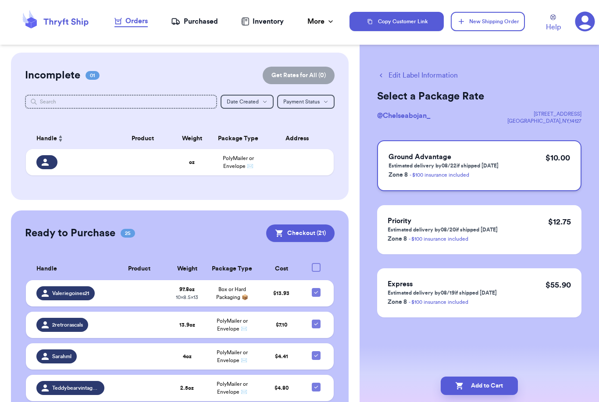
scroll to position [0, 0]
click at [310, 235] on button "Checkout ( 21 )" at bounding box center [300, 234] width 68 height 18
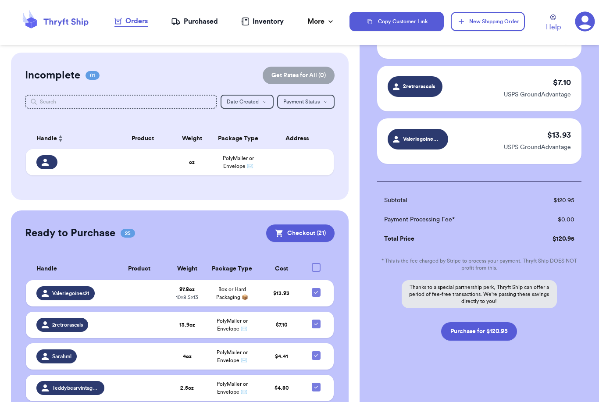
scroll to position [1043, 0]
click at [500, 337] on button "Purchase for $120.95" at bounding box center [479, 331] width 76 height 18
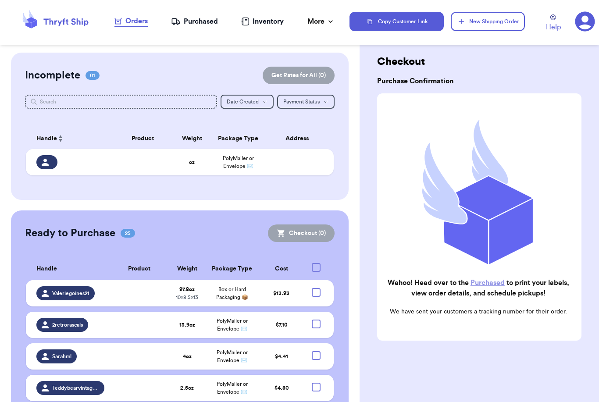
scroll to position [15, 0]
click at [490, 282] on link "Purchased" at bounding box center [488, 282] width 34 height 7
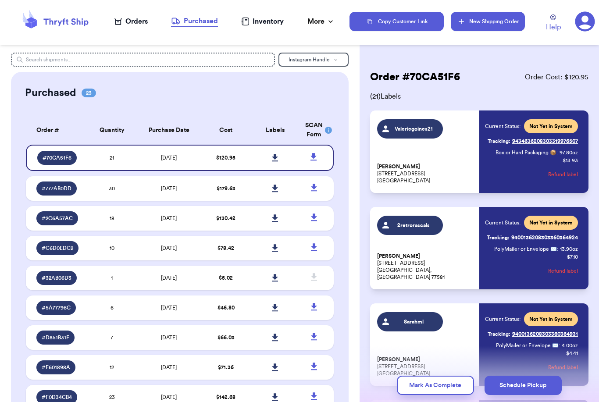
click at [486, 16] on button "New Shipping Order" at bounding box center [488, 21] width 74 height 19
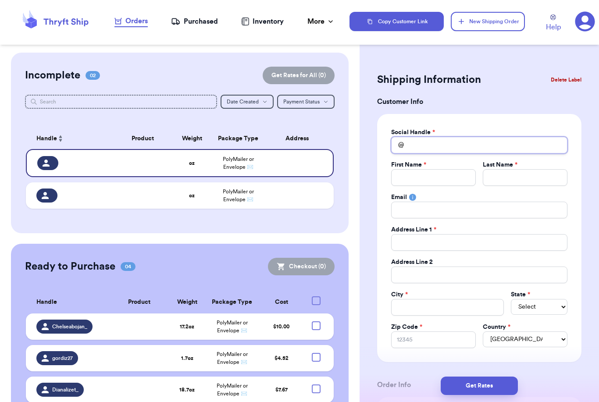
click at [451, 140] on input "Total Amount Paid" at bounding box center [479, 145] width 176 height 17
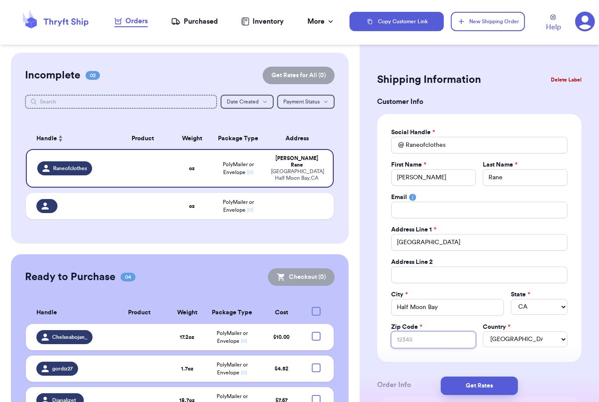
click at [450, 339] on input "Zip Code *" at bounding box center [433, 340] width 85 height 17
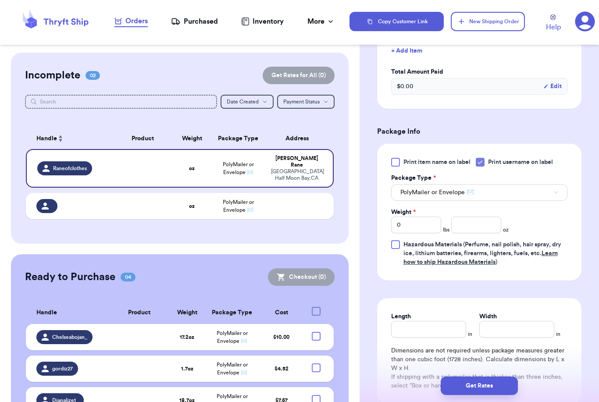
scroll to position [410, 0]
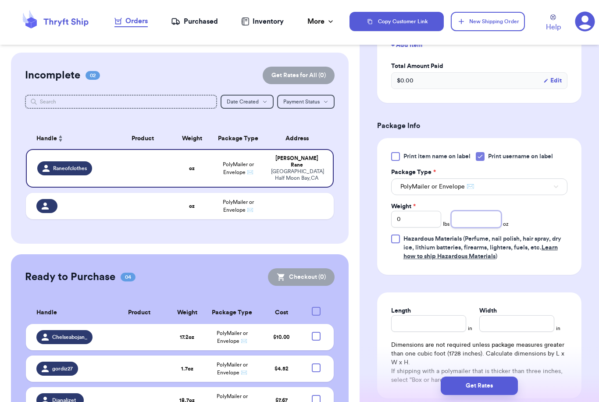
click at [489, 221] on input "number" at bounding box center [476, 219] width 50 height 17
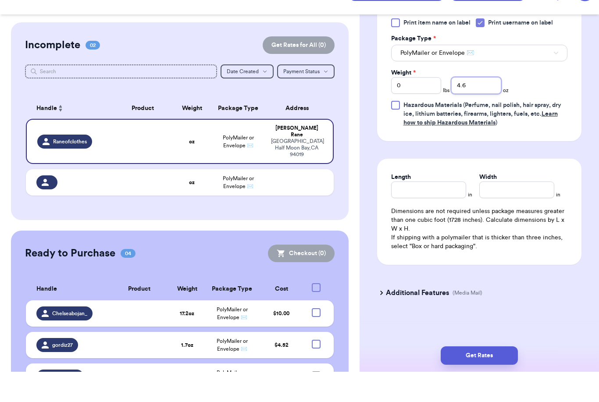
scroll to position [28, 0]
click at [496, 377] on button "Get Rates" at bounding box center [479, 386] width 77 height 18
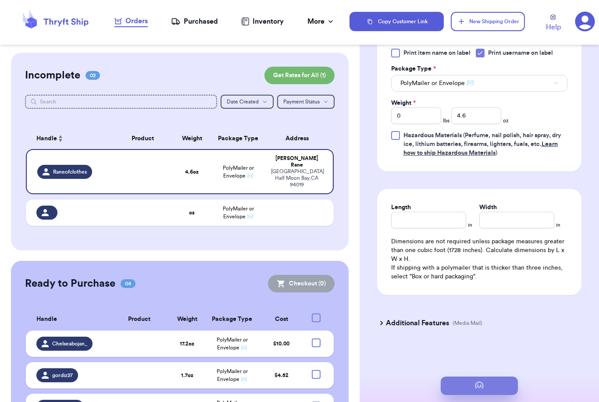
scroll to position [0, 0]
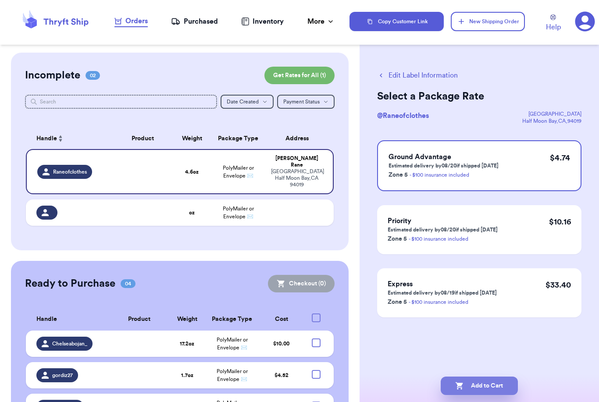
click at [496, 377] on button "Add to Cart" at bounding box center [479, 386] width 77 height 18
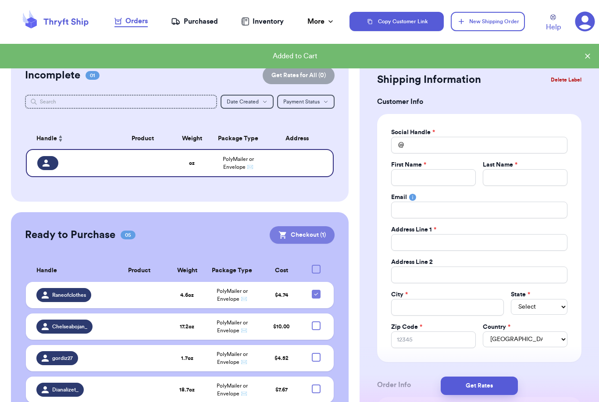
click at [313, 226] on button "Checkout ( 1 )" at bounding box center [302, 235] width 65 height 18
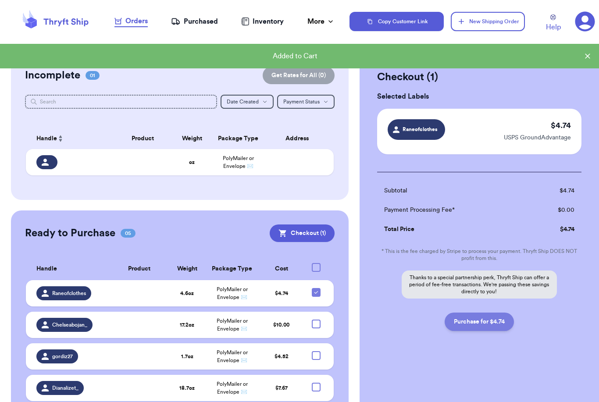
click at [492, 325] on button "Purchase for $4.74" at bounding box center [479, 322] width 69 height 18
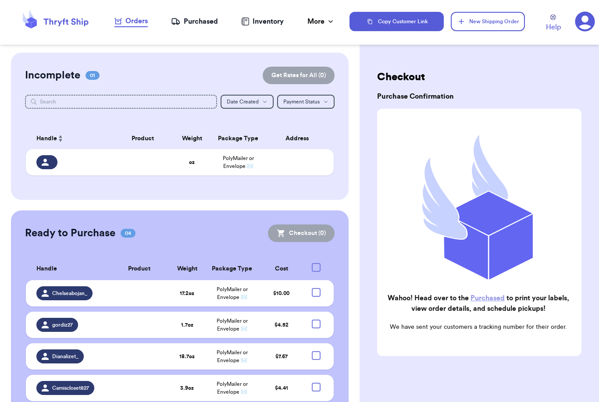
click at [206, 24] on div "Purchased" at bounding box center [194, 21] width 47 height 11
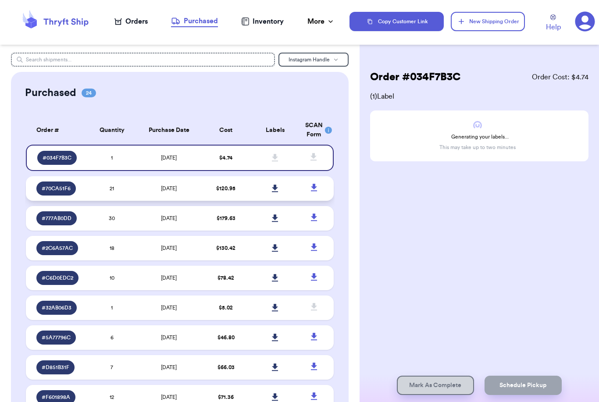
click at [275, 191] on icon at bounding box center [275, 188] width 6 height 7
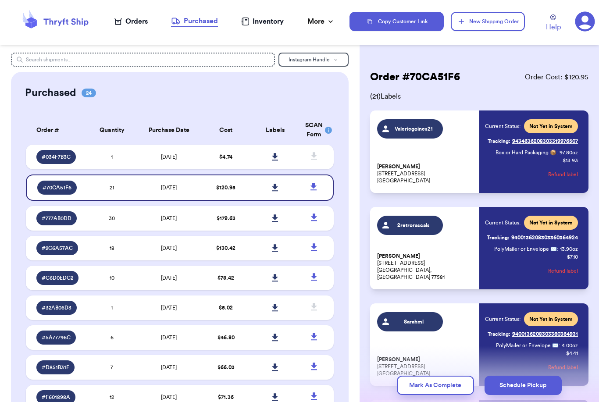
drag, startPoint x: 460, startPoint y: 30, endPoint x: 0, endPoint y: 0, distance: 461.9
click at [275, 161] on icon at bounding box center [275, 156] width 6 height 7
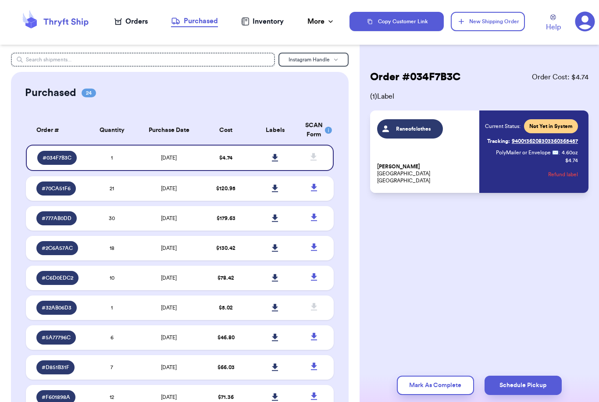
click at [132, 19] on div "Orders" at bounding box center [130, 21] width 33 height 11
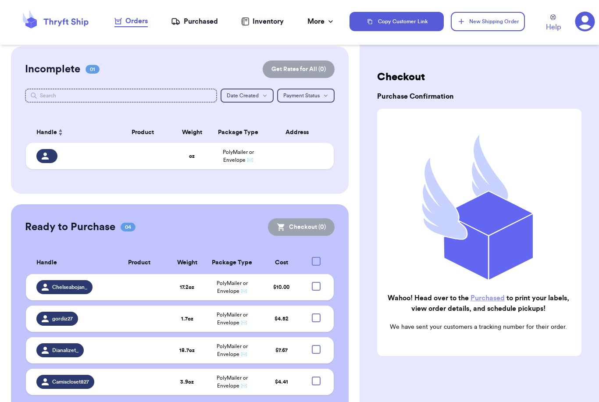
scroll to position [6, 0]
click at [317, 384] on div at bounding box center [316, 381] width 9 height 9
click at [316, 377] on input "checkbox" at bounding box center [316, 377] width 0 height 0
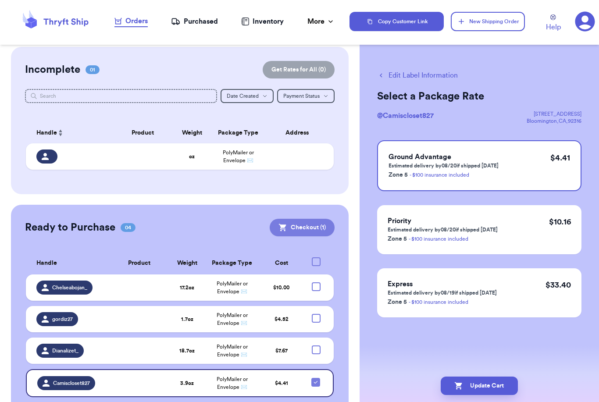
click at [309, 227] on button "Checkout ( 1 )" at bounding box center [302, 228] width 65 height 18
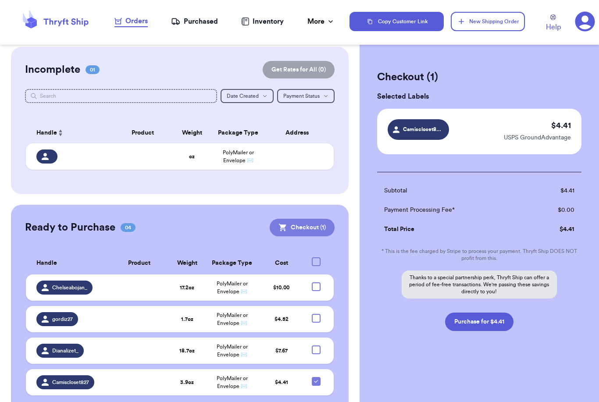
click at [319, 228] on button "Checkout ( 1 )" at bounding box center [302, 228] width 65 height 18
click at [500, 327] on button "Purchase for $4.41" at bounding box center [479, 322] width 68 height 18
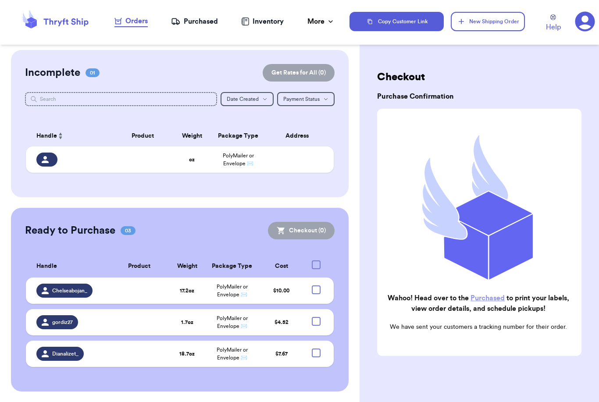
scroll to position [0, 0]
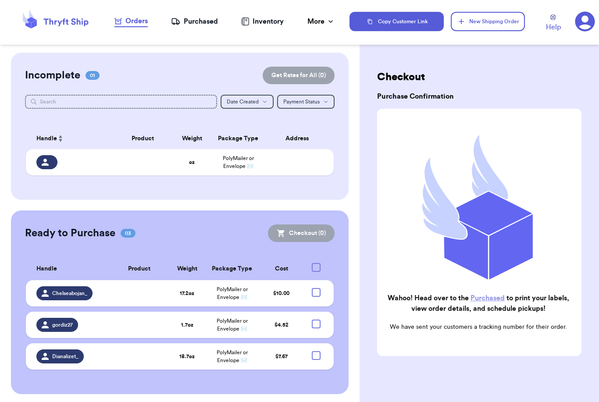
click at [483, 299] on link "Purchased" at bounding box center [488, 298] width 34 height 7
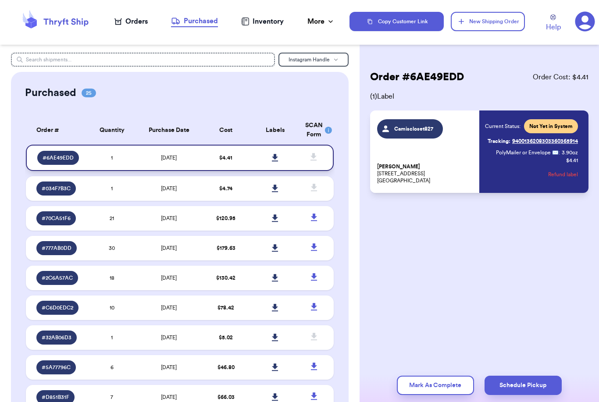
click at [278, 159] on link at bounding box center [275, 157] width 19 height 19
